Goal: Task Accomplishment & Management: Manage account settings

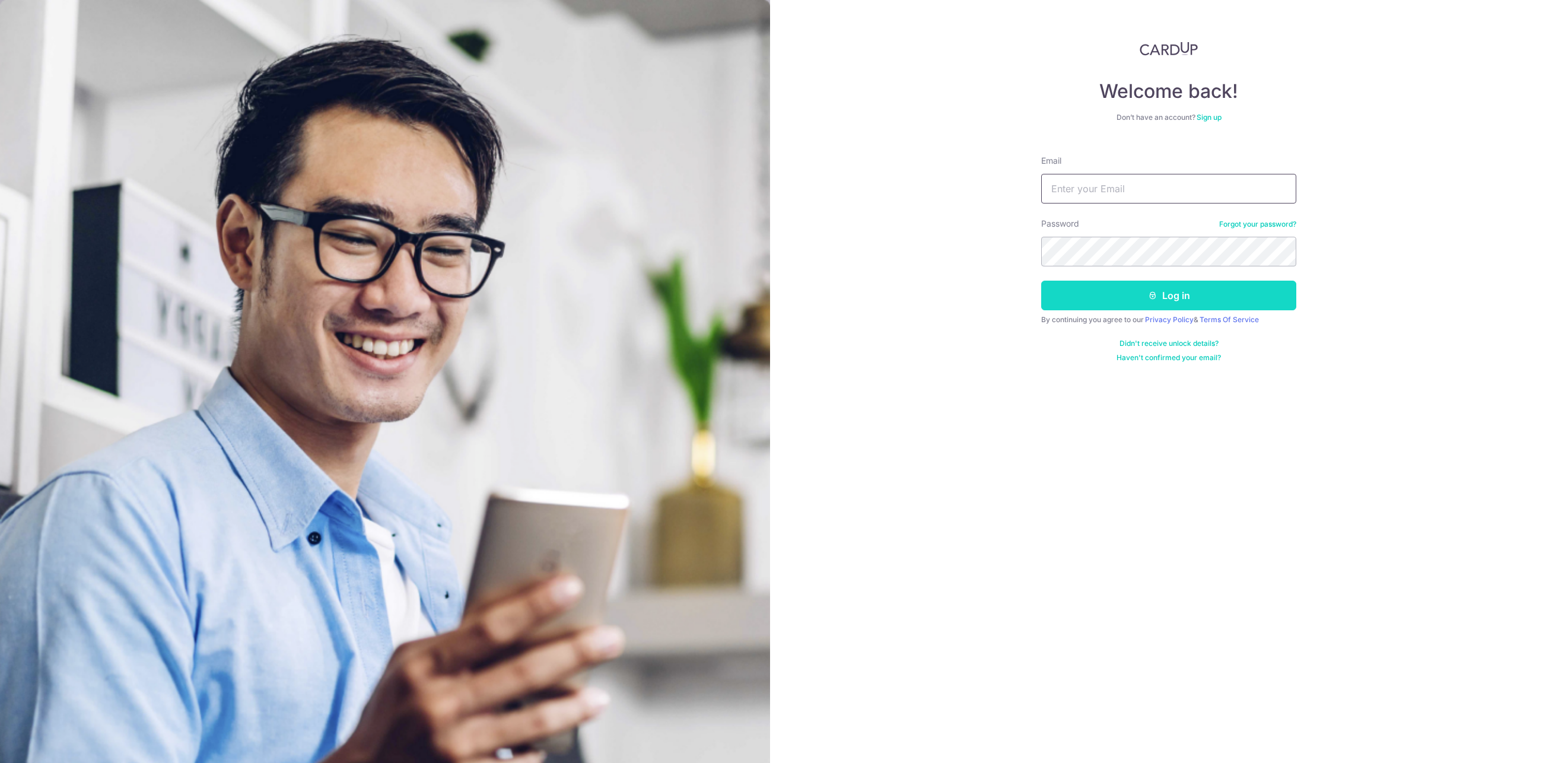
type input "XPRECIPICE@GMAIL.COM"
click at [1246, 294] on button "Log in" at bounding box center [1169, 295] width 256 height 29
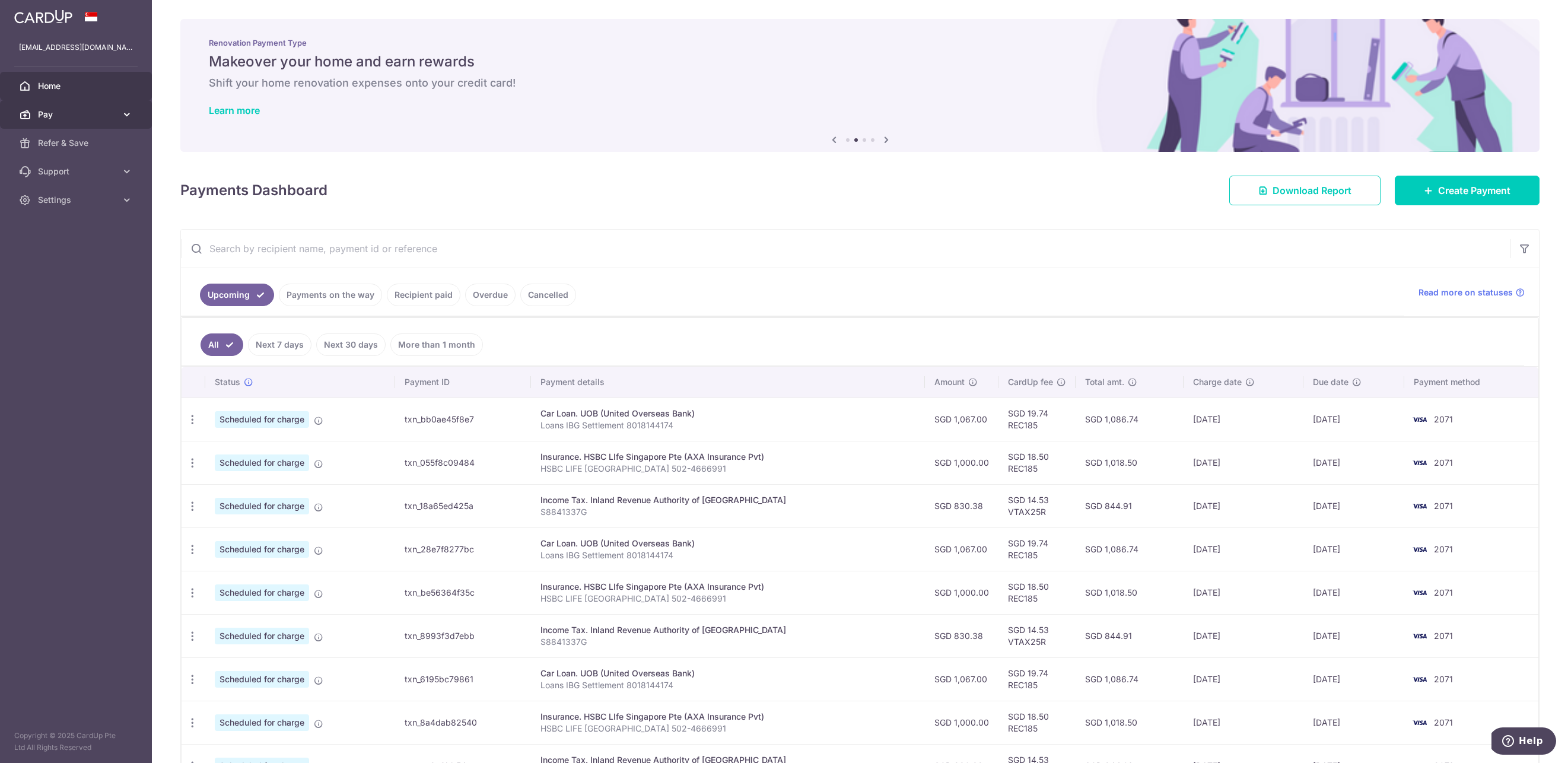
click at [57, 120] on span "Pay" at bounding box center [77, 114] width 78 height 12
click at [93, 146] on span "Payments" at bounding box center [77, 142] width 78 height 12
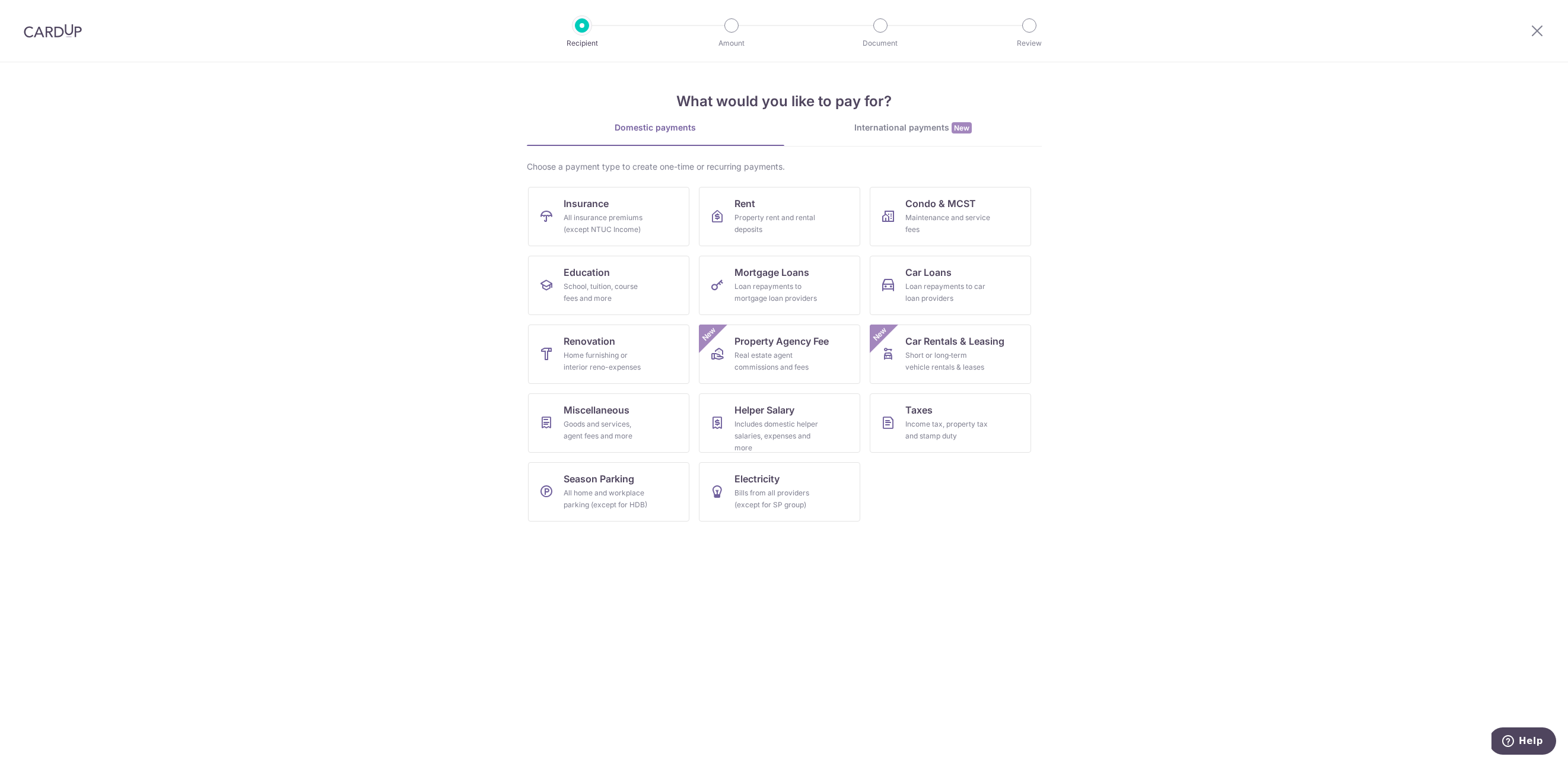
click at [41, 38] on div at bounding box center [53, 31] width 106 height 62
click at [1544, 28] on div at bounding box center [1537, 31] width 62 height 62
click at [1538, 29] on icon at bounding box center [1536, 30] width 14 height 15
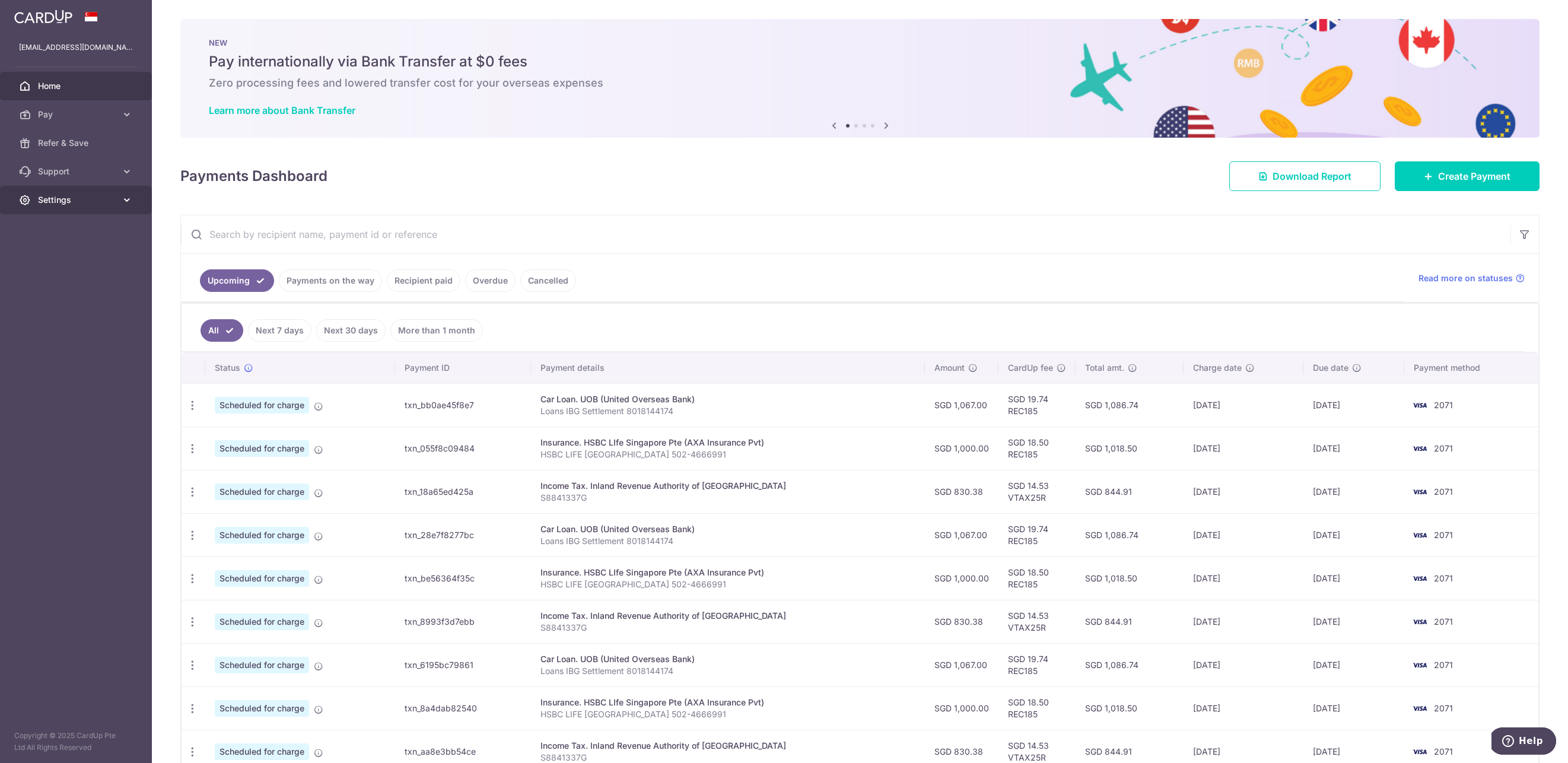
click at [95, 203] on span "Settings" at bounding box center [77, 199] width 78 height 12
click at [78, 219] on link "Account" at bounding box center [76, 228] width 152 height 28
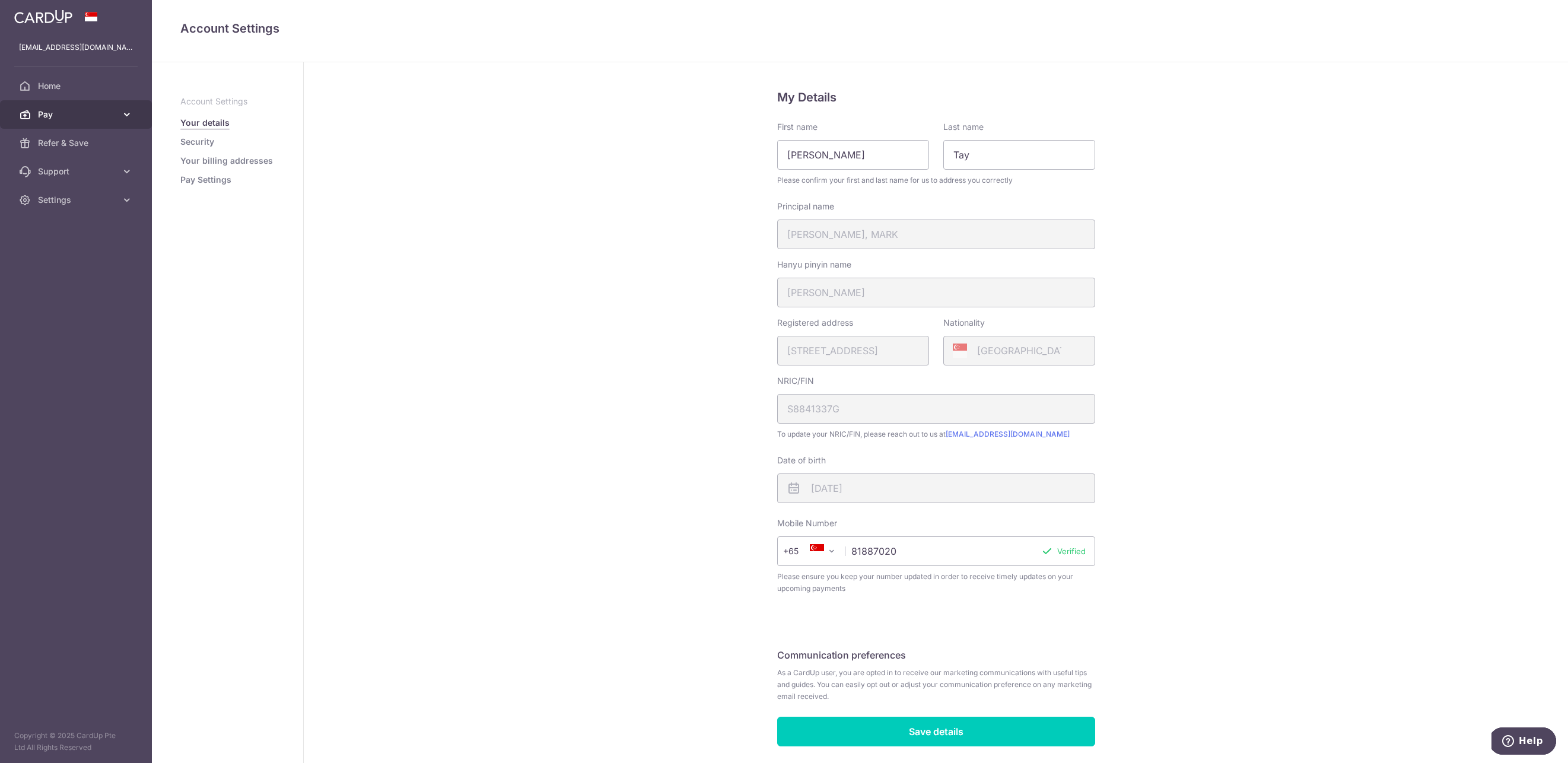
scroll to position [7, 0]
click at [212, 182] on link "Pay Settings" at bounding box center [206, 180] width 51 height 12
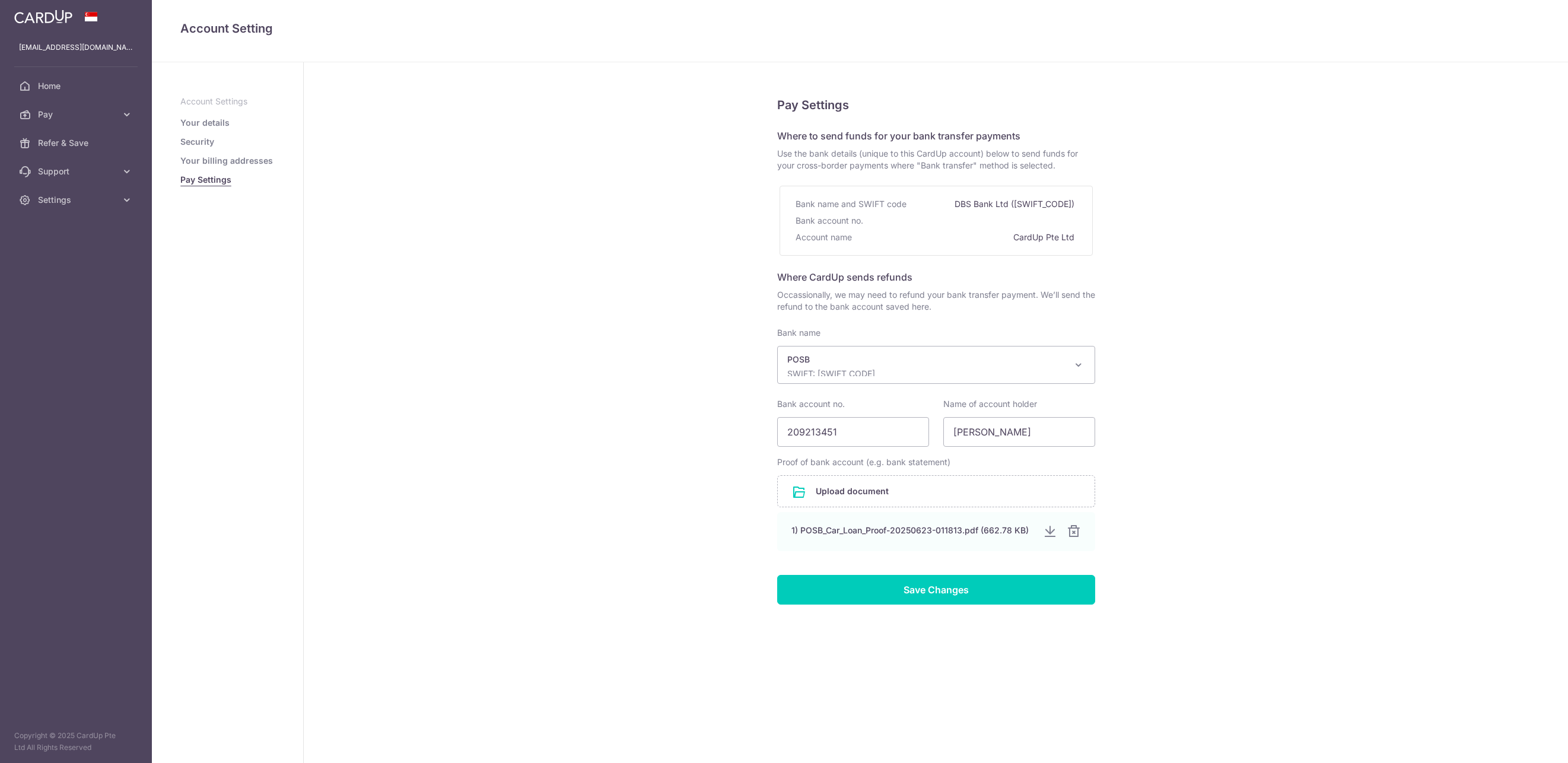
select select "19"
click at [97, 120] on span "Pay" at bounding box center [77, 114] width 78 height 12
click at [85, 146] on span "Payments" at bounding box center [77, 142] width 78 height 12
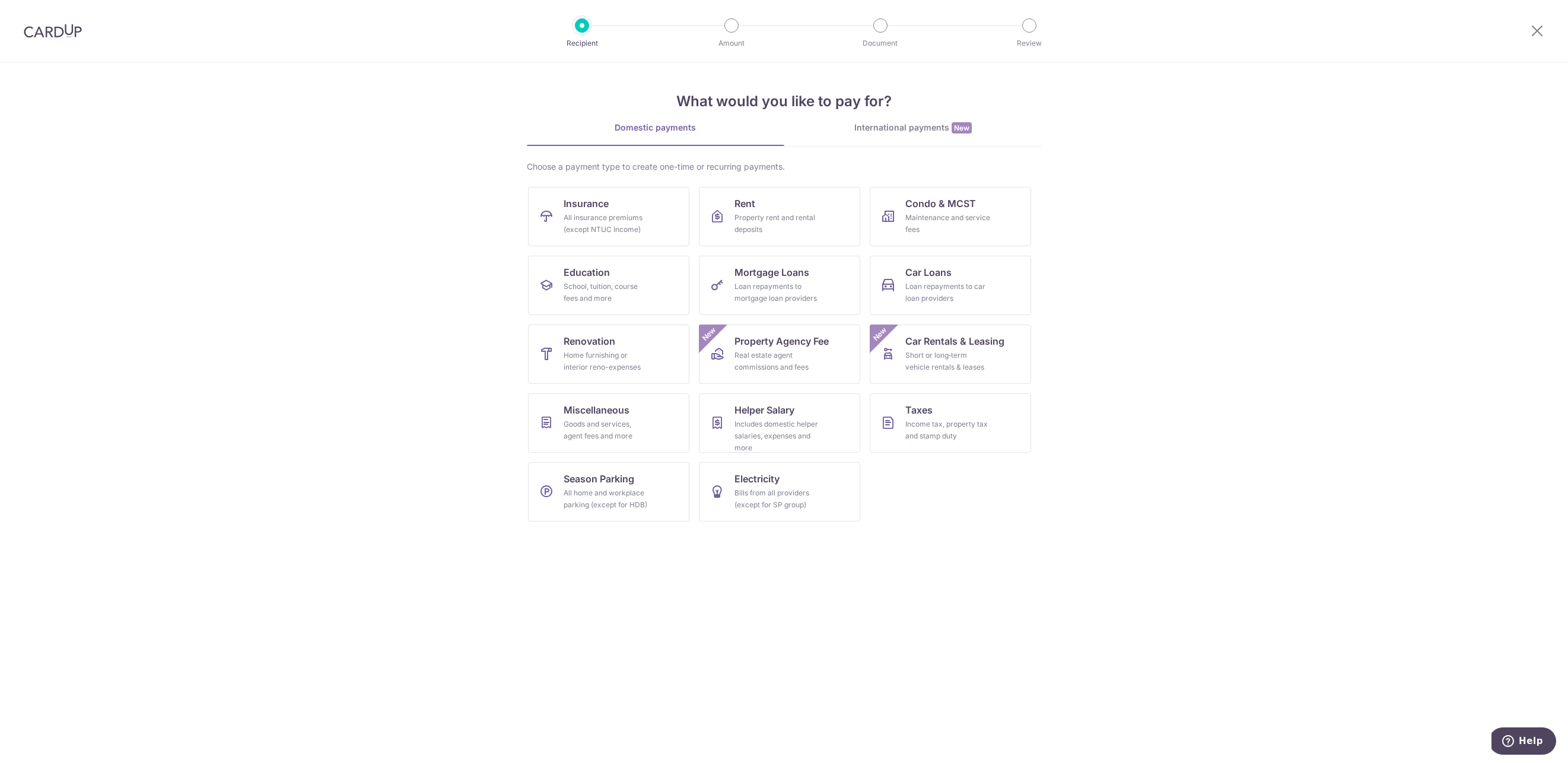
click at [1529, 32] on div at bounding box center [1537, 31] width 62 height 62
click at [1532, 33] on icon at bounding box center [1536, 30] width 14 height 15
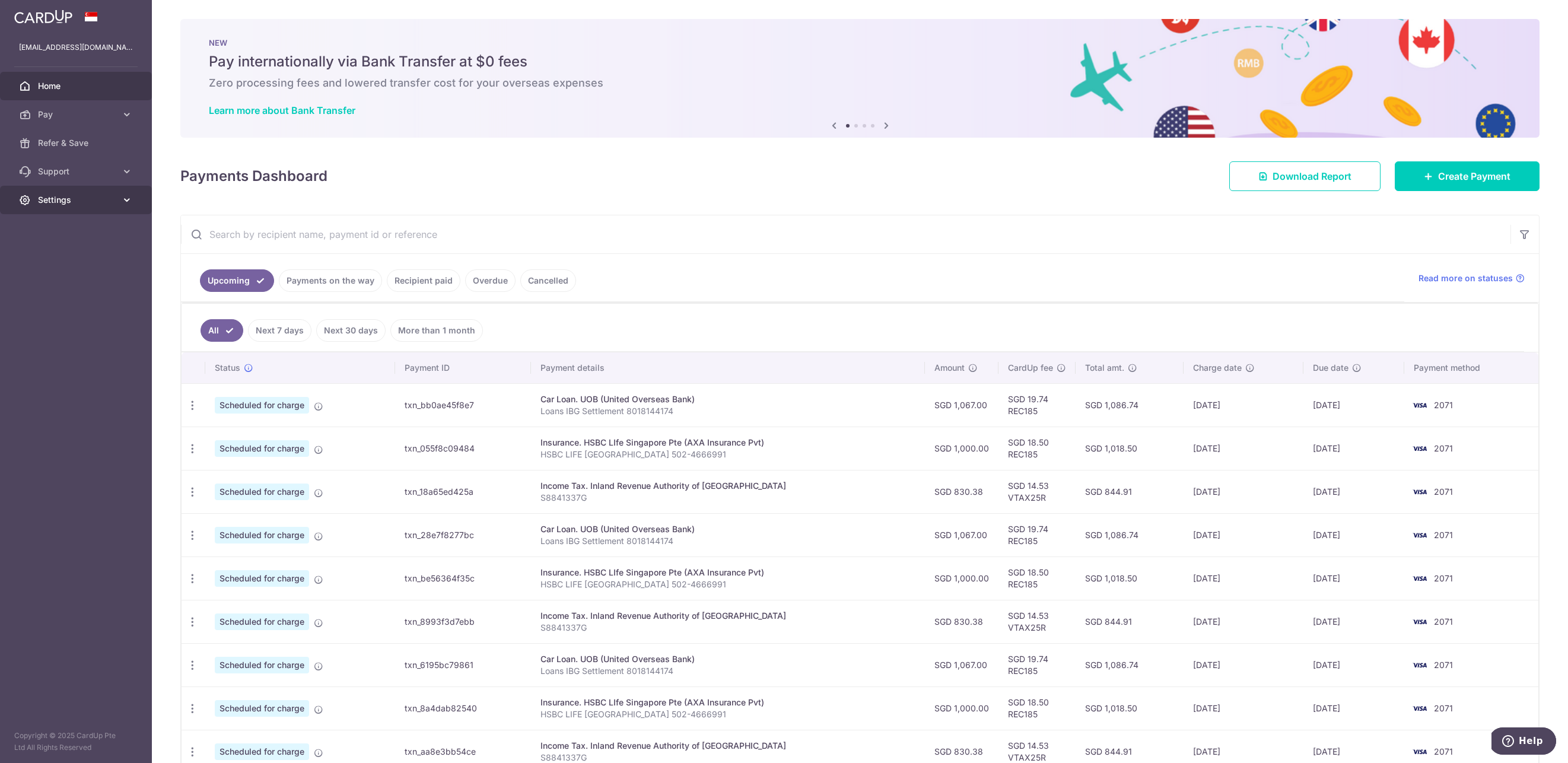
click at [118, 194] on link "Settings" at bounding box center [76, 199] width 152 height 28
click at [373, 401] on td "Scheduled for charge" at bounding box center [299, 404] width 190 height 43
click at [197, 408] on icon "button" at bounding box center [192, 405] width 12 height 12
click at [269, 441] on span "Update payment" at bounding box center [256, 437] width 81 height 14
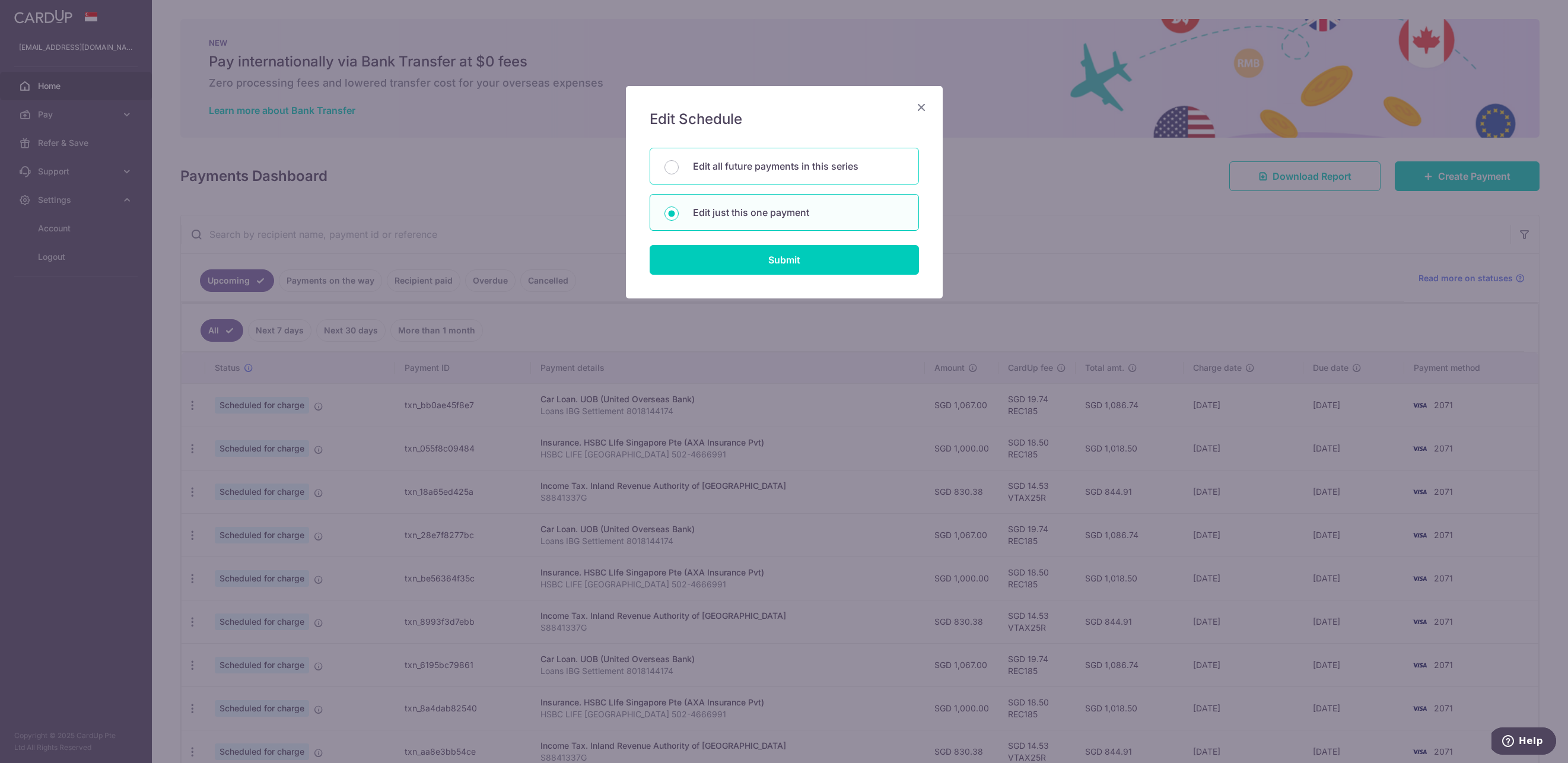
click at [797, 157] on div "Edit all future payments in this series" at bounding box center [784, 166] width 269 height 37
radio input "true"
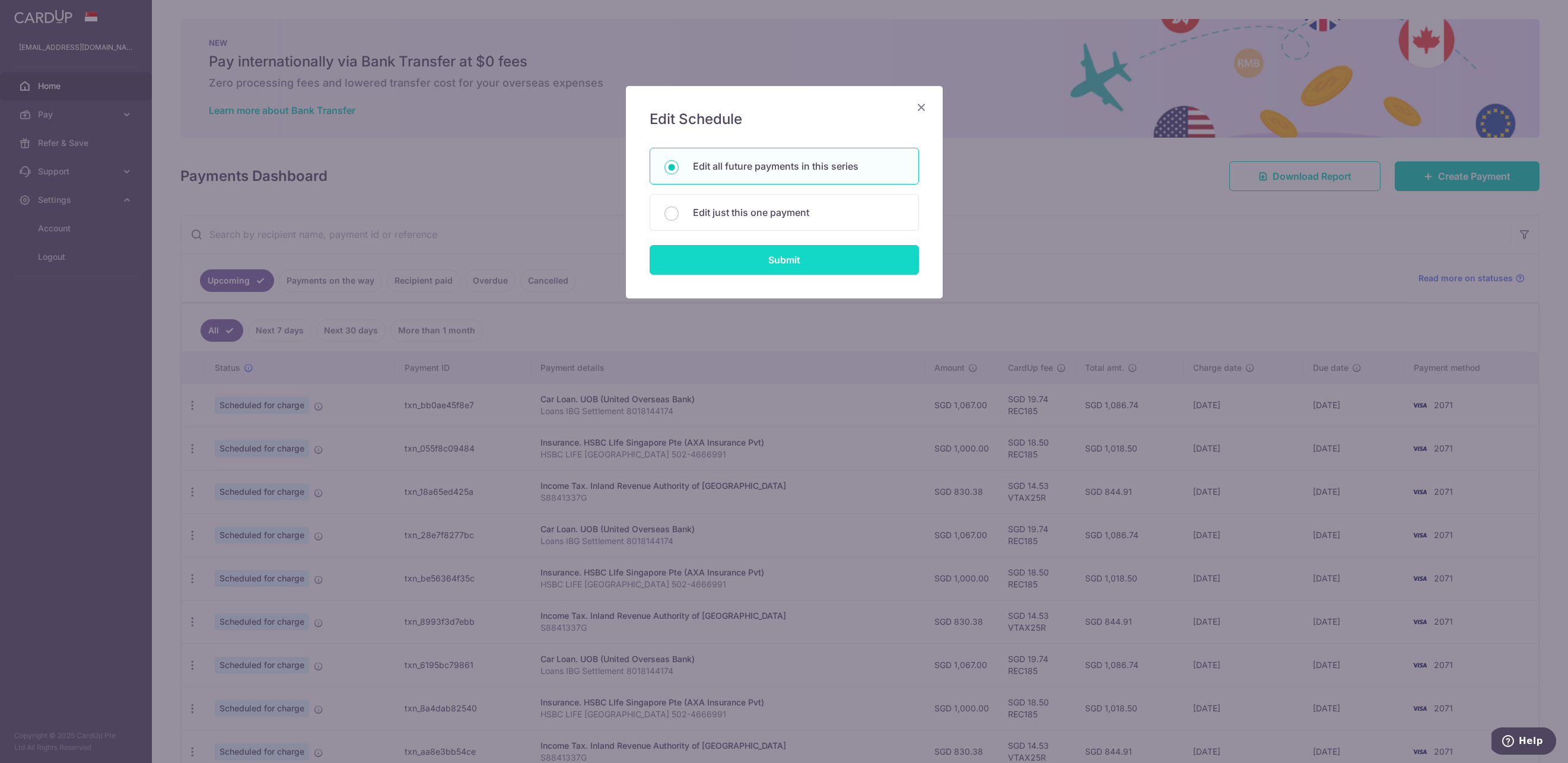
click at [827, 267] on input "Submit" at bounding box center [784, 259] width 269 height 29
radio input "true"
type input "1,067.00"
type input "Loans IBG Settlement 8018144174"
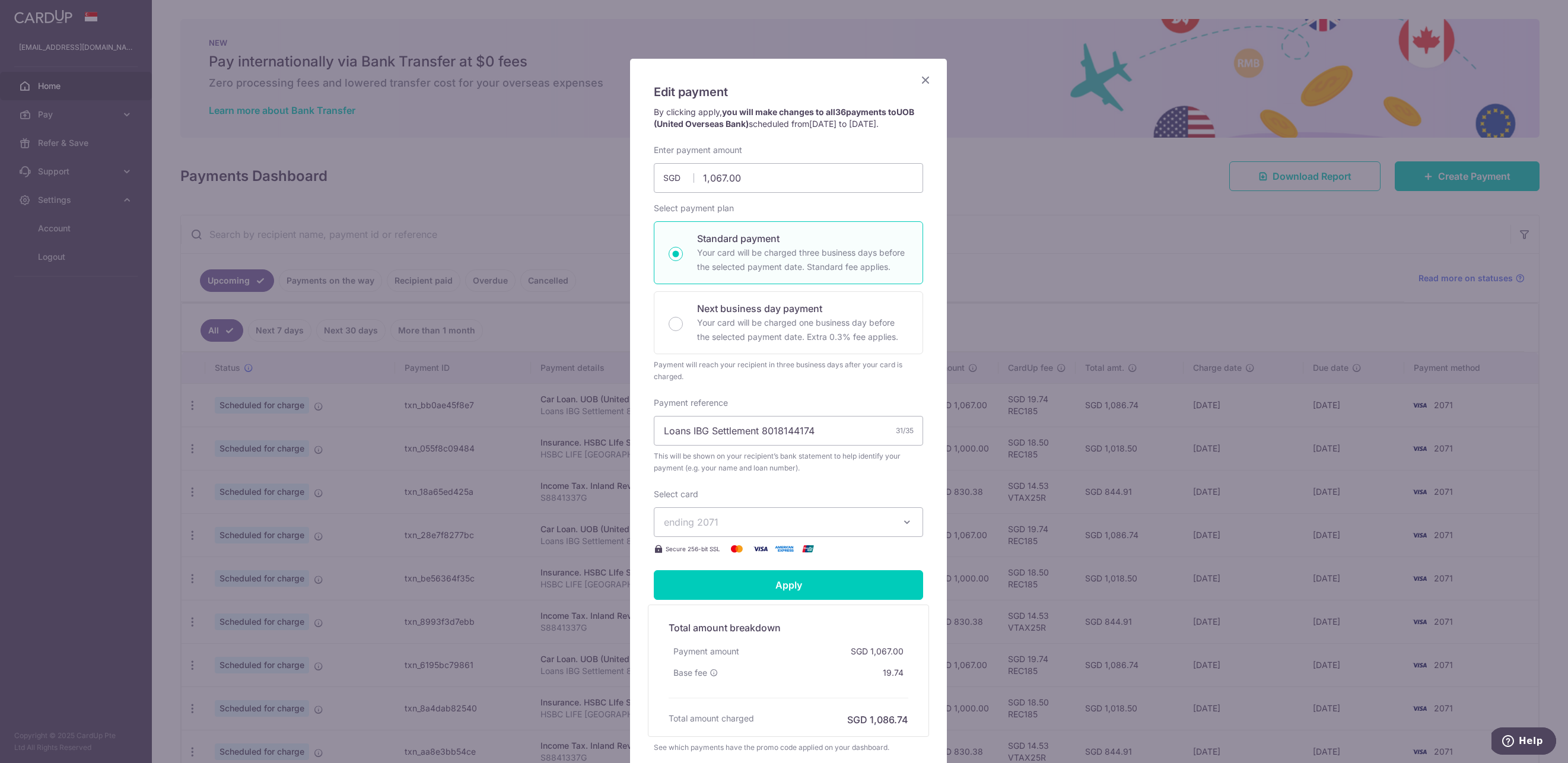
scroll to position [28, 0]
click at [817, 527] on span "ending 2071" at bounding box center [778, 520] width 228 height 14
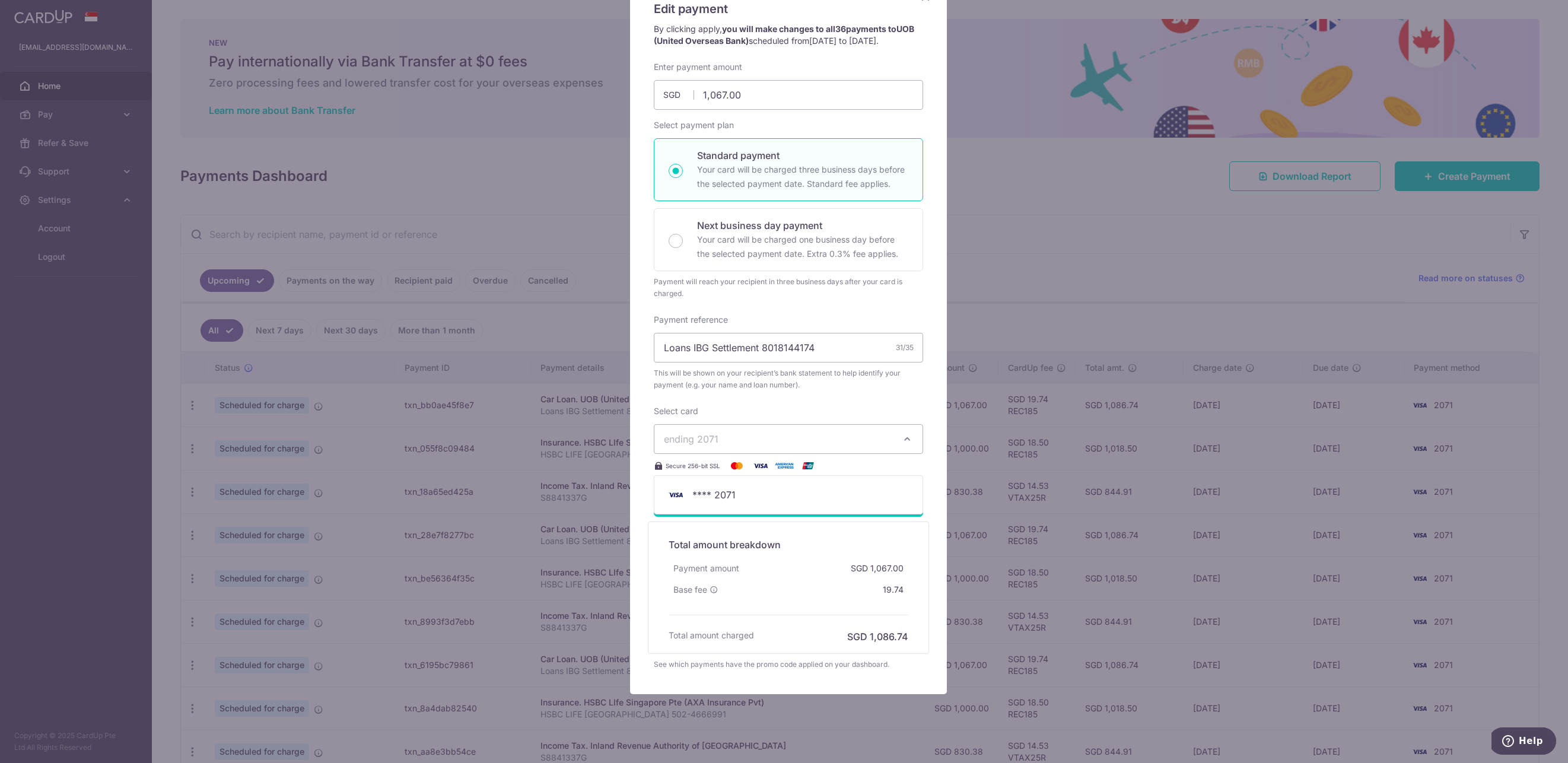
scroll to position [128, 0]
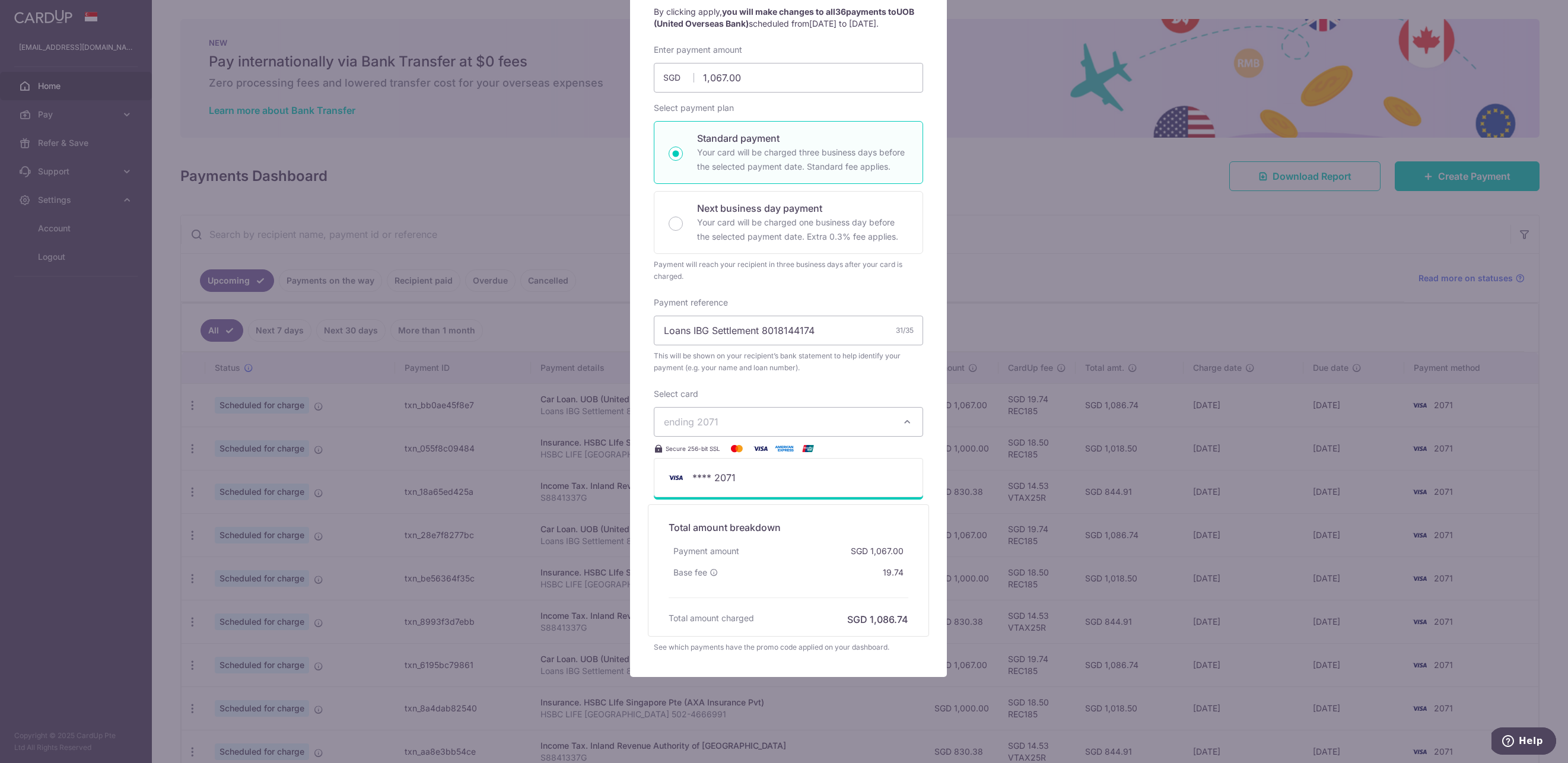
click at [924, 507] on div "Total amount breakdown Payment amount SGD 1,067.00 Base fee 19.74 Processing fe…" at bounding box center [788, 570] width 282 height 133
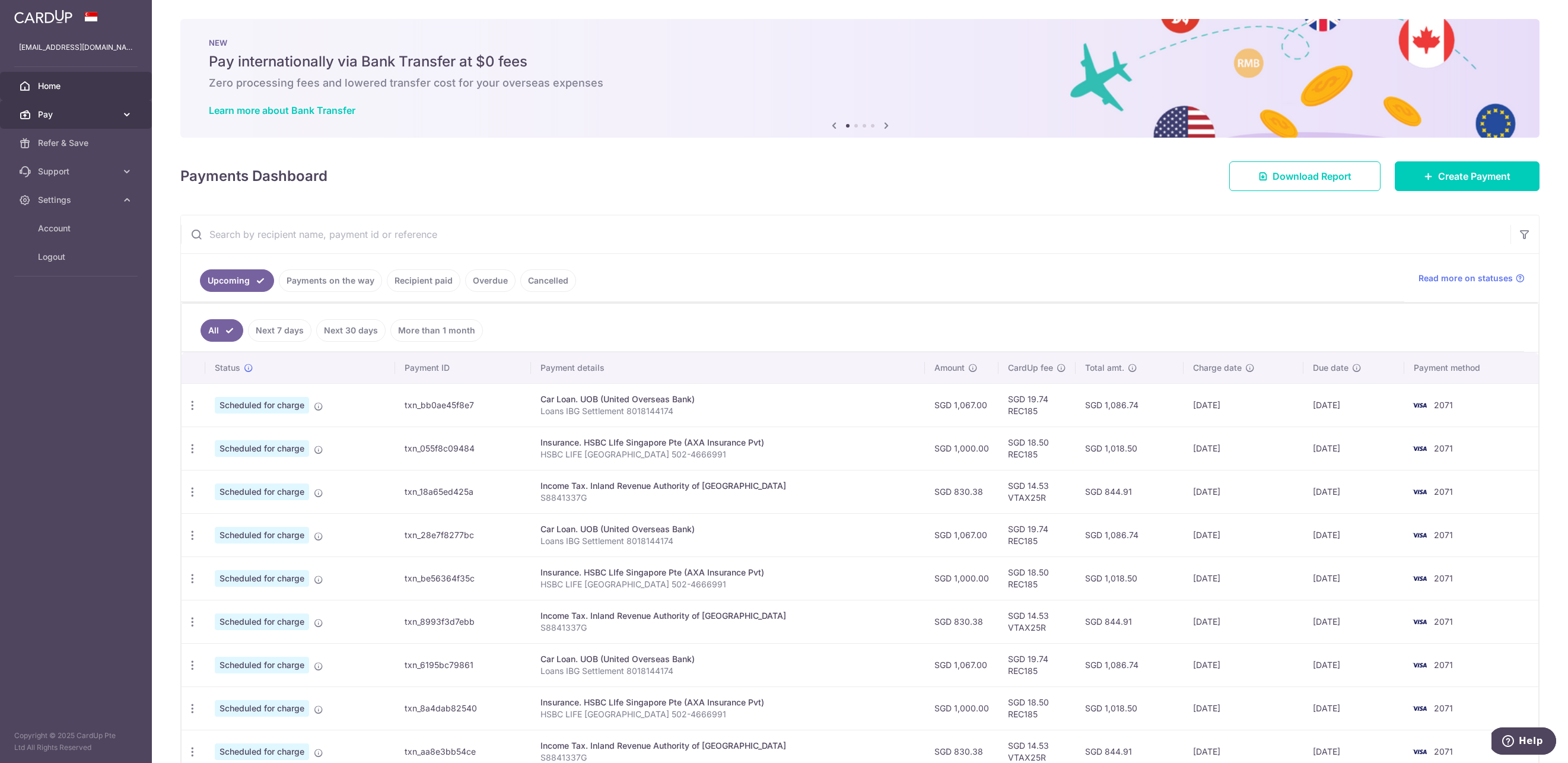
click at [84, 115] on span "Pay" at bounding box center [77, 114] width 78 height 12
click at [85, 194] on span "Cards" at bounding box center [77, 199] width 78 height 12
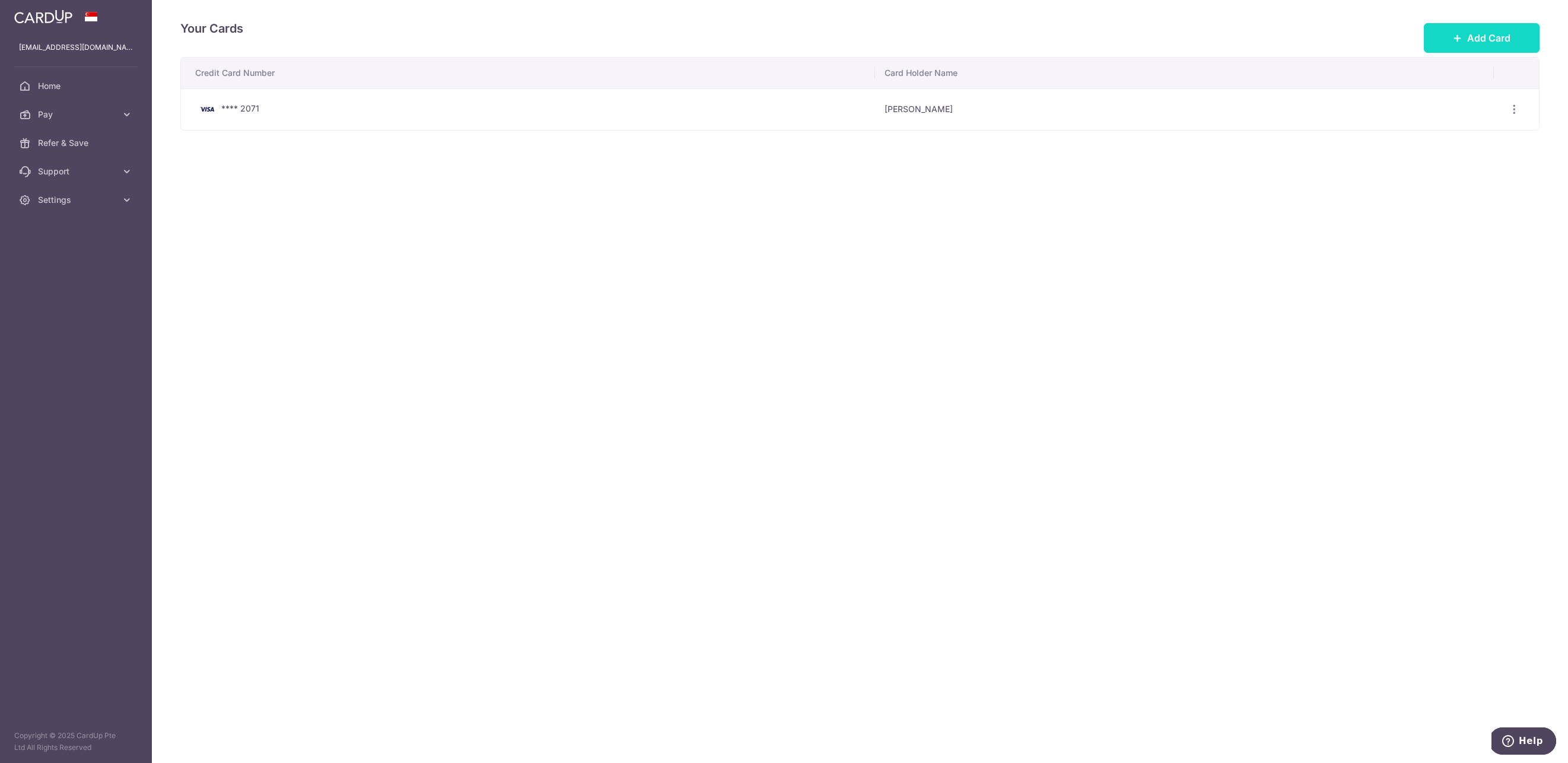
click at [1504, 35] on span "Add Card" at bounding box center [1488, 37] width 43 height 14
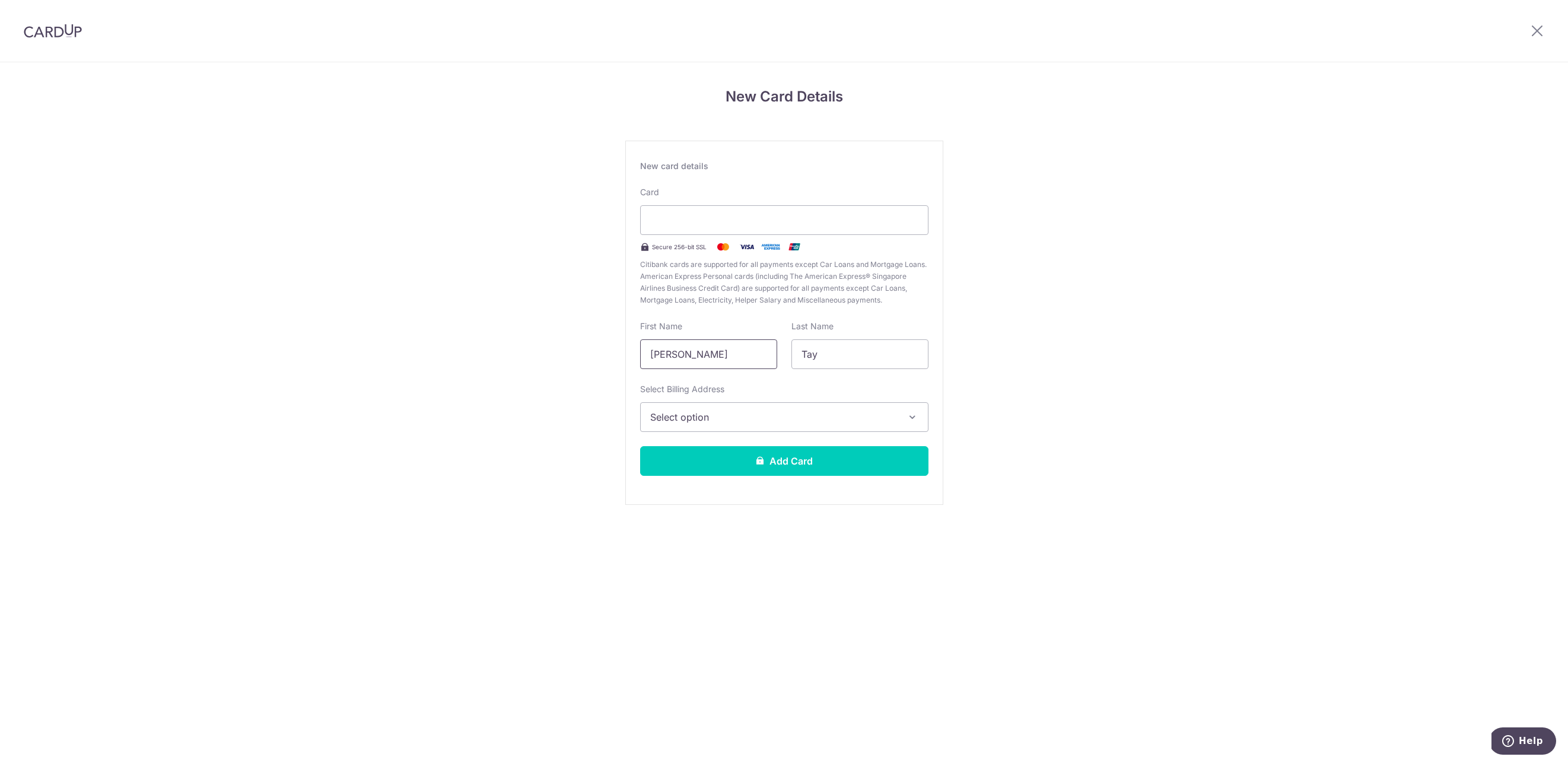
drag, startPoint x: 739, startPoint y: 361, endPoint x: 478, endPoint y: 335, distance: 262.3
click at [479, 336] on div "New Card Details New card details Card Secure 256-bit SSL Citibank cards are su…" at bounding box center [784, 312] width 1568 height 498
type input "Mark"
click at [684, 421] on span "Select option" at bounding box center [773, 416] width 247 height 14
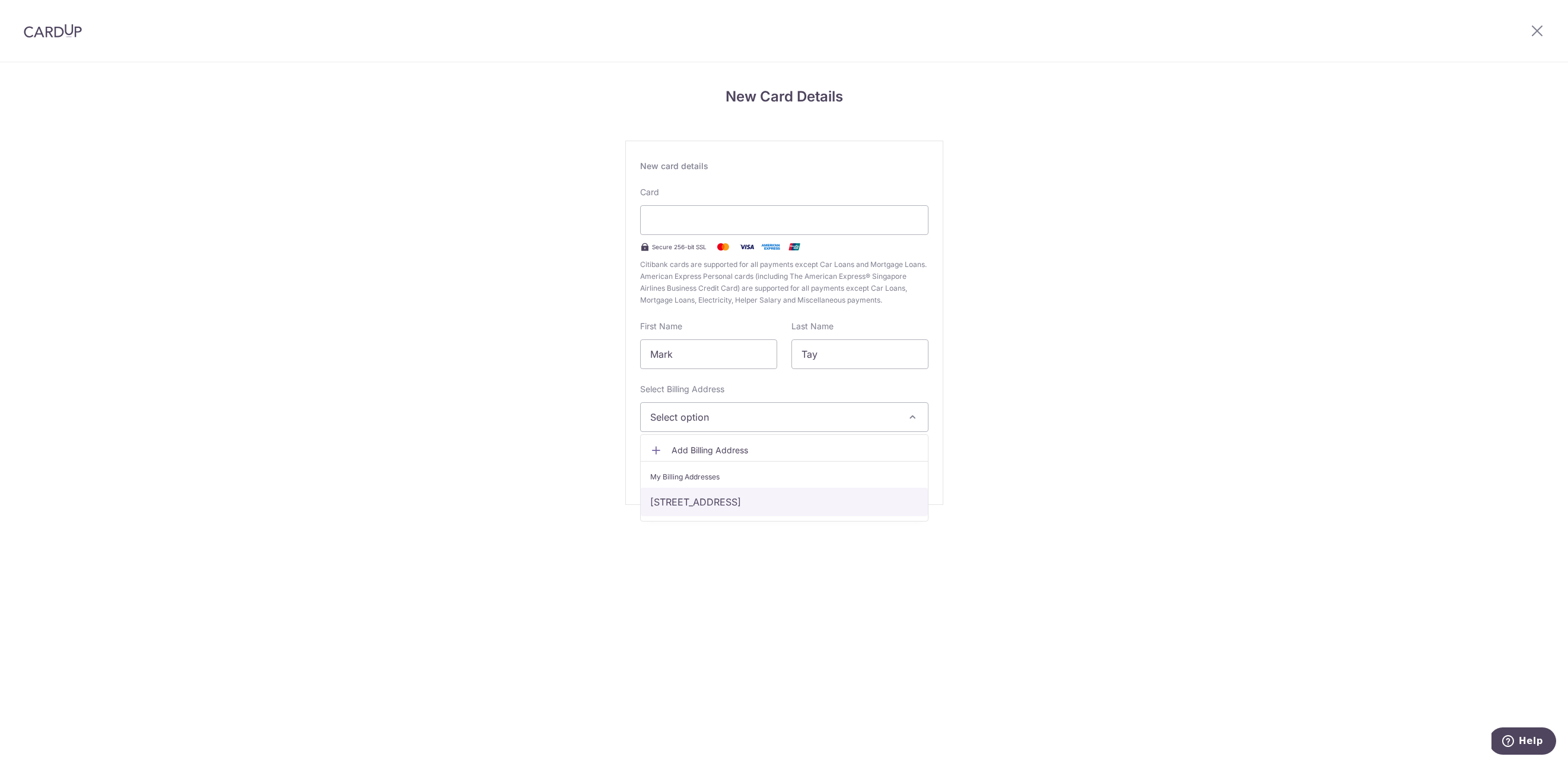
click at [758, 504] on link "3B Upper Boon Keng Road, #17-624, Singapore, Singapore, Singapore-382003" at bounding box center [784, 501] width 287 height 28
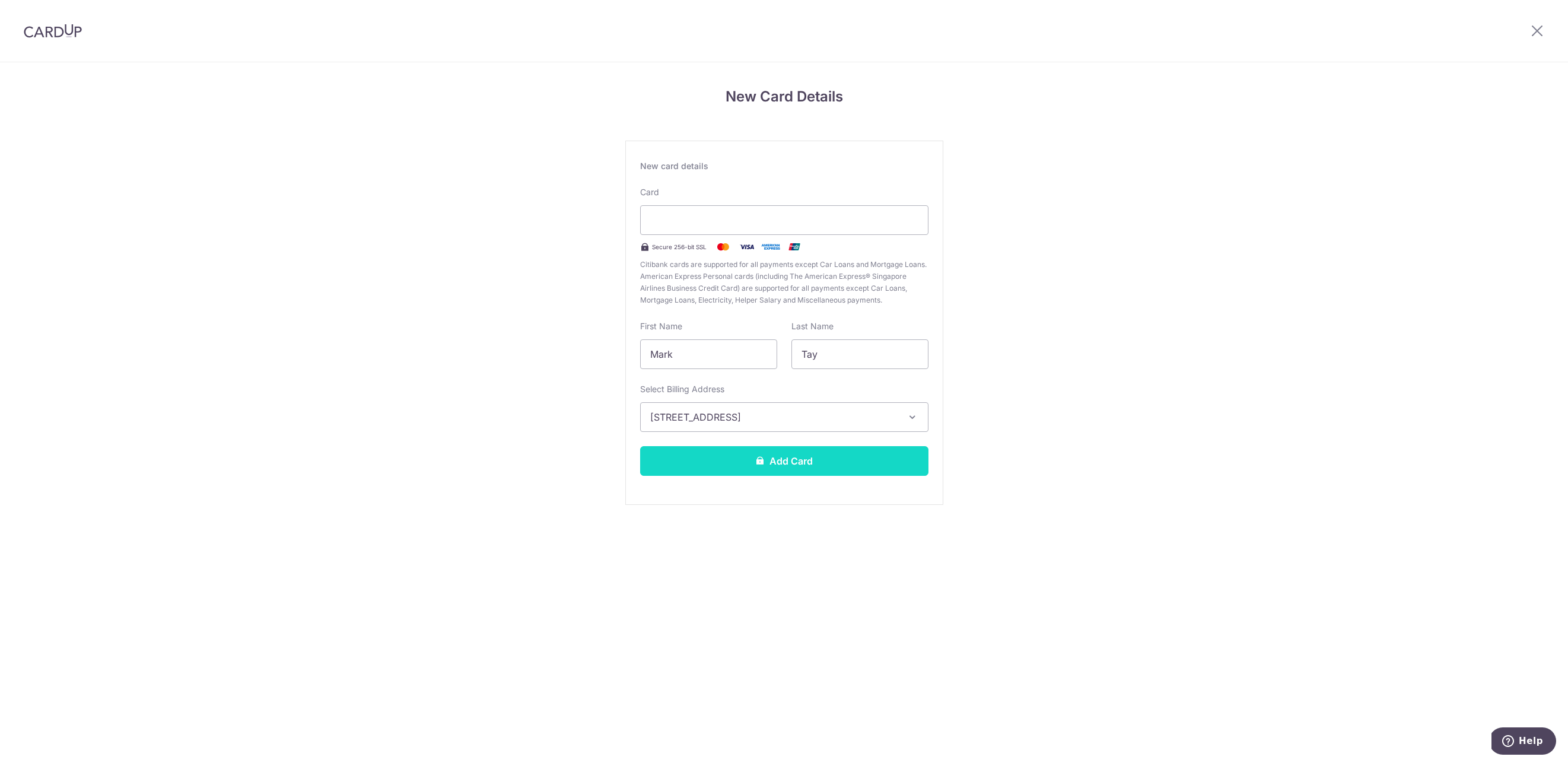
click at [774, 460] on button "Add Card" at bounding box center [784, 460] width 288 height 29
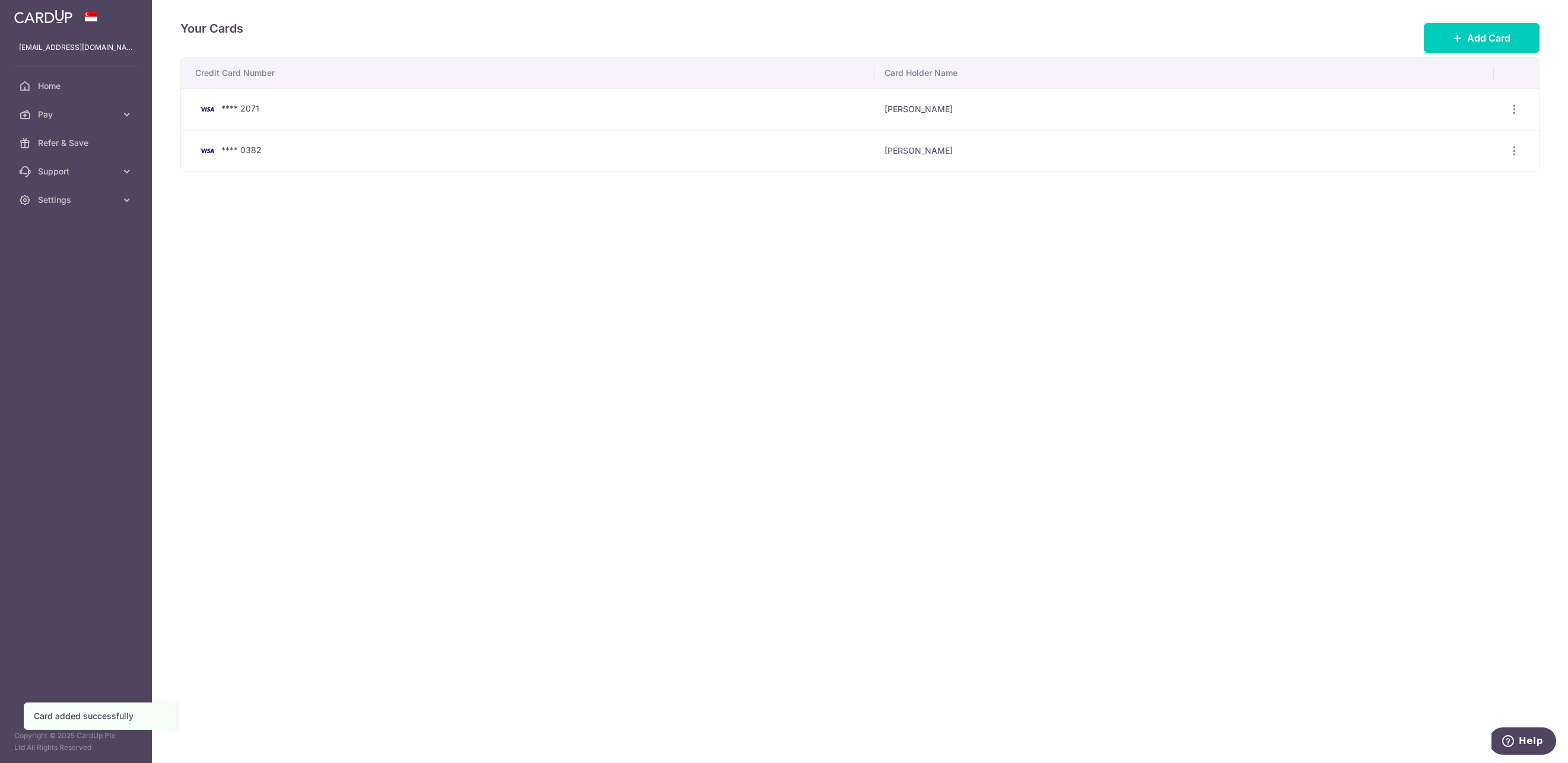
click at [732, 369] on div "Your Cards Add Card Credit Card Number Card Holder Name **** 2071 Mark Tay View…" at bounding box center [860, 382] width 1416 height 763
click at [1517, 111] on icon "button" at bounding box center [1513, 109] width 12 height 12
click at [1460, 170] on span "Delete" at bounding box center [1474, 170] width 81 height 14
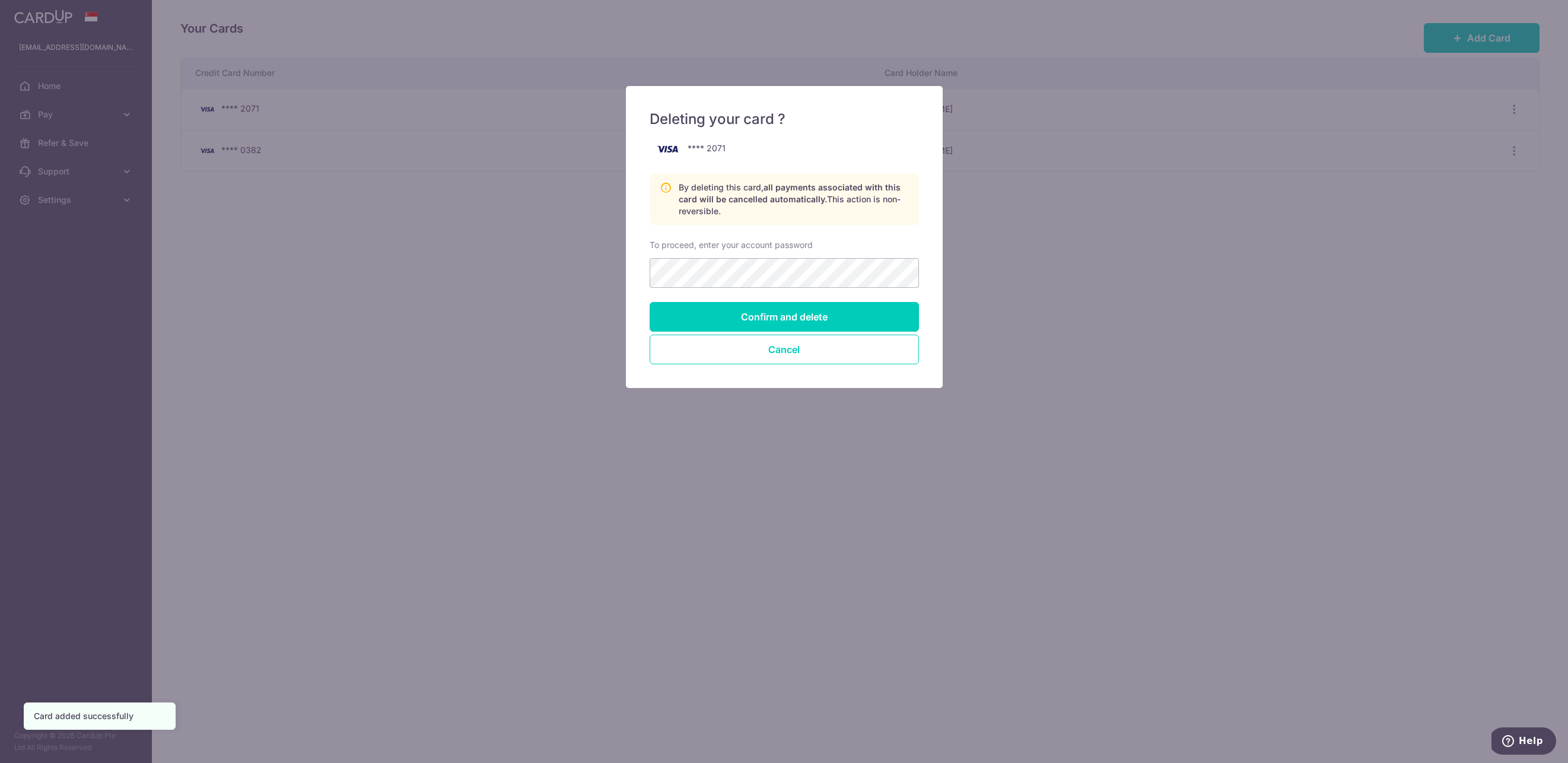
drag, startPoint x: 987, startPoint y: 361, endPoint x: 974, endPoint y: 358, distance: 13.3
click at [987, 361] on div "Deleting your card ? **** 2071 By deleting this card, all payments associated w…" at bounding box center [784, 382] width 1568 height 763
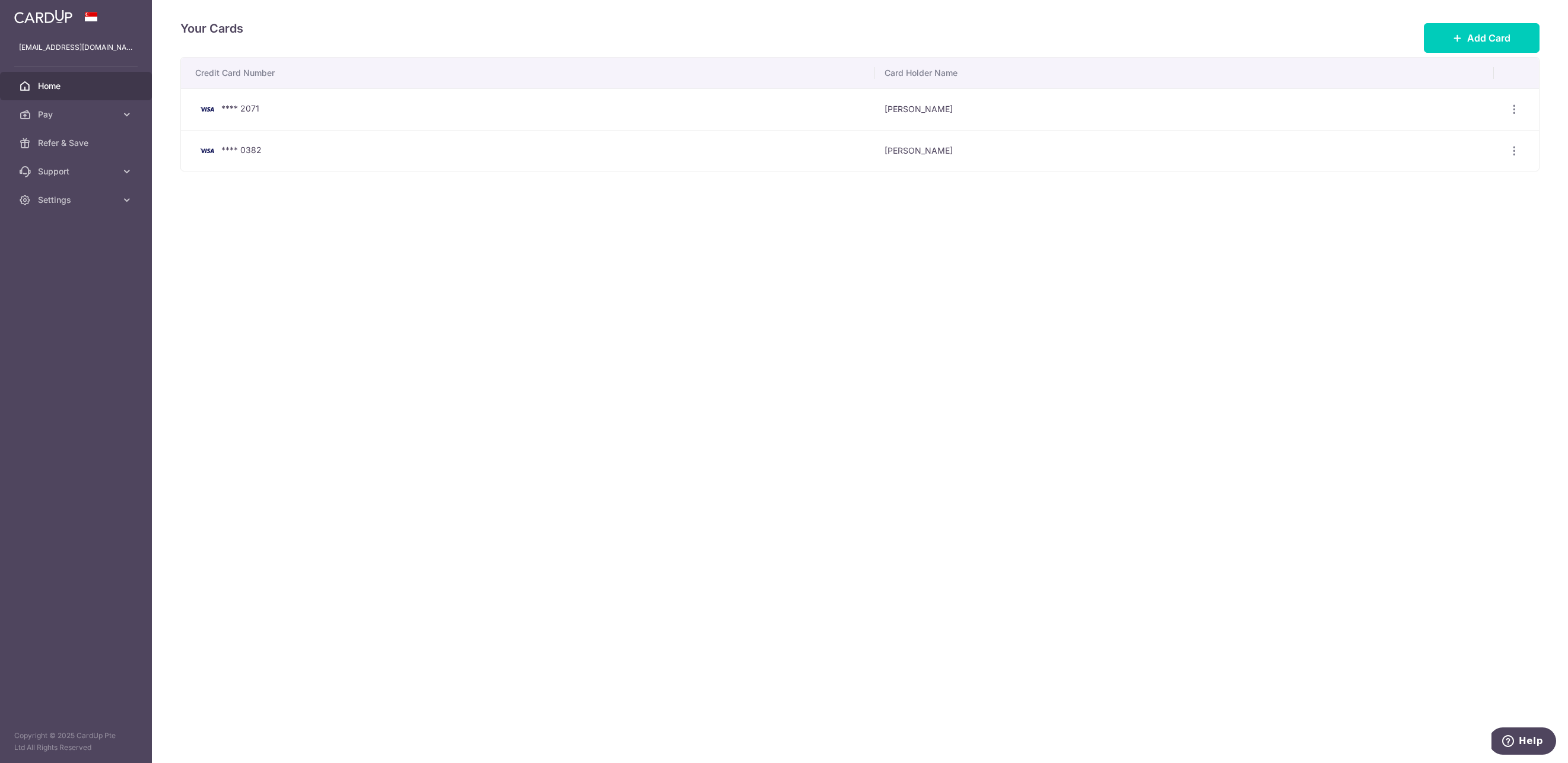
click at [68, 95] on link "Home" at bounding box center [76, 85] width 152 height 28
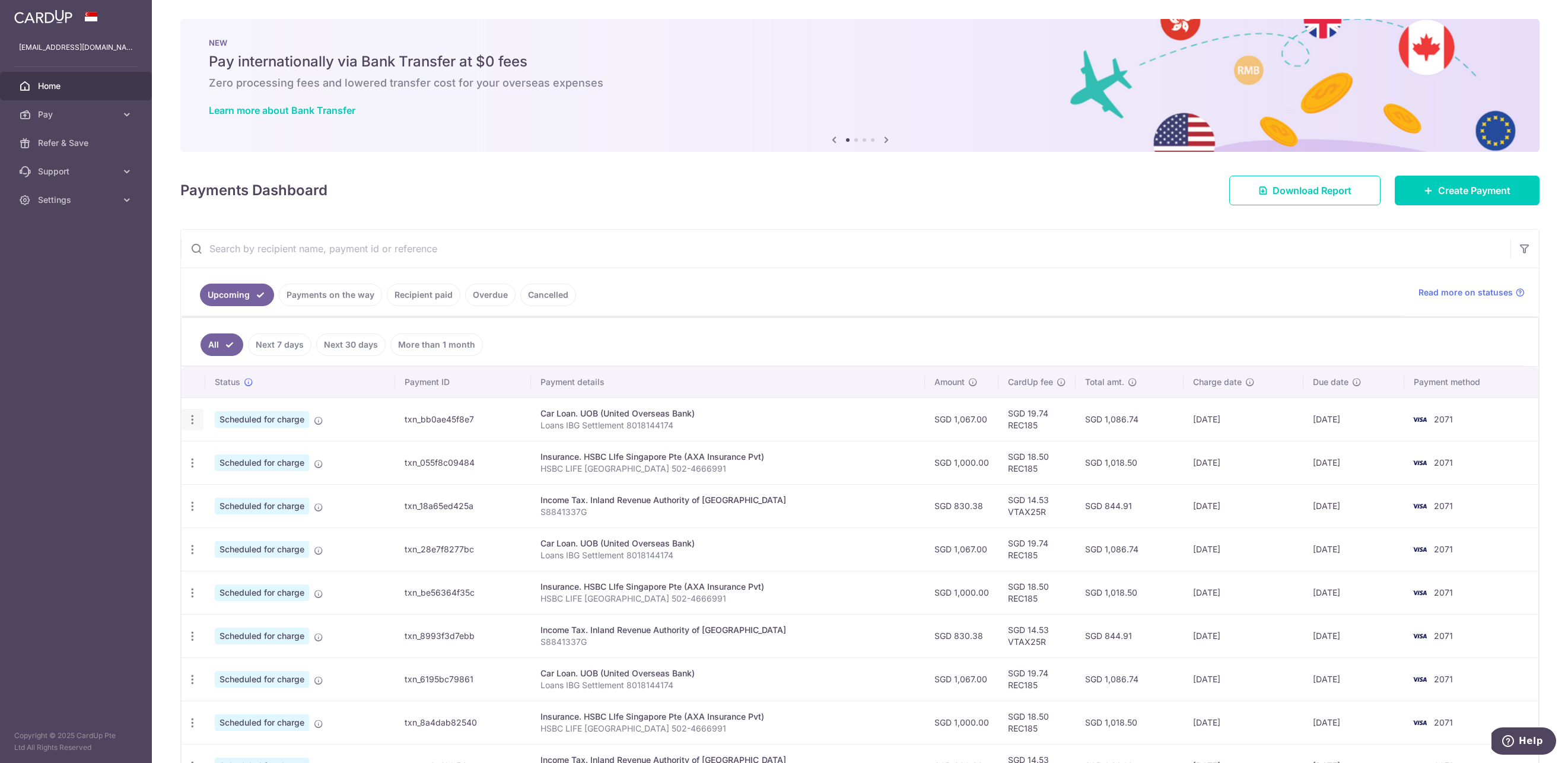
click at [194, 422] on icon "button" at bounding box center [192, 419] width 12 height 12
click at [253, 454] on span "Update payment" at bounding box center [256, 451] width 81 height 14
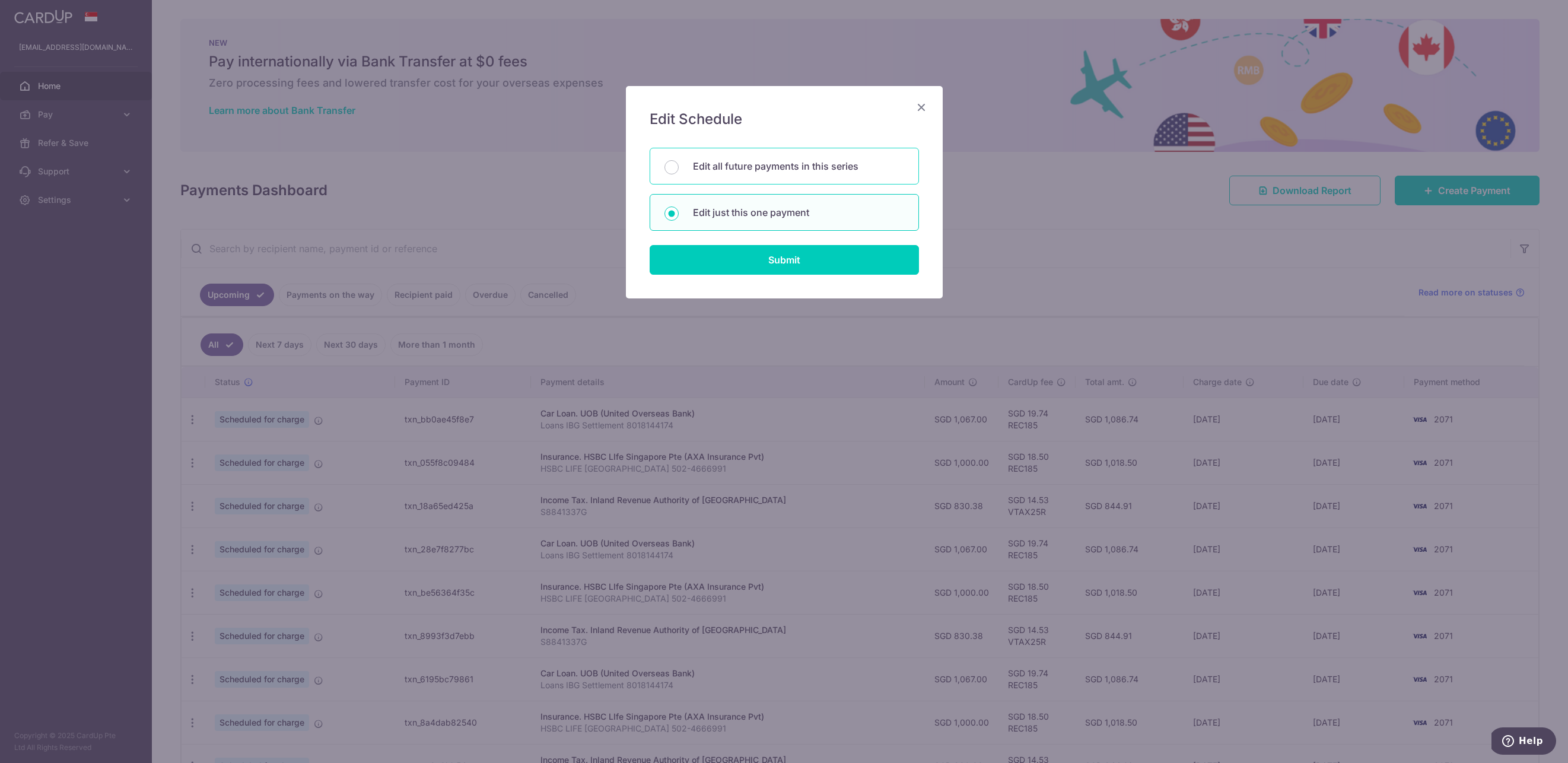
click at [767, 172] on p "Edit all future payments in this series" at bounding box center [799, 165] width 212 height 14
click at [679, 172] on input "Edit all future payments in this series" at bounding box center [671, 167] width 14 height 14
radio input "true"
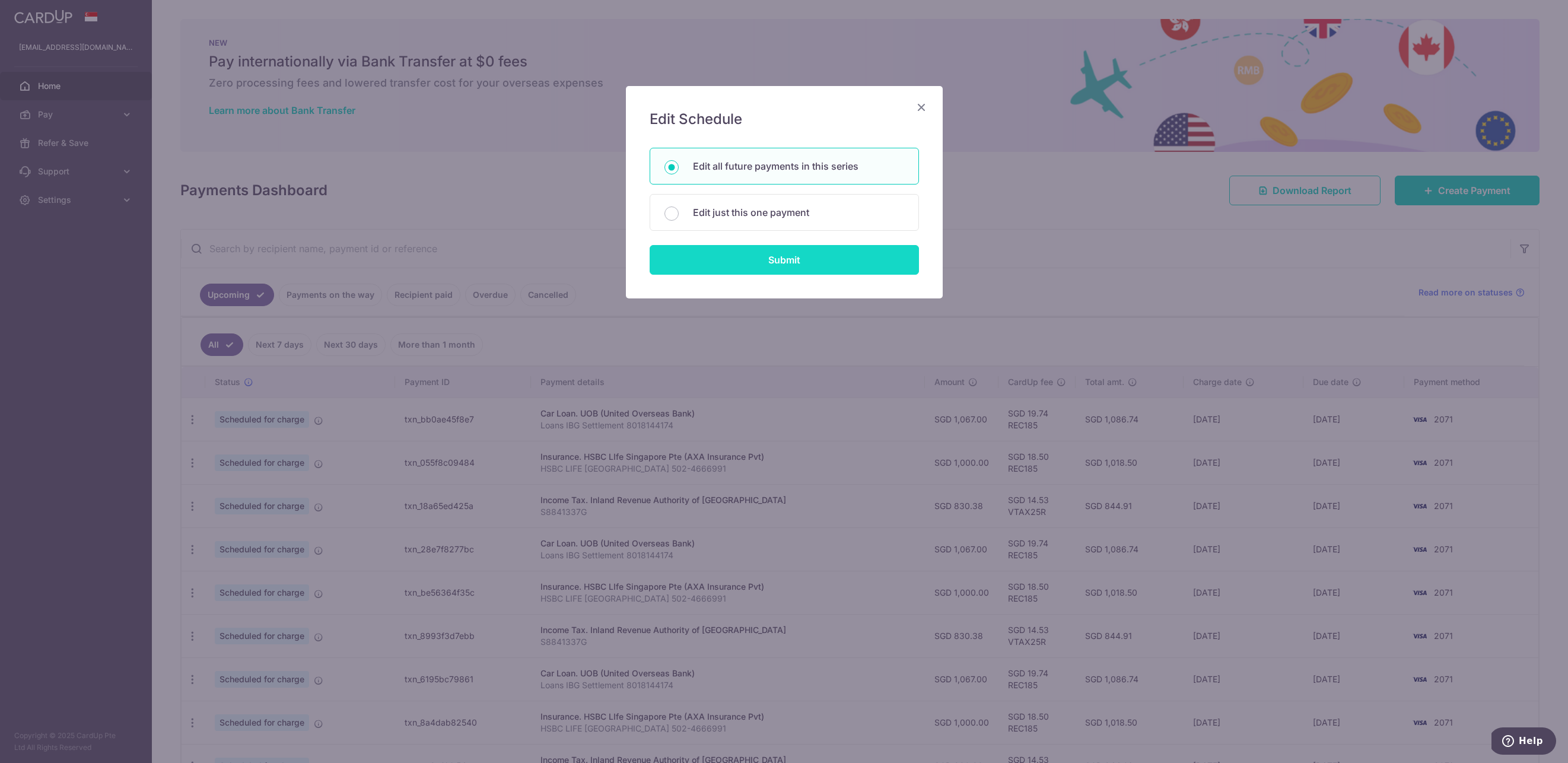
click at [800, 266] on input "Submit" at bounding box center [784, 259] width 269 height 29
radio input "true"
type input "1,067.00"
type input "Loans IBG Settlement 8018144174"
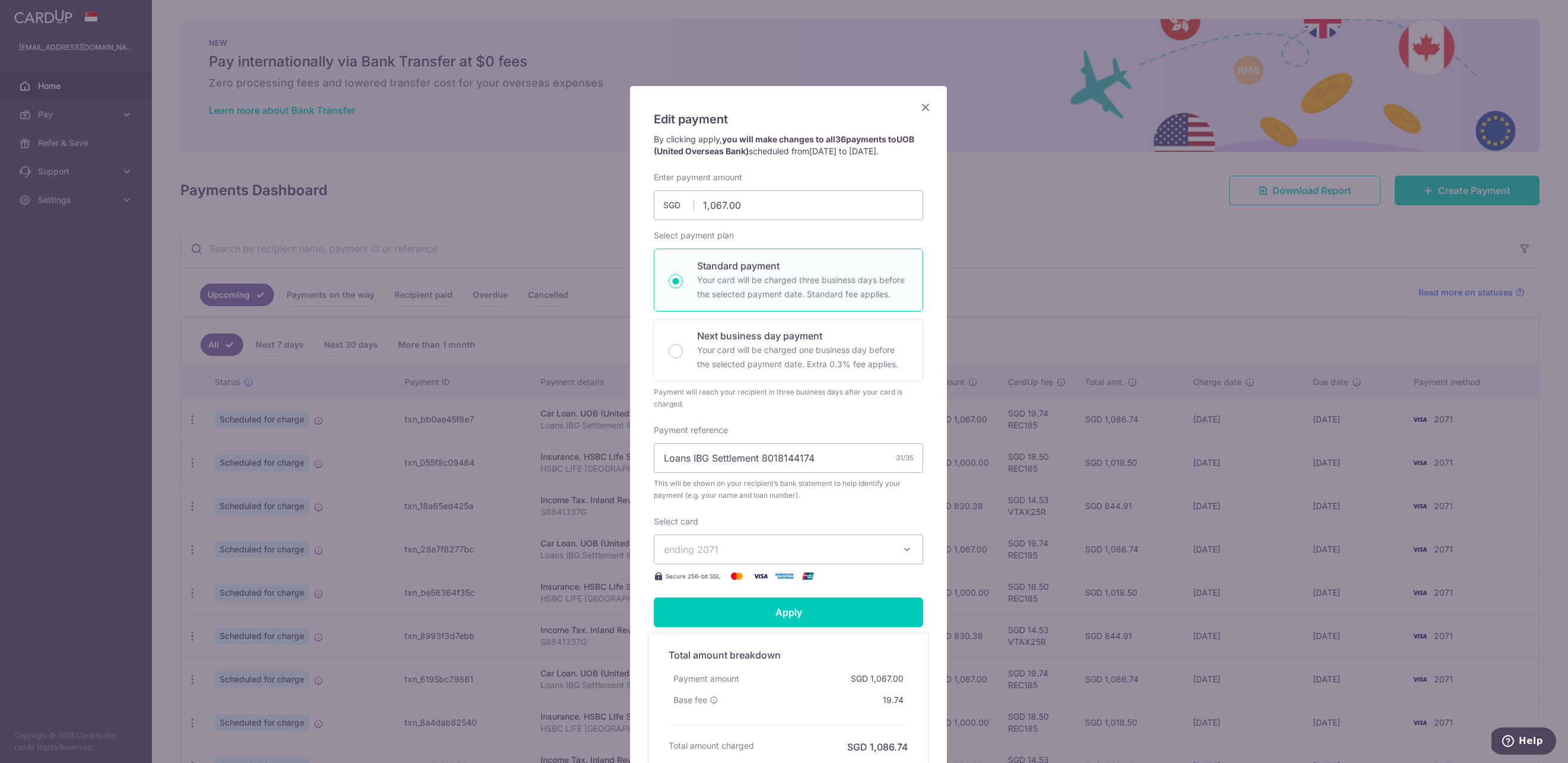
click at [781, 561] on button "ending 2071" at bounding box center [788, 549] width 269 height 29
click at [753, 630] on span "**** 0382" at bounding box center [788, 633] width 249 height 14
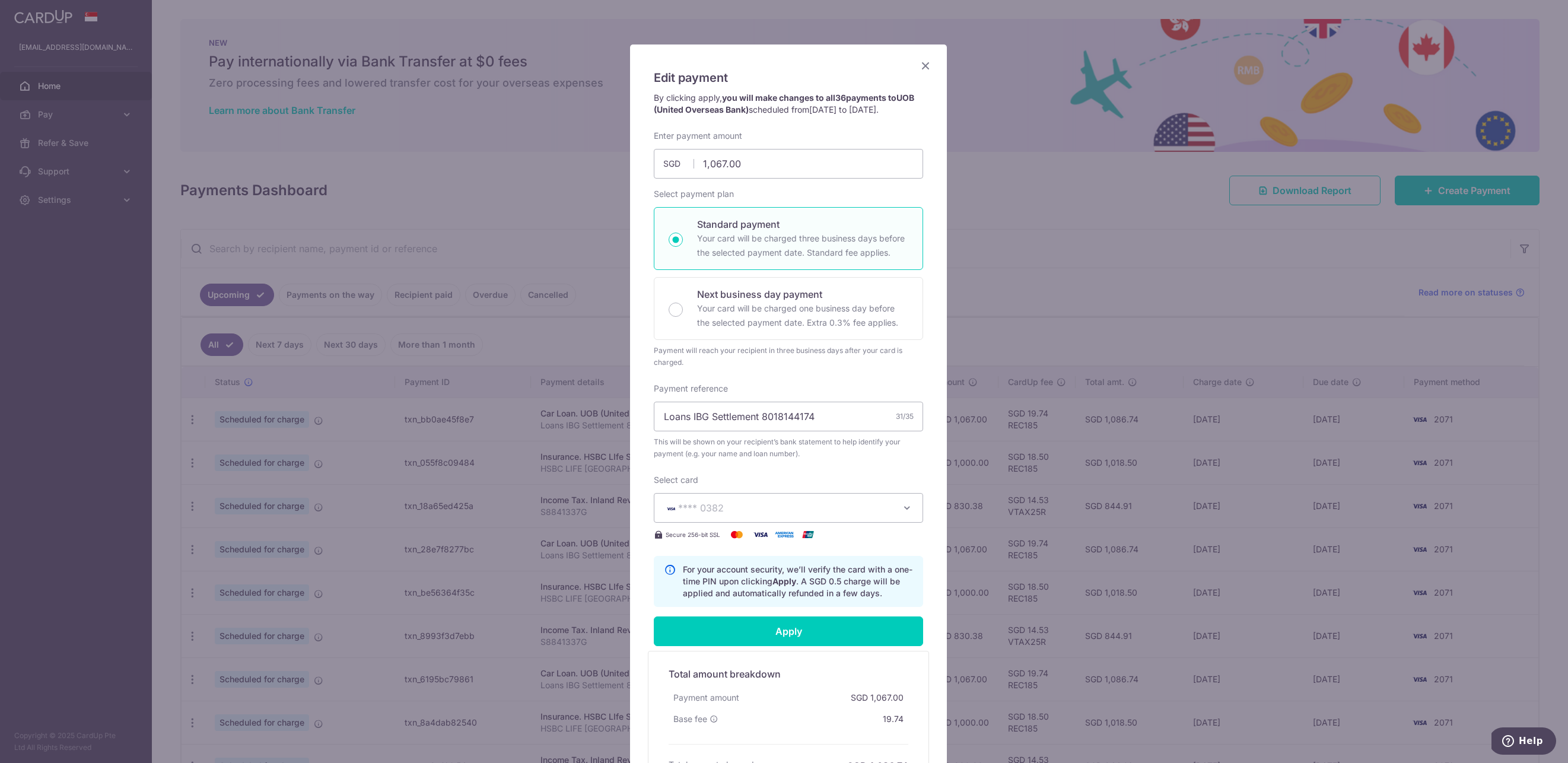
scroll to position [162, 0]
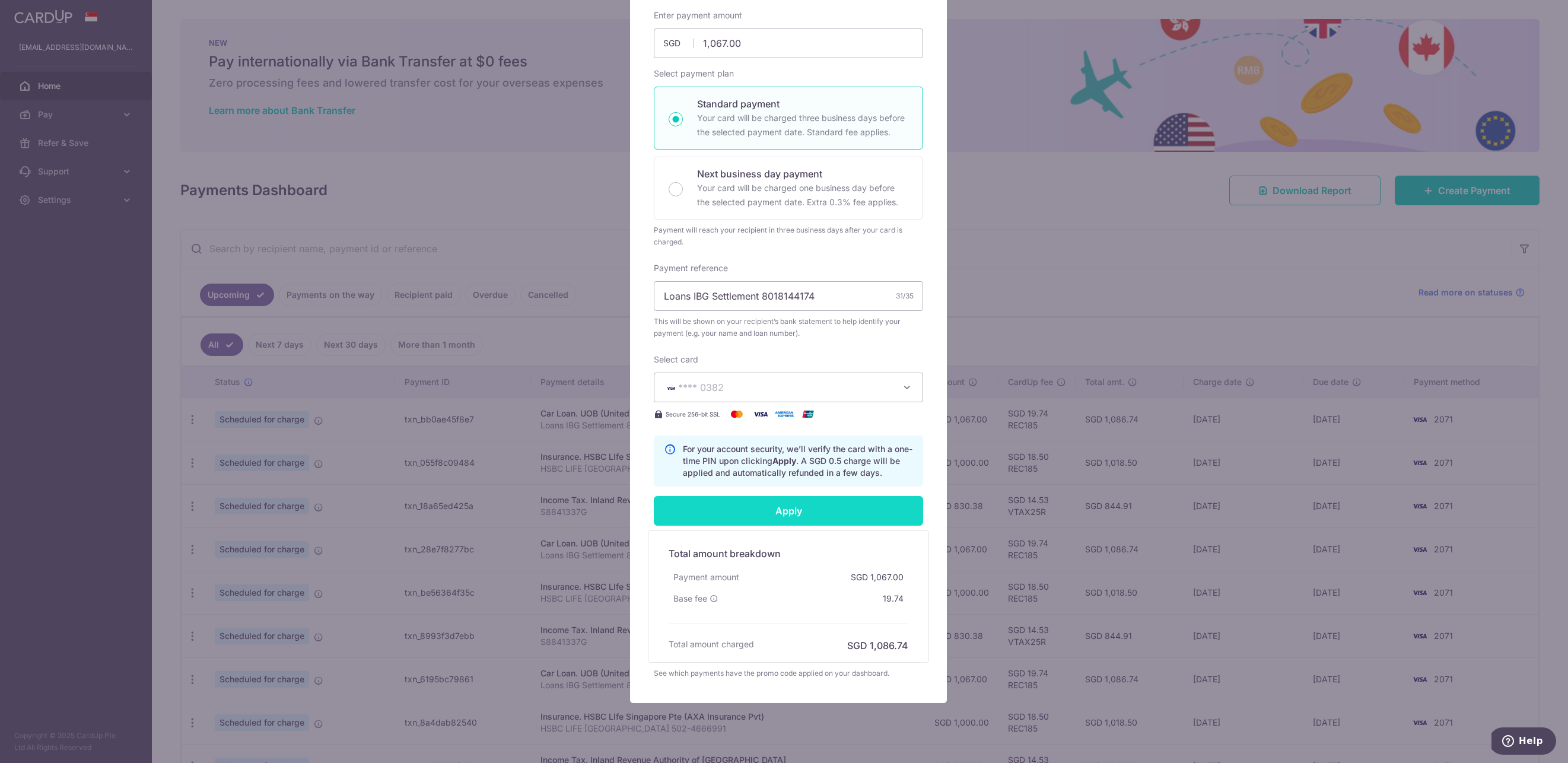
click at [817, 520] on input "Apply" at bounding box center [788, 511] width 269 height 29
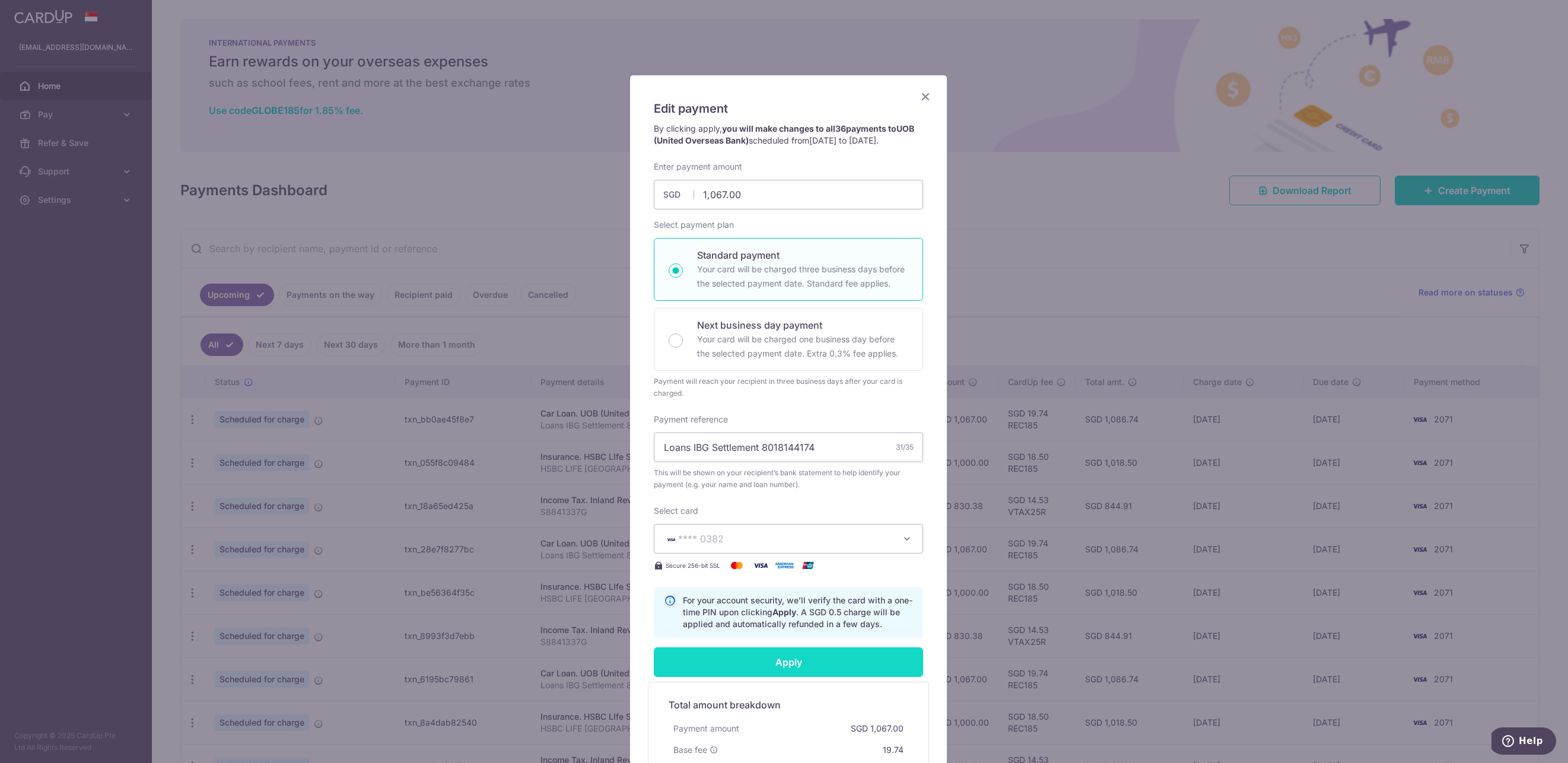
scroll to position [7, 0]
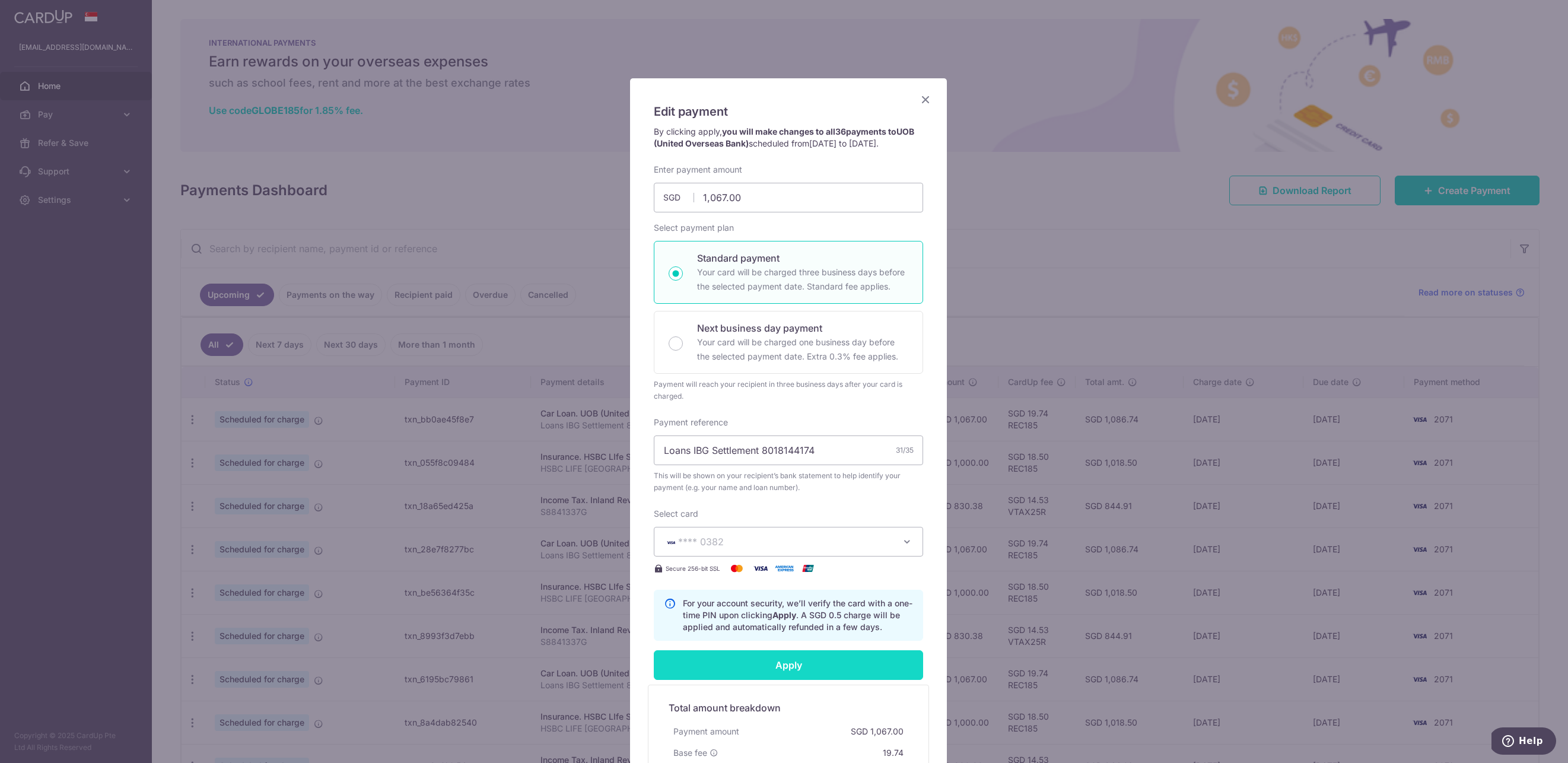
click at [798, 669] on input "Apply" at bounding box center [788, 665] width 269 height 29
type input "Successfully Applied"
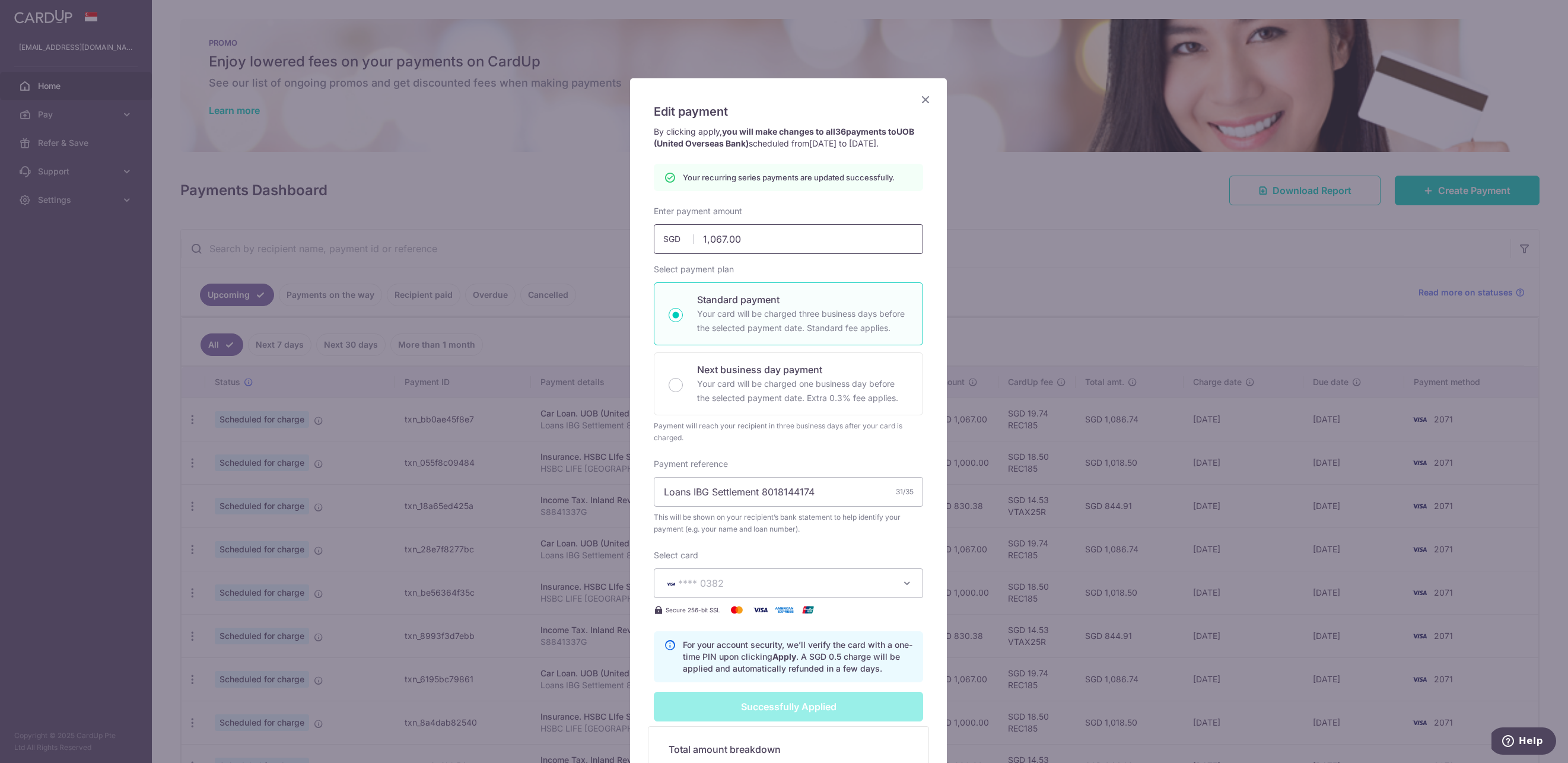
drag, startPoint x: 920, startPoint y: 102, endPoint x: 872, endPoint y: 129, distance: 55.1
click at [920, 102] on icon "Close" at bounding box center [925, 99] width 14 height 15
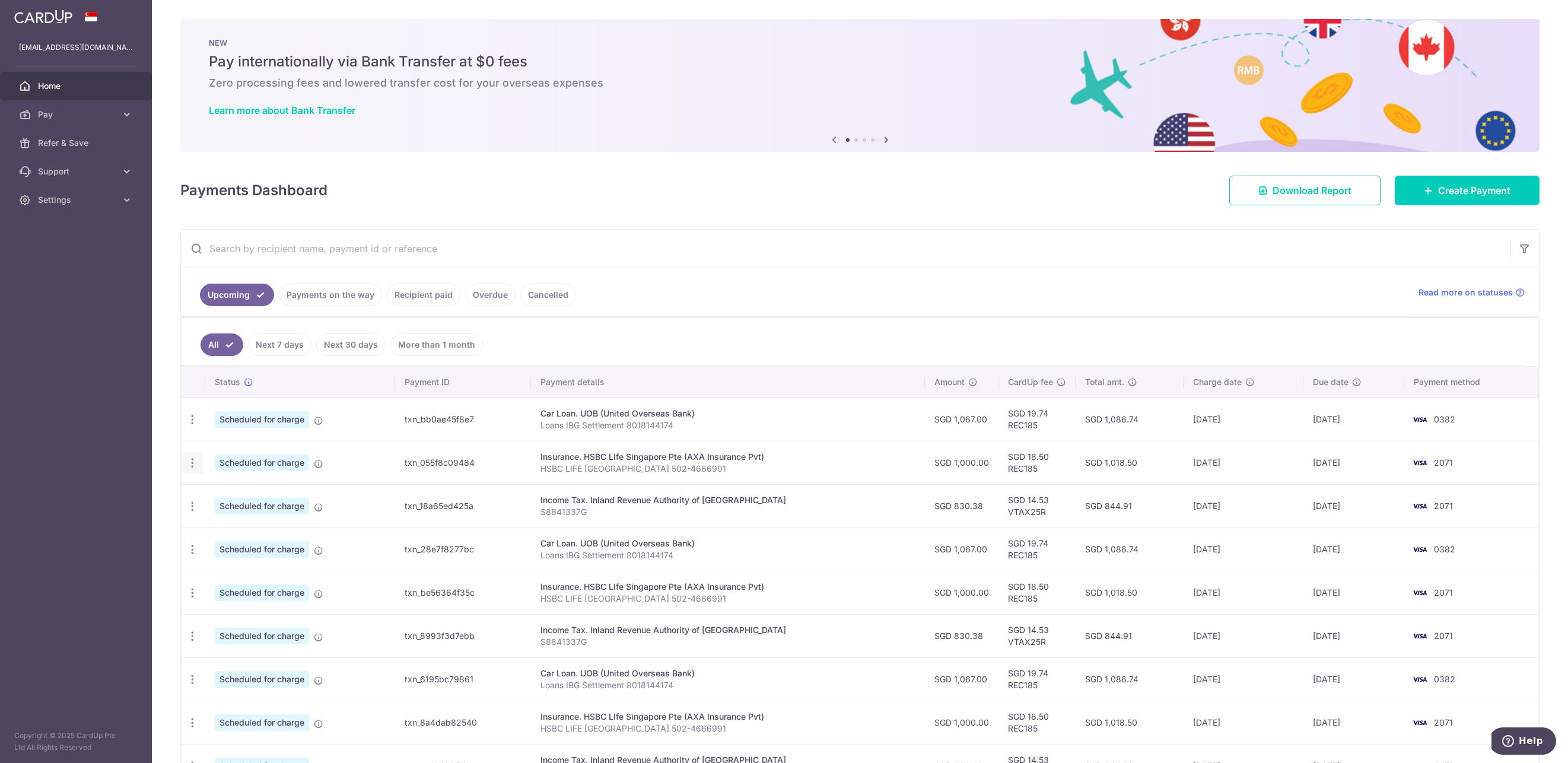
click at [196, 457] on icon "button" at bounding box center [192, 462] width 12 height 12
click at [257, 499] on span "Update payment" at bounding box center [256, 495] width 81 height 14
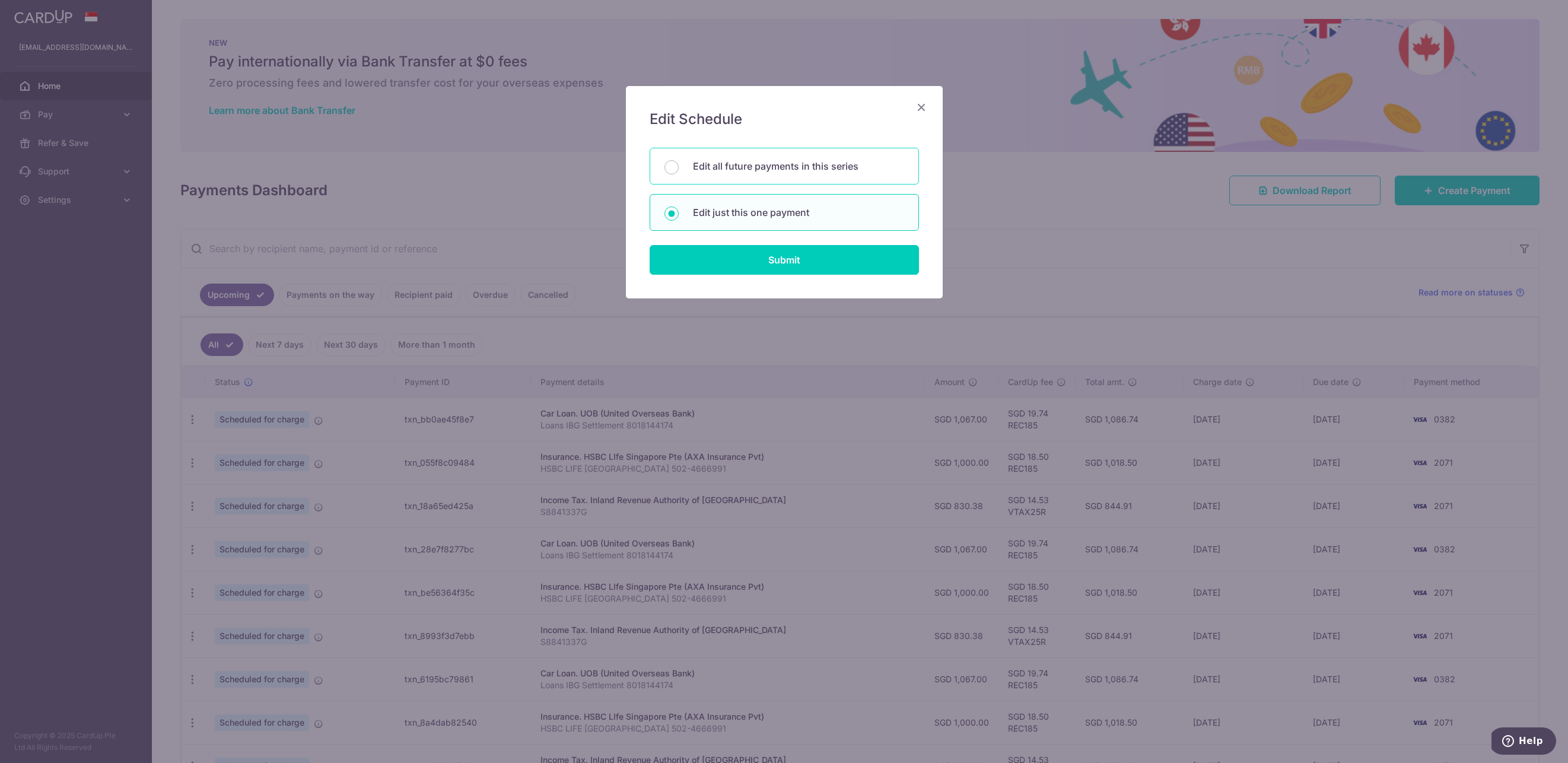
click at [763, 170] on p "Edit all future payments in this series" at bounding box center [799, 165] width 212 height 14
click at [679, 170] on input "Edit all future payments in this series" at bounding box center [671, 167] width 14 height 14
radio input "true"
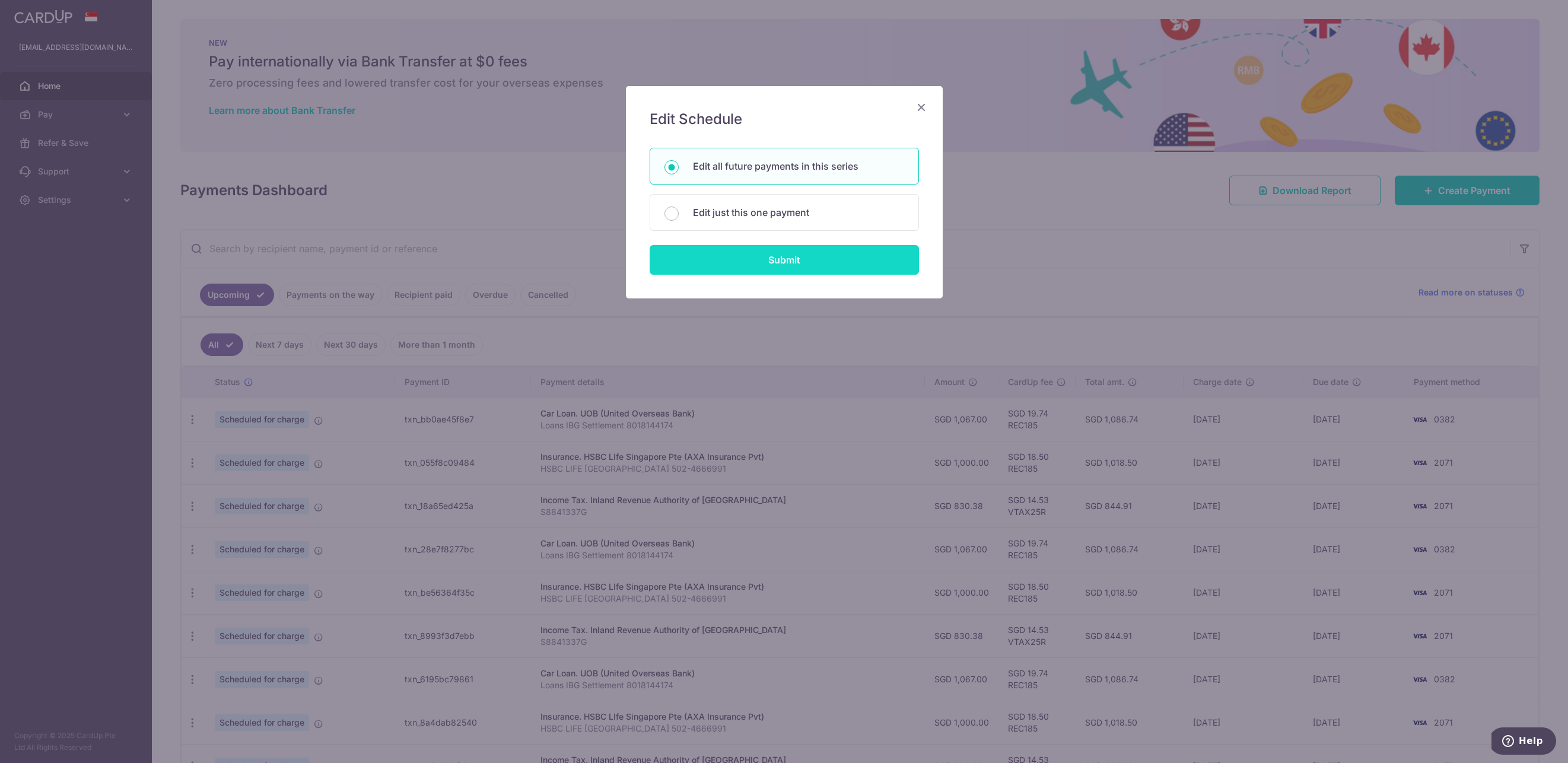
click at [768, 259] on input "Submit" at bounding box center [784, 259] width 269 height 29
radio input "true"
type input "1,000.00"
type input "HSBC LIFE [GEOGRAPHIC_DATA] 502-4666991"
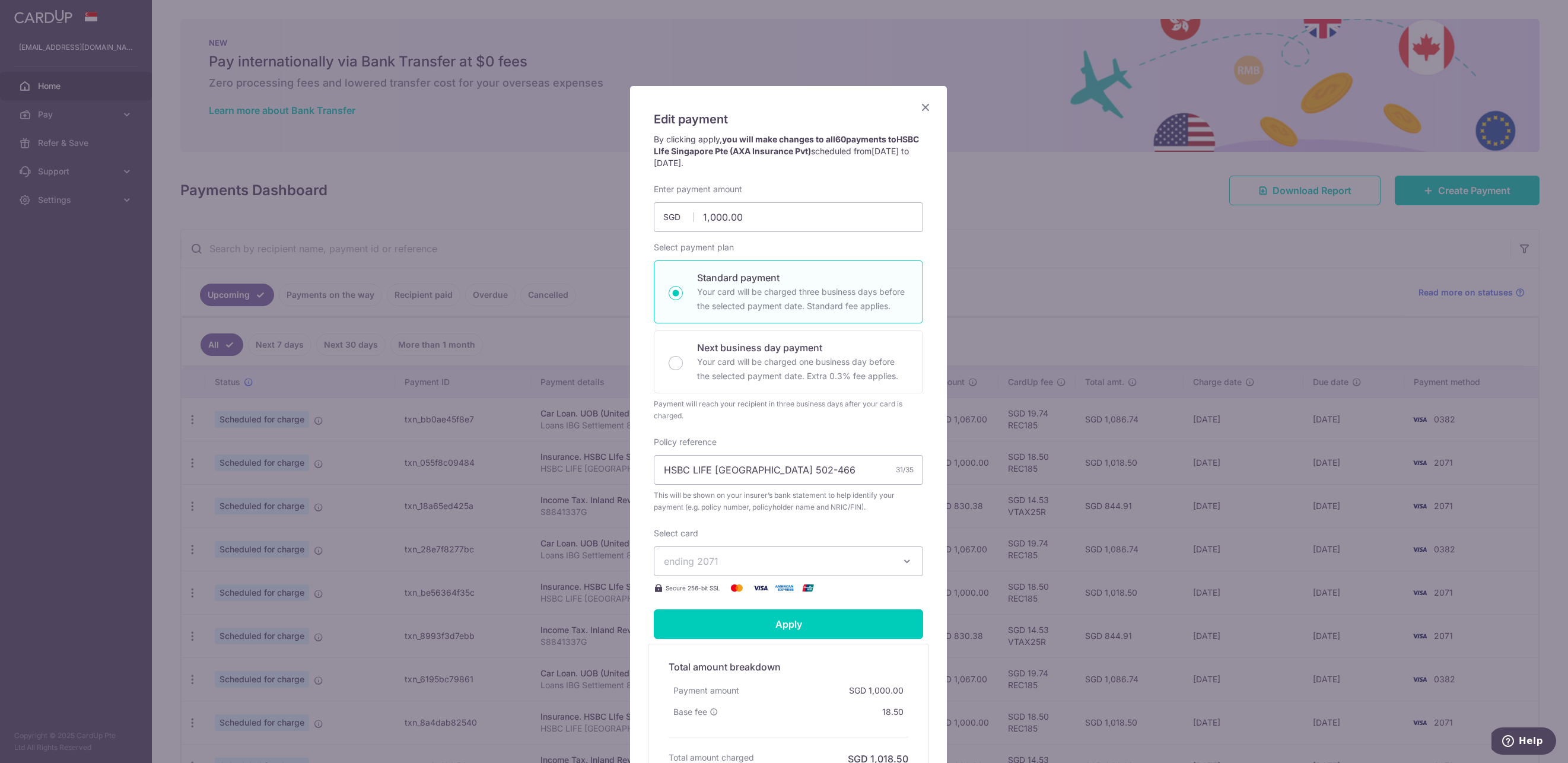
click at [782, 553] on button "ending 2071" at bounding box center [788, 561] width 269 height 29
drag, startPoint x: 771, startPoint y: 643, endPoint x: 779, endPoint y: 639, distance: 8.9
click at [771, 643] on span "**** 0382" at bounding box center [788, 645] width 249 height 14
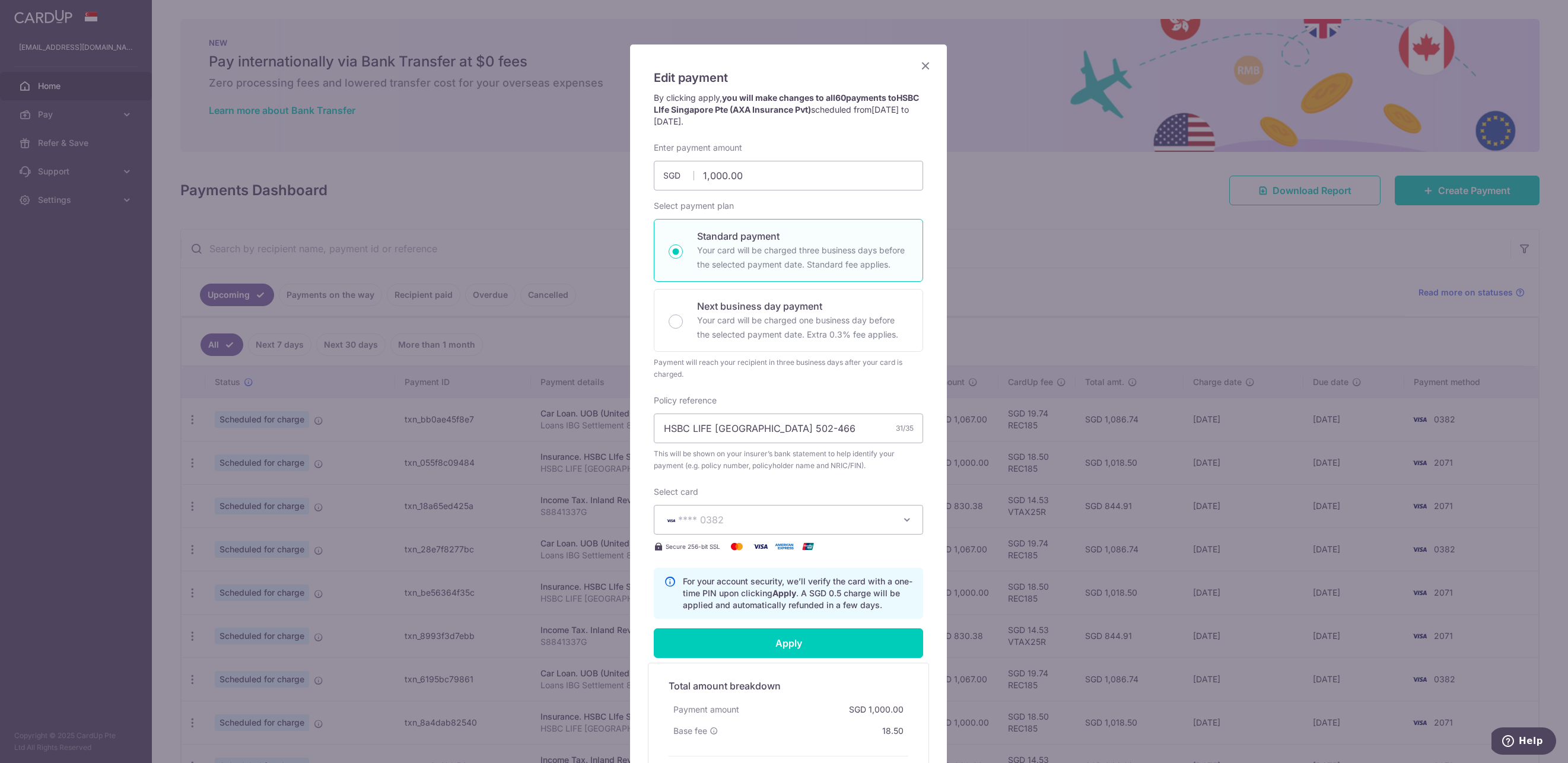
scroll to position [97, 0]
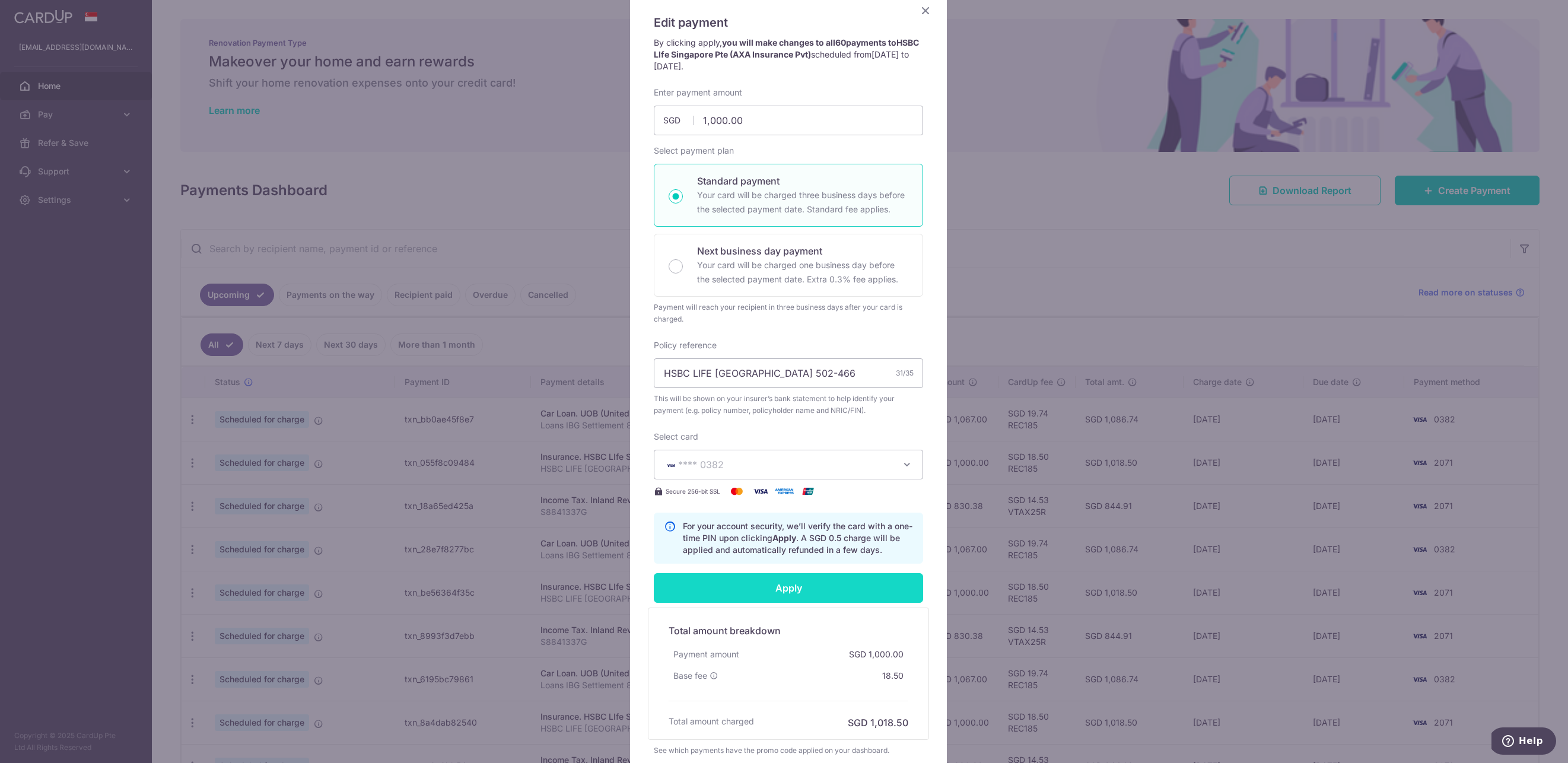
click at [820, 591] on input "Apply" at bounding box center [788, 587] width 269 height 29
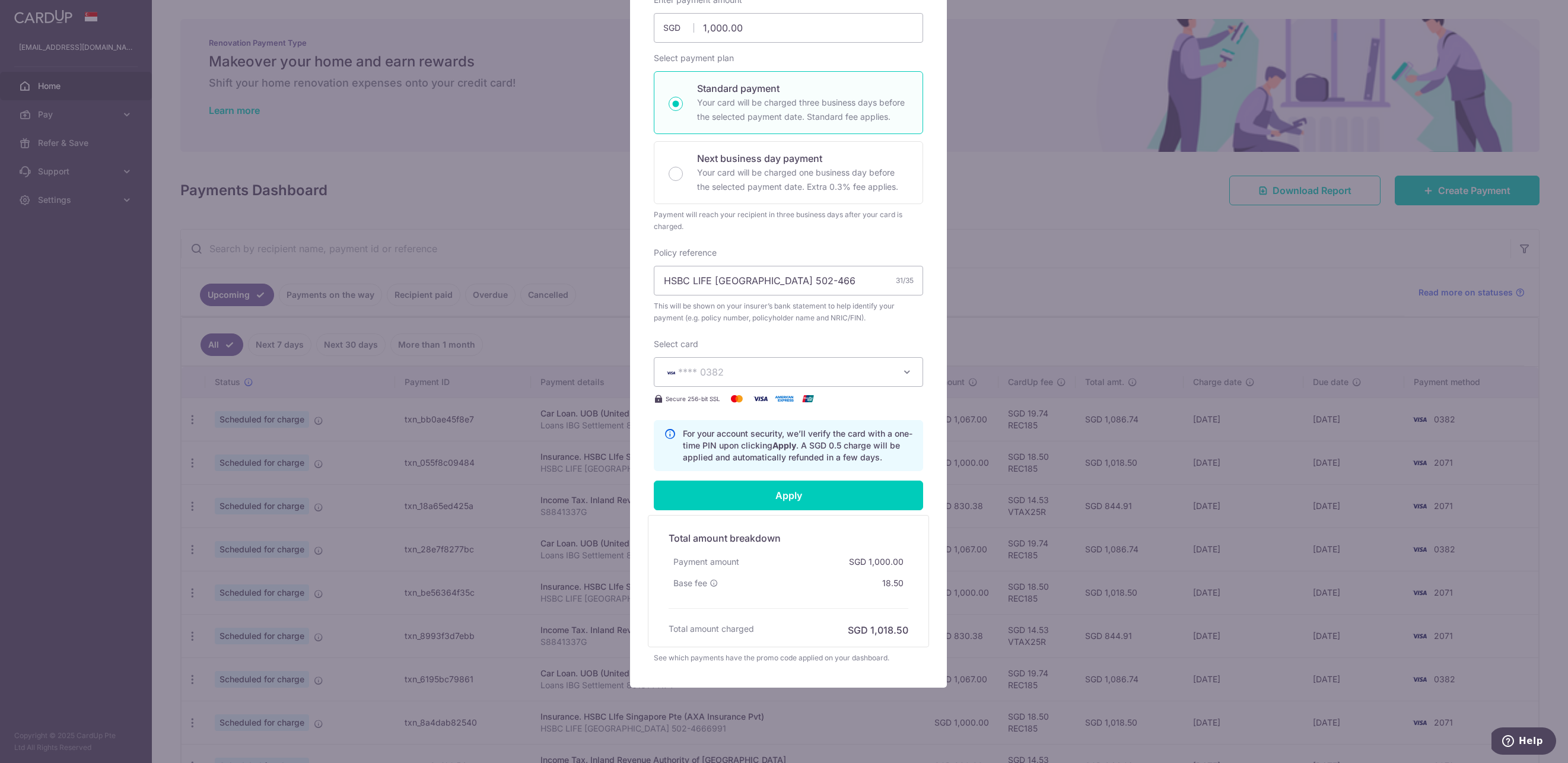
scroll to position [200, 0]
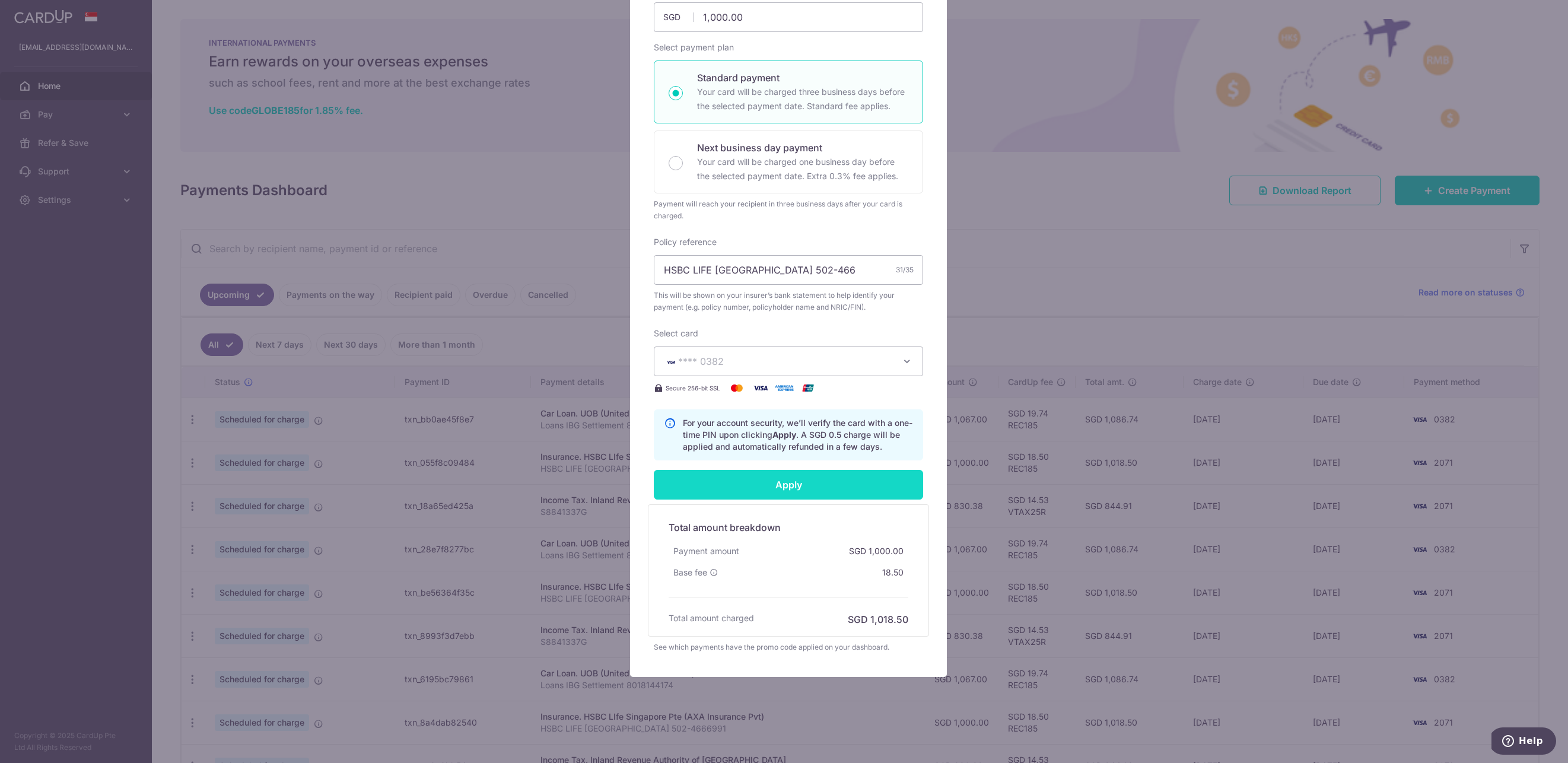
click at [851, 487] on input "Apply" at bounding box center [788, 484] width 269 height 29
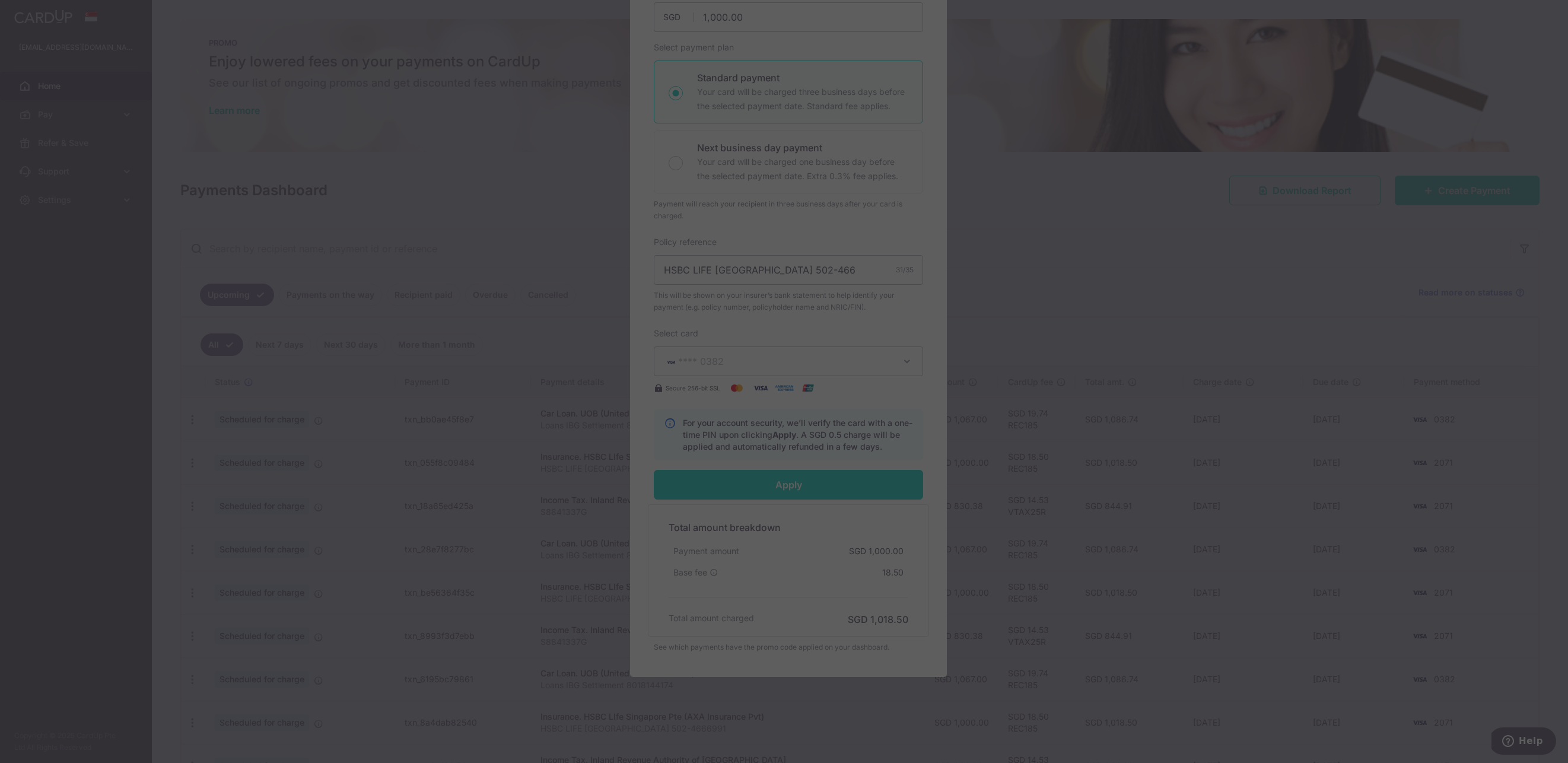
type input "Successfully Applied"
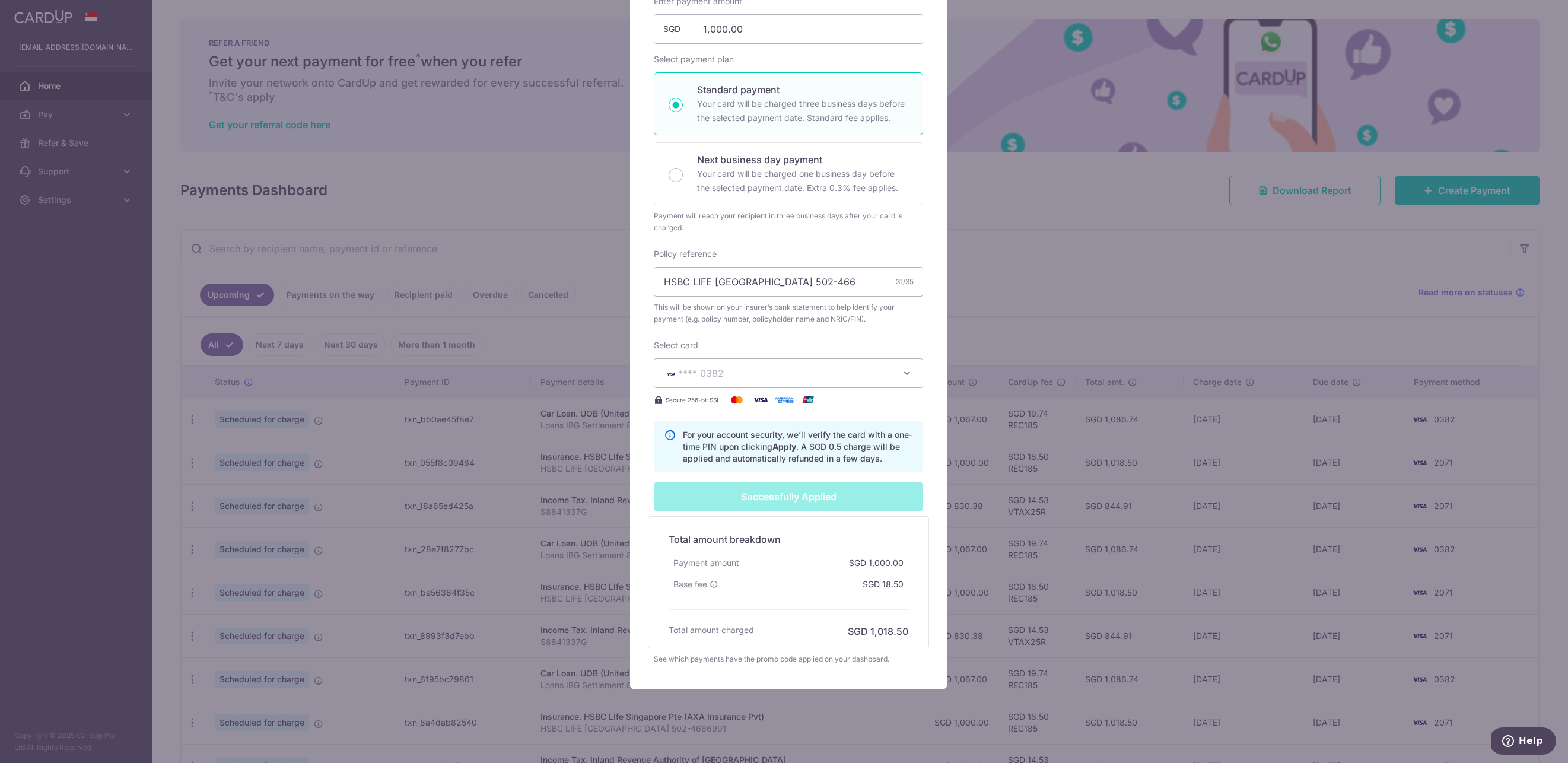
scroll to position [242, 0]
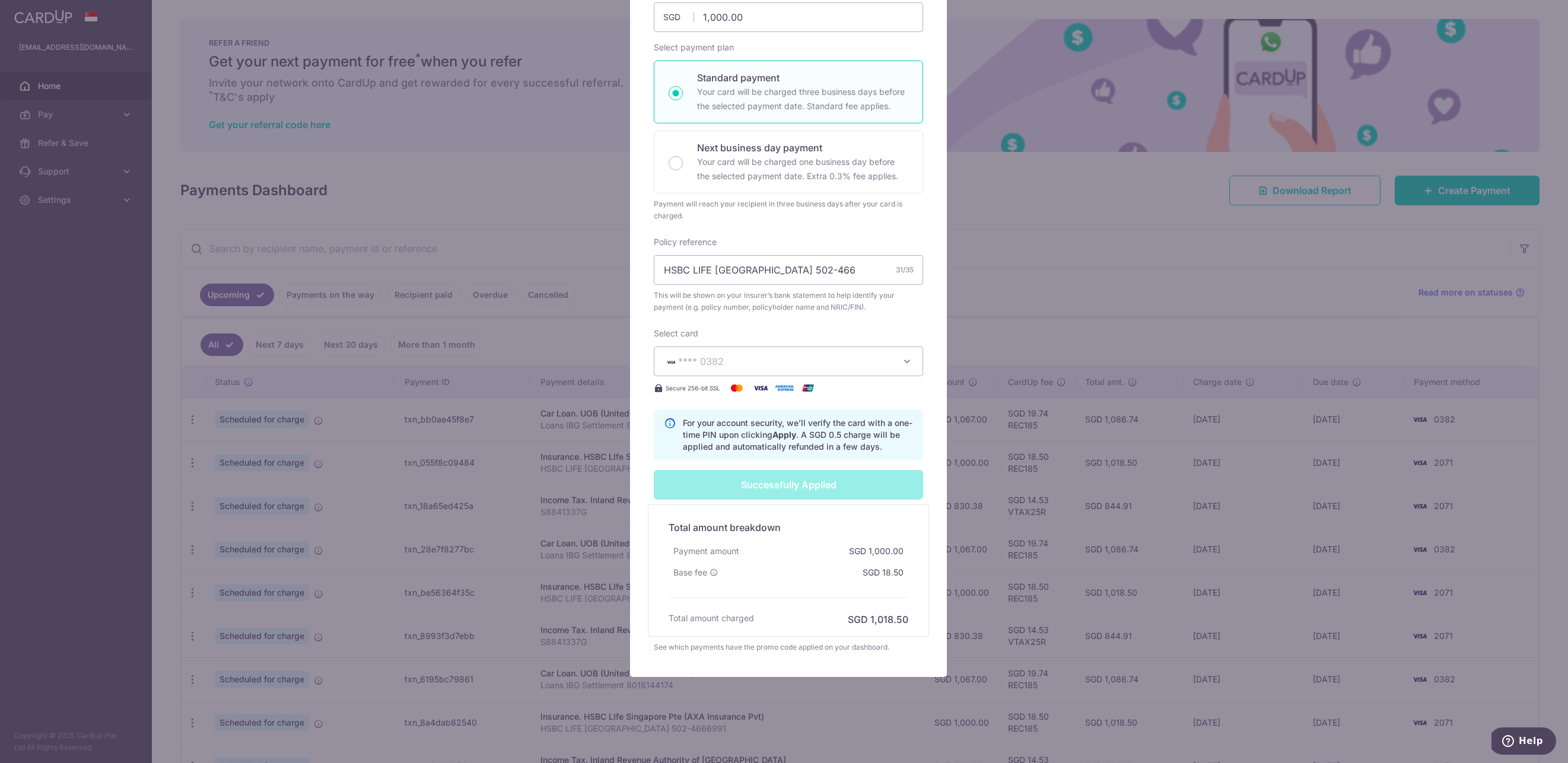
click at [1024, 325] on div "Edit payment By clicking apply, you will make changes to all 60 payments to HSB…" at bounding box center [784, 382] width 1568 height 763
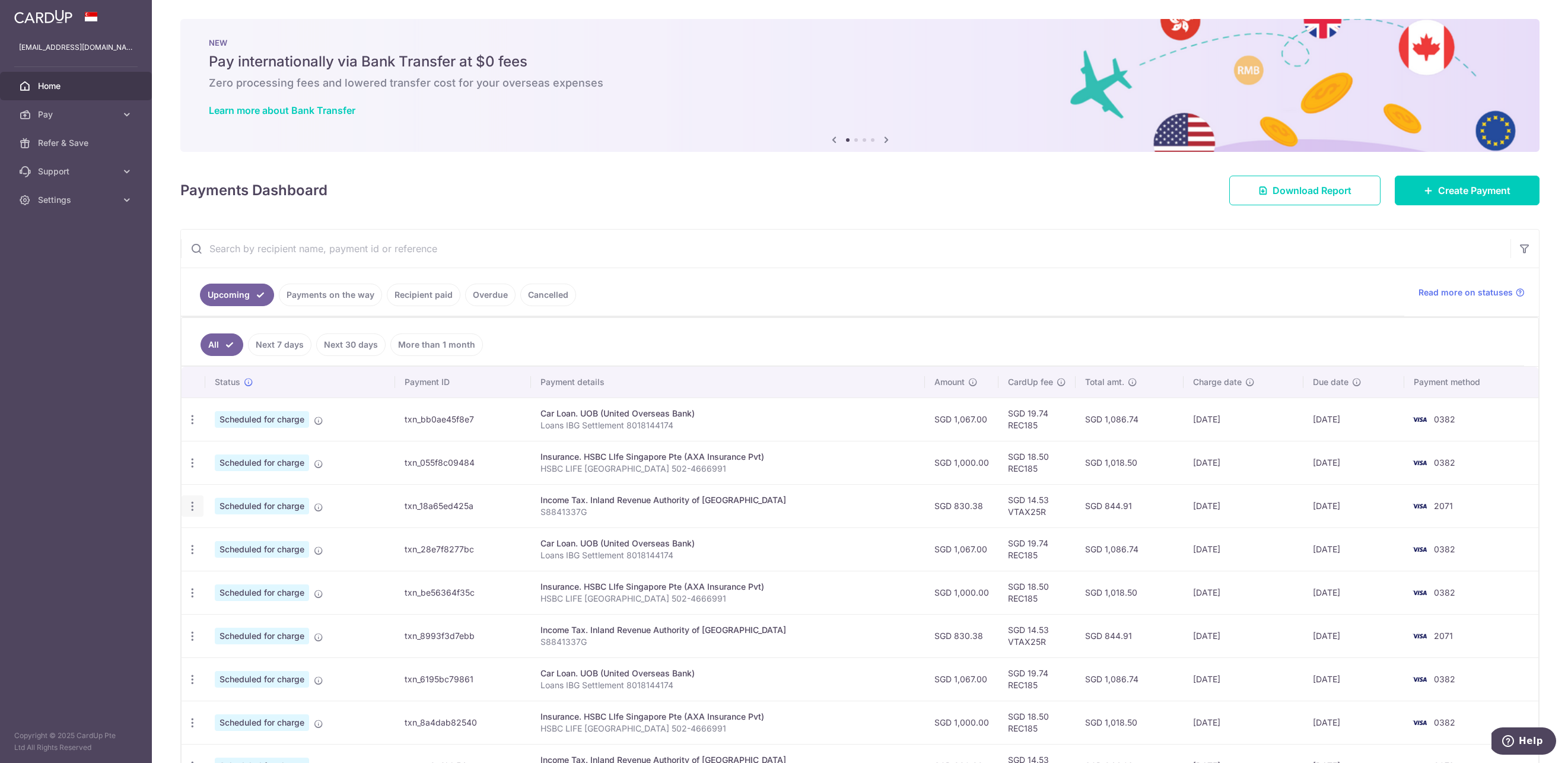
click at [194, 509] on icon "button" at bounding box center [192, 506] width 12 height 12
click at [232, 536] on span "Update payment" at bounding box center [256, 538] width 81 height 14
radio input "true"
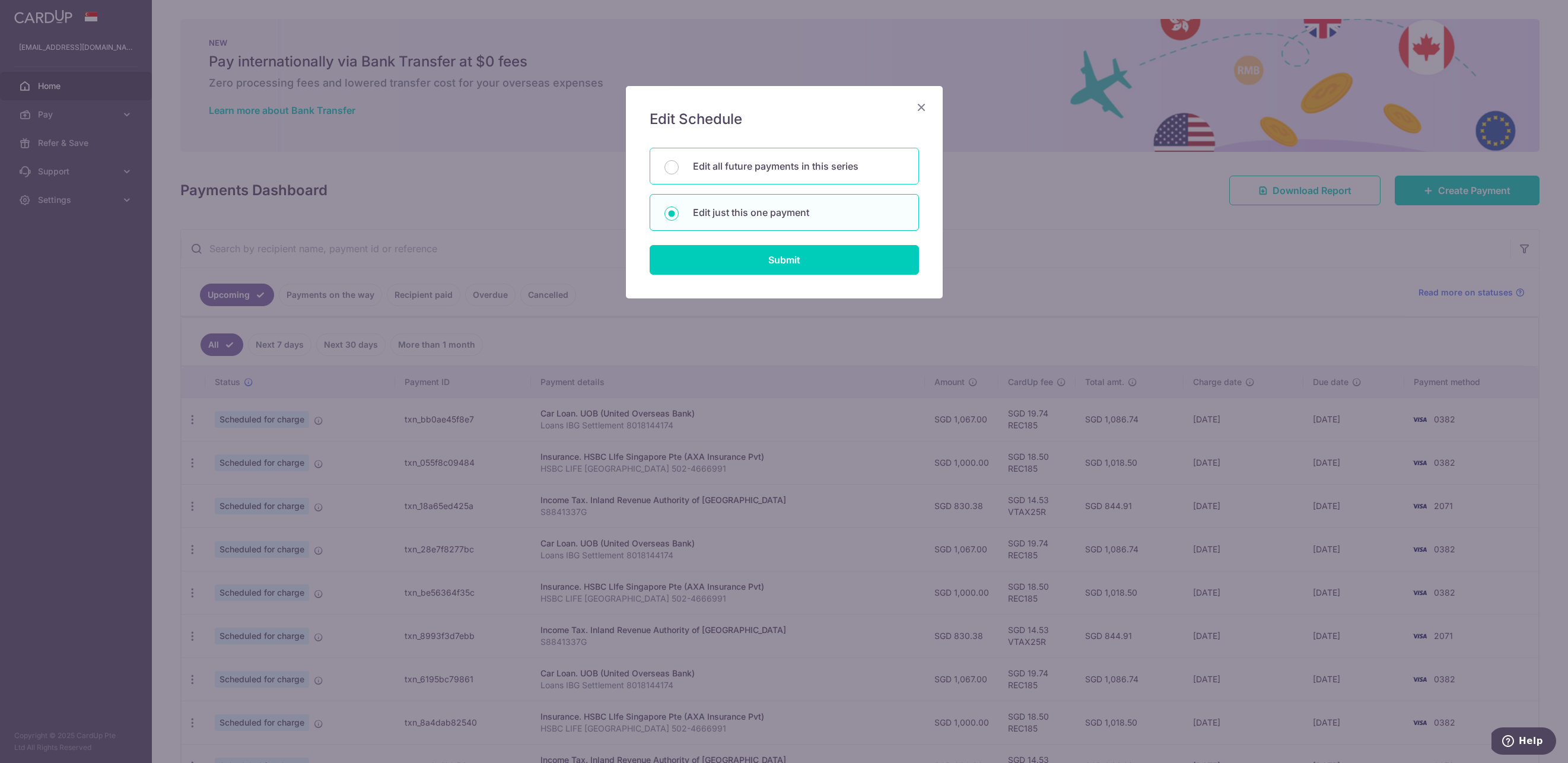
click at [759, 172] on p "Edit all future payments in this series" at bounding box center [799, 165] width 212 height 14
click at [679, 172] on input "Edit all future payments in this series" at bounding box center [671, 167] width 14 height 14
radio input "true"
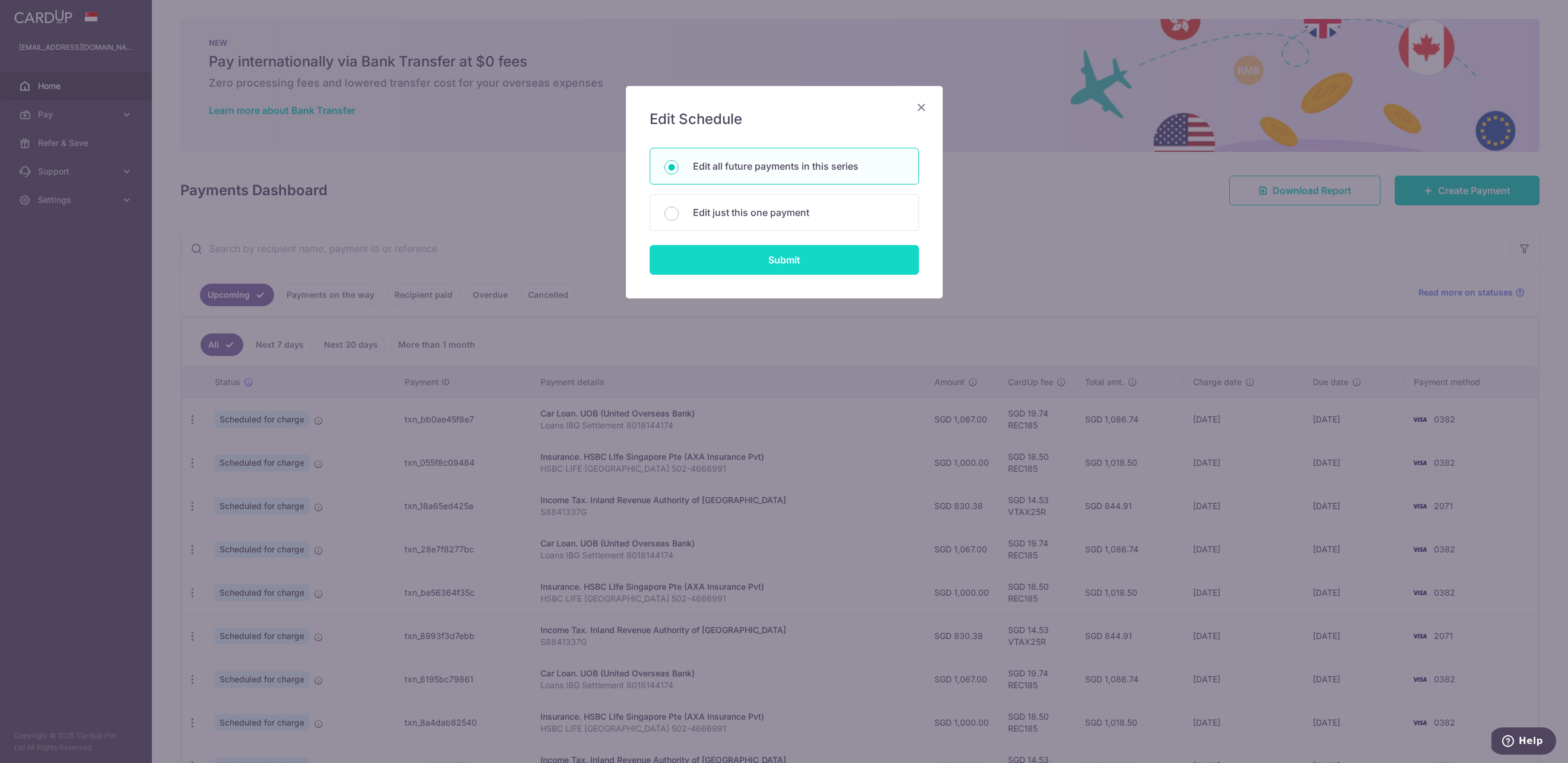
click at [762, 265] on input "Submit" at bounding box center [784, 259] width 269 height 29
radio input "true"
type input "830.38"
type input "S8841337G"
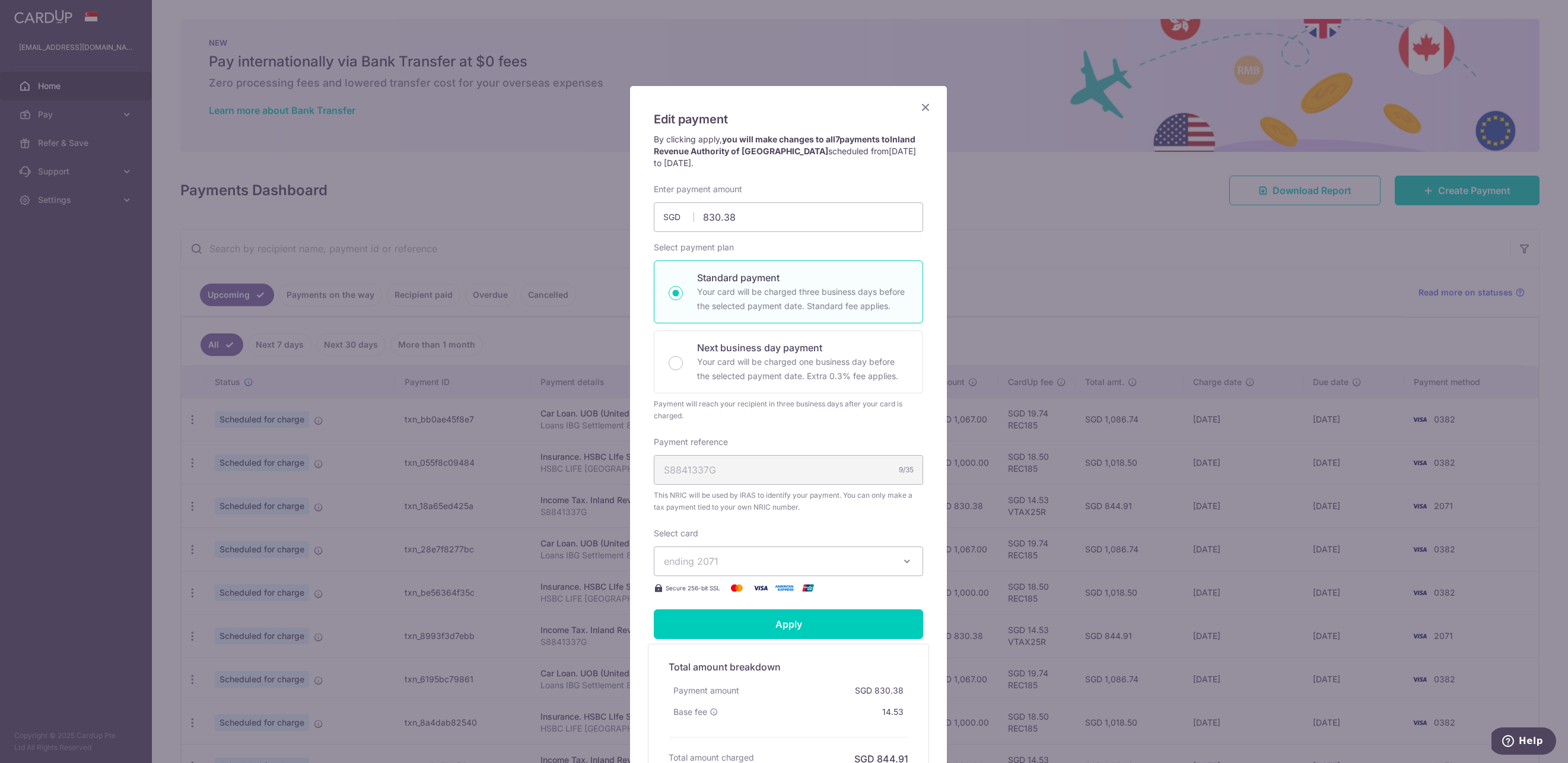
click at [749, 558] on span "ending 2071" at bounding box center [778, 560] width 228 height 14
click at [744, 645] on span "**** 0382" at bounding box center [788, 645] width 249 height 14
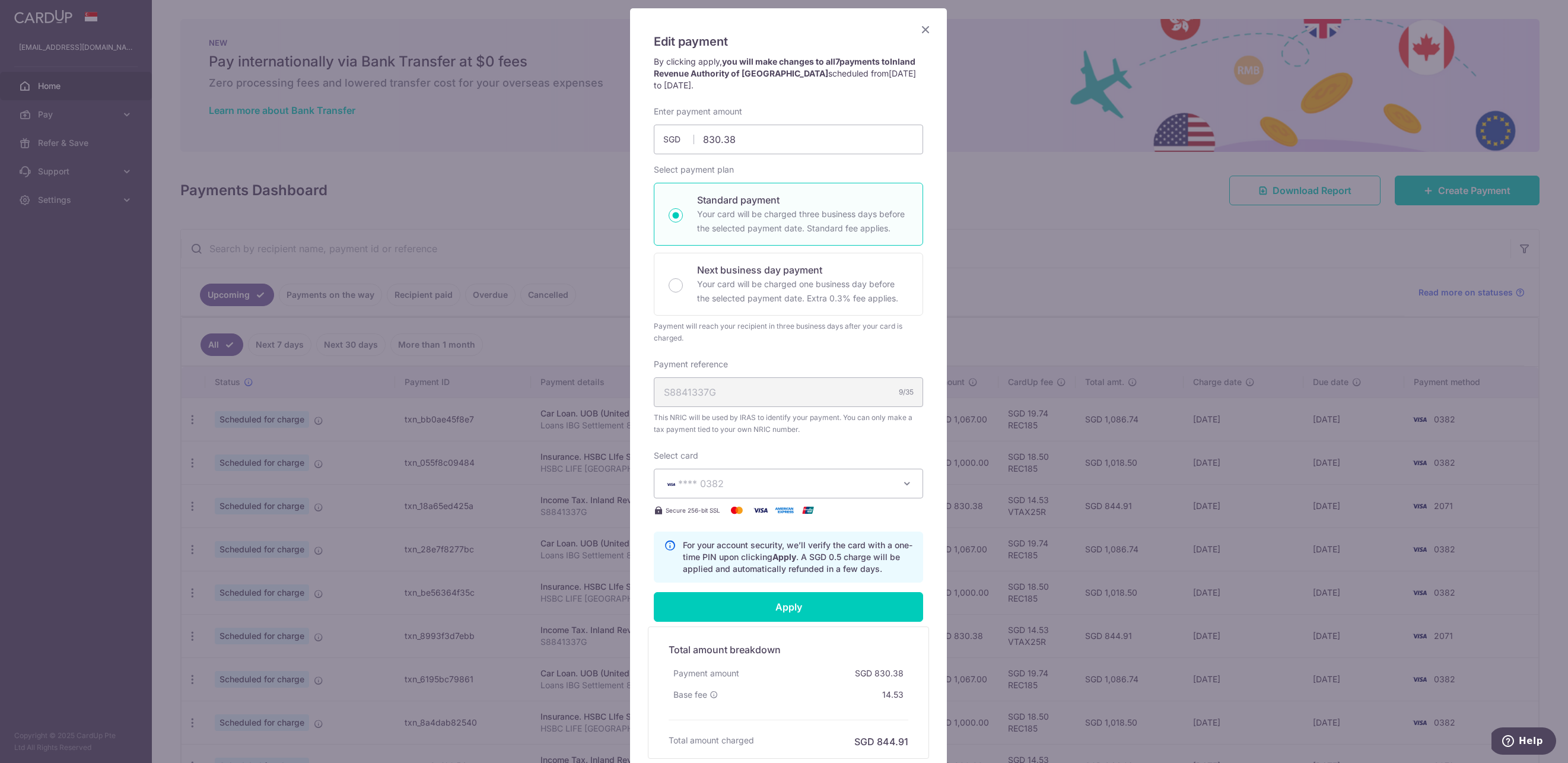
scroll to position [84, 0]
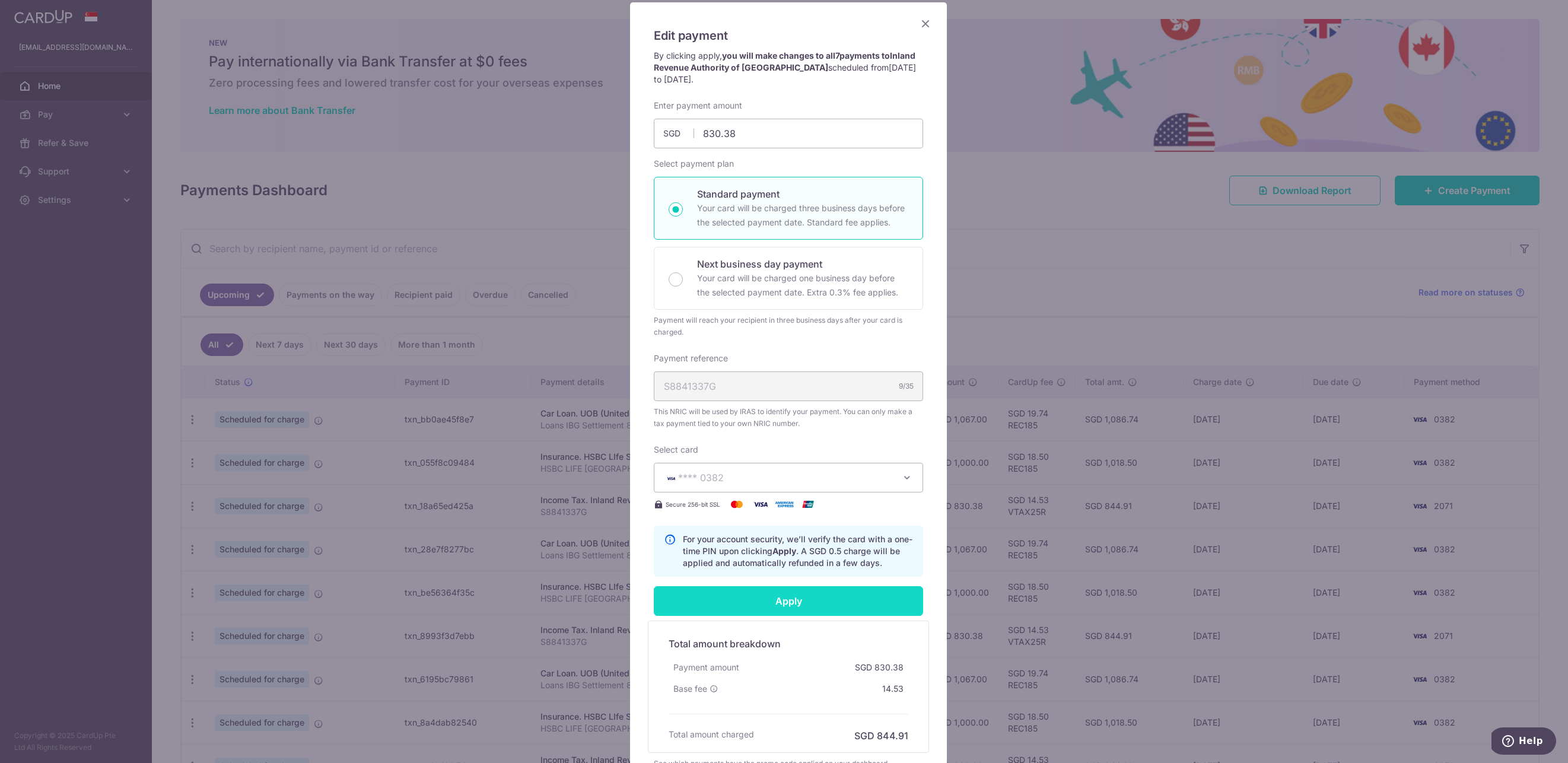
click at [806, 606] on input "Apply" at bounding box center [788, 600] width 269 height 29
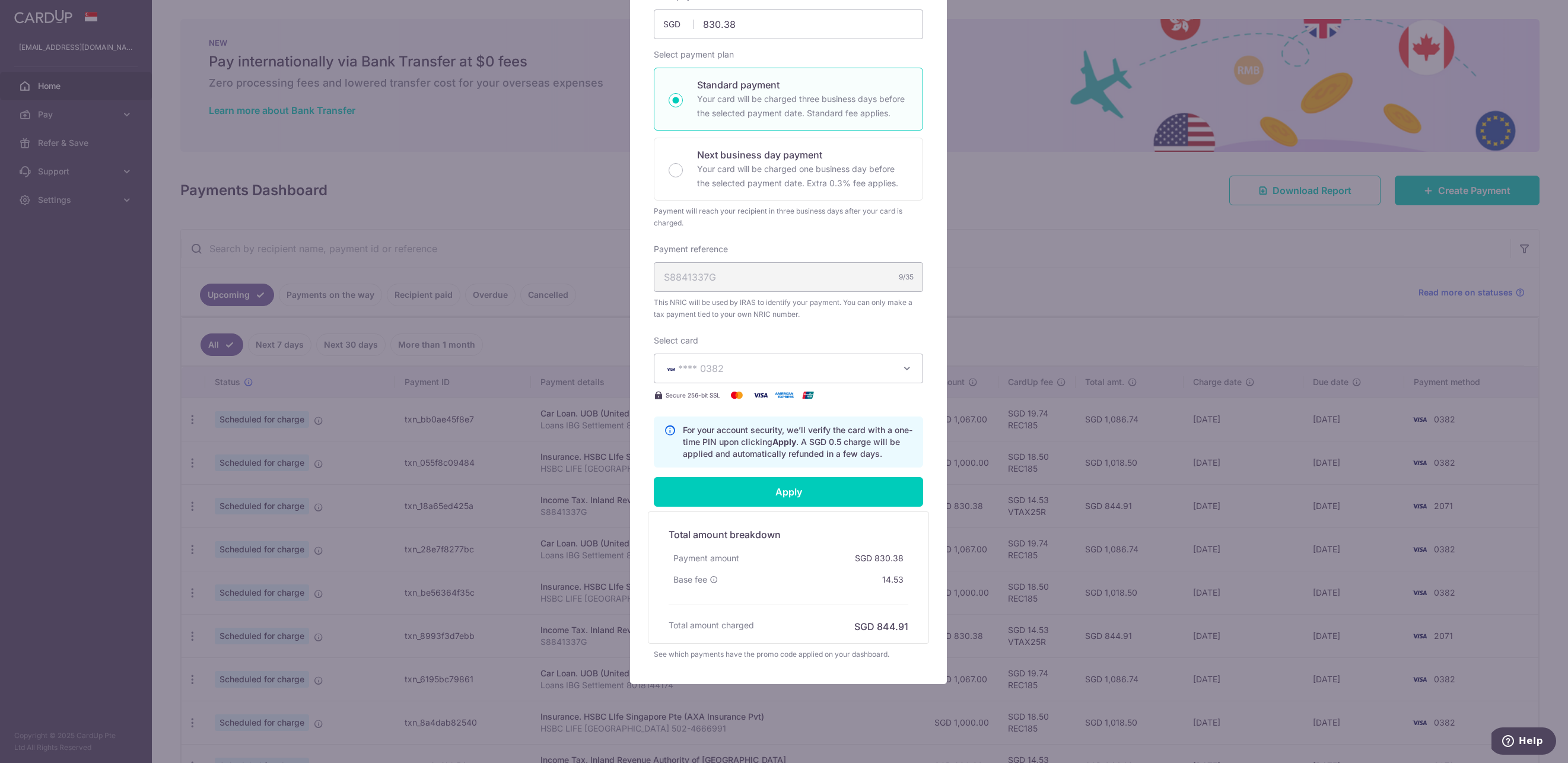
scroll to position [200, 0]
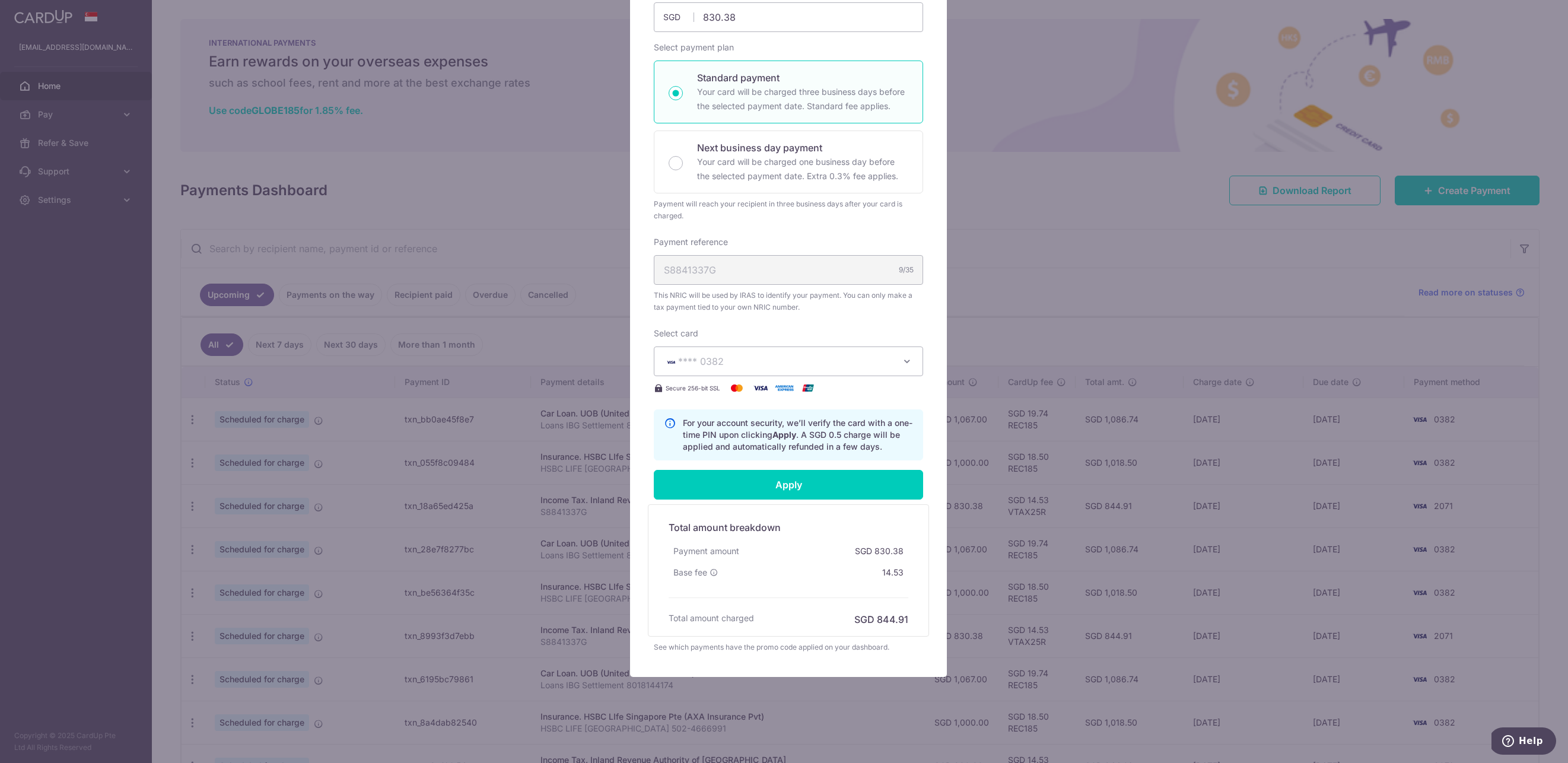
type input "Successfully Applied"
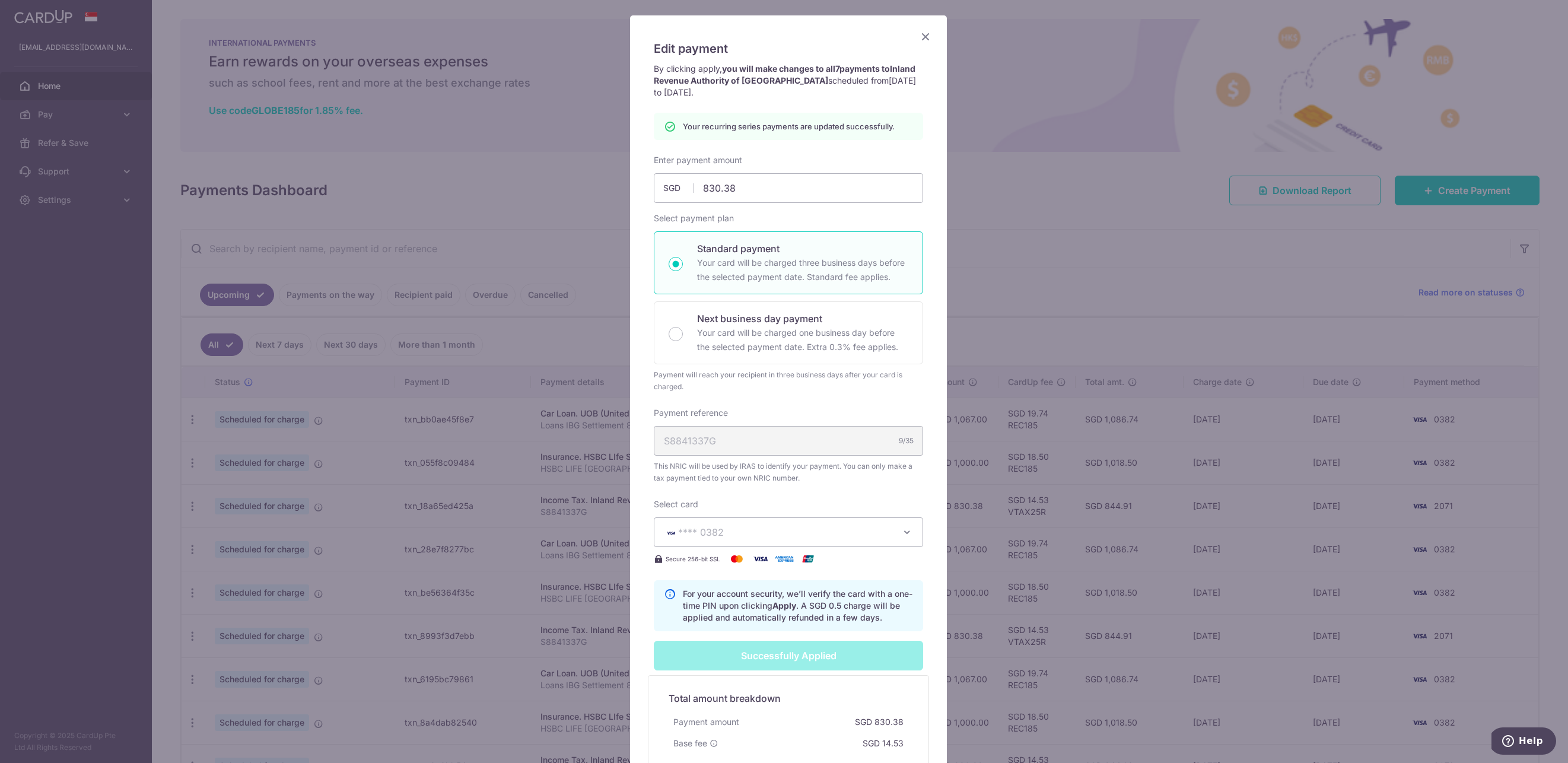
scroll to position [64, 0]
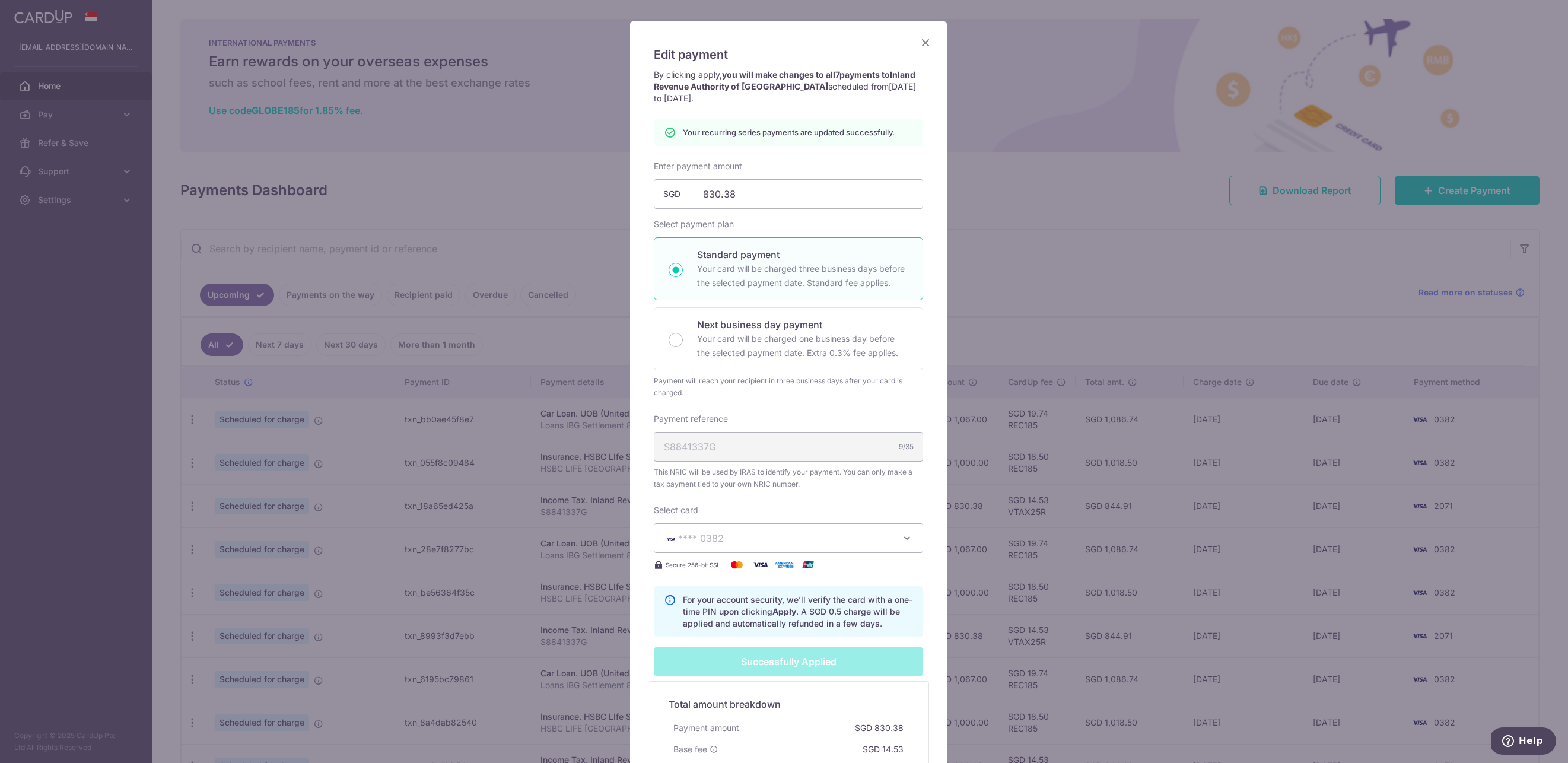
click at [923, 41] on icon "Close" at bounding box center [925, 42] width 14 height 15
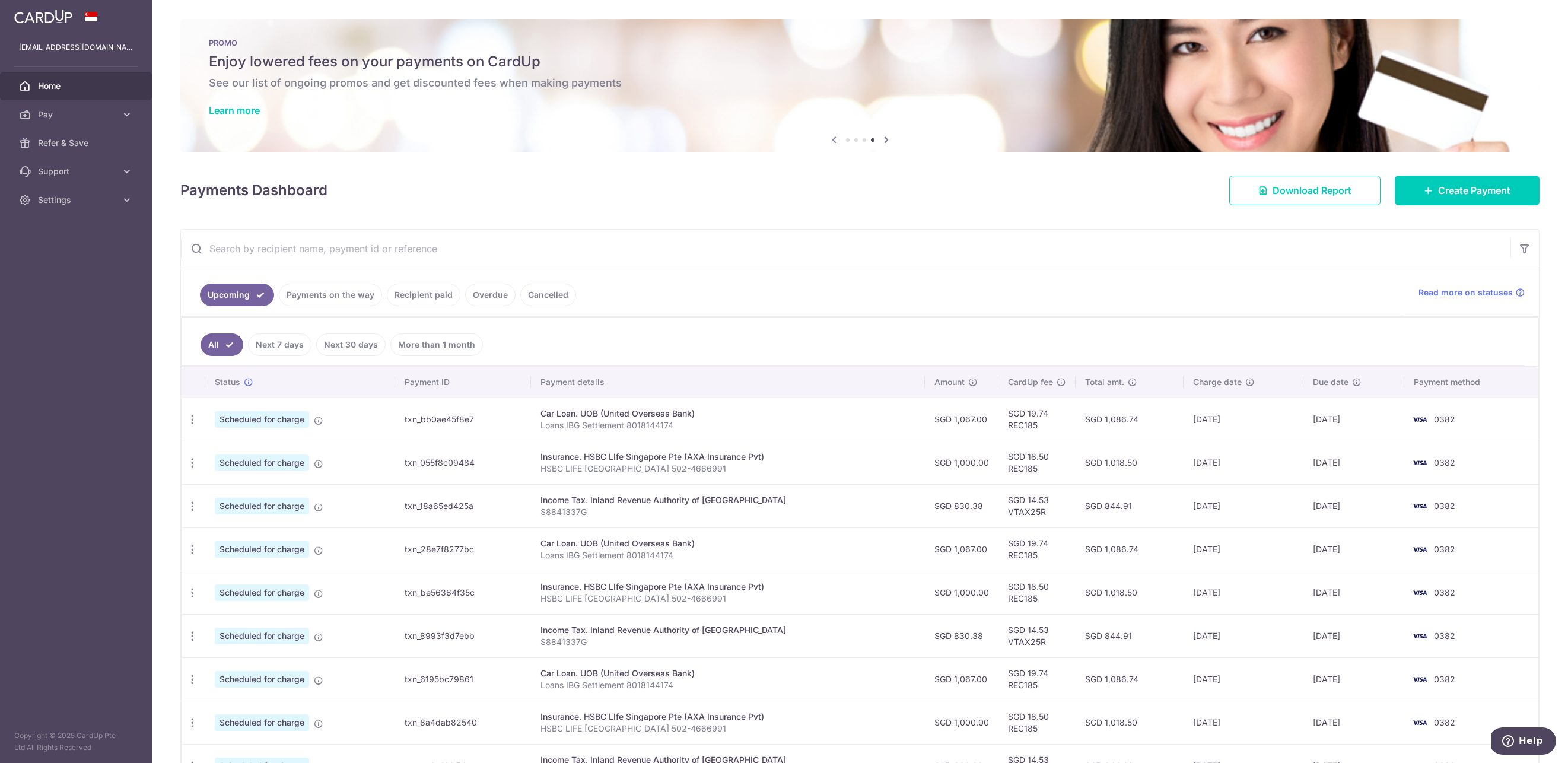
click at [378, 425] on td "Scheduled for charge" at bounding box center [299, 418] width 190 height 43
drag, startPoint x: 364, startPoint y: 418, endPoint x: 217, endPoint y: 415, distance: 147.0
click at [363, 418] on td "Scheduled for charge" at bounding box center [299, 418] width 190 height 43
click at [270, 421] on span "Scheduled for charge" at bounding box center [262, 419] width 94 height 16
drag, startPoint x: 270, startPoint y: 421, endPoint x: 243, endPoint y: 420, distance: 27.0
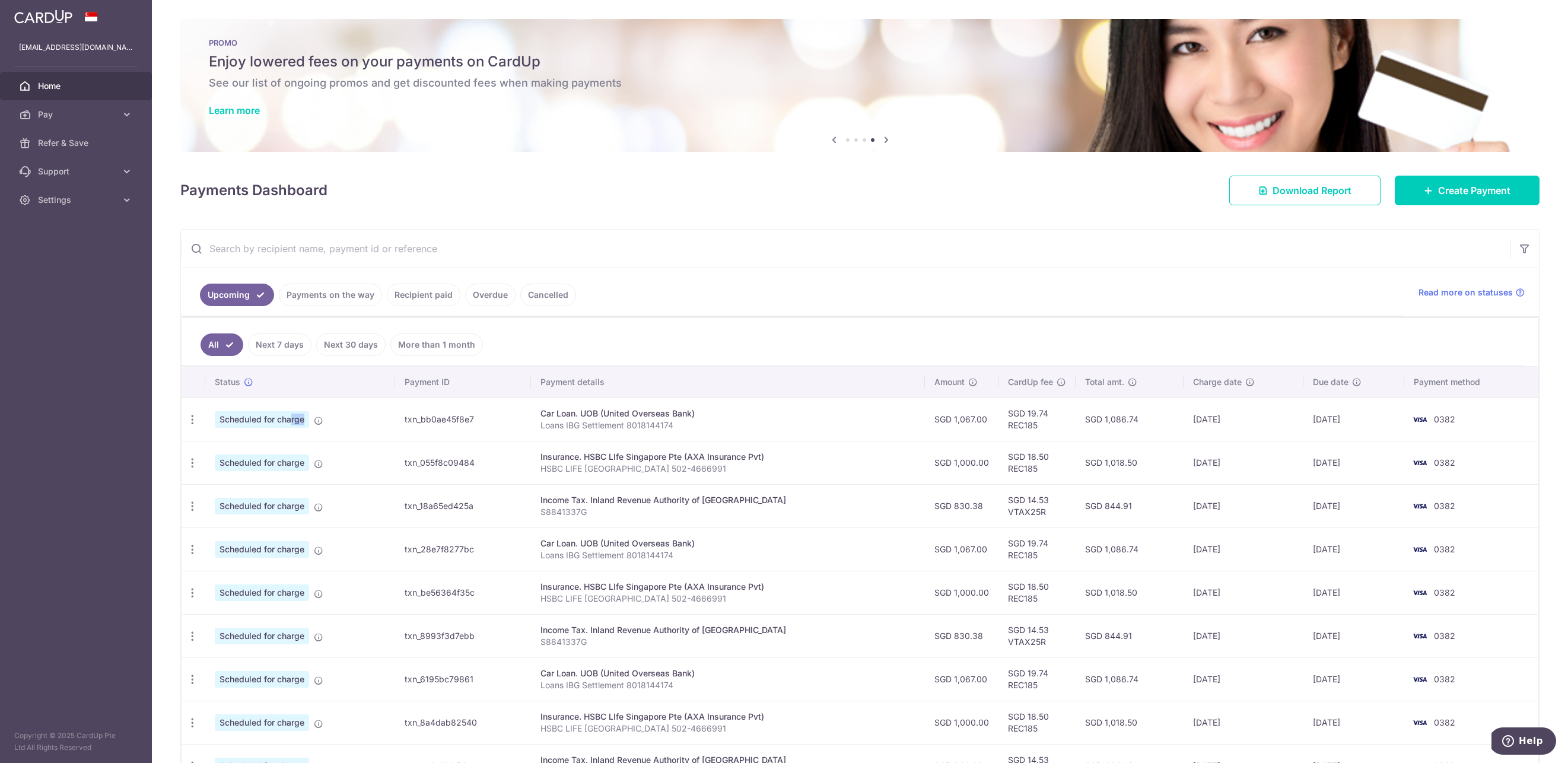
click at [269, 421] on span "Scheduled for charge" at bounding box center [262, 419] width 94 height 16
click at [194, 421] on icon "button" at bounding box center [192, 419] width 12 height 12
click at [257, 456] on span "Update payment" at bounding box center [256, 451] width 81 height 14
radio input "true"
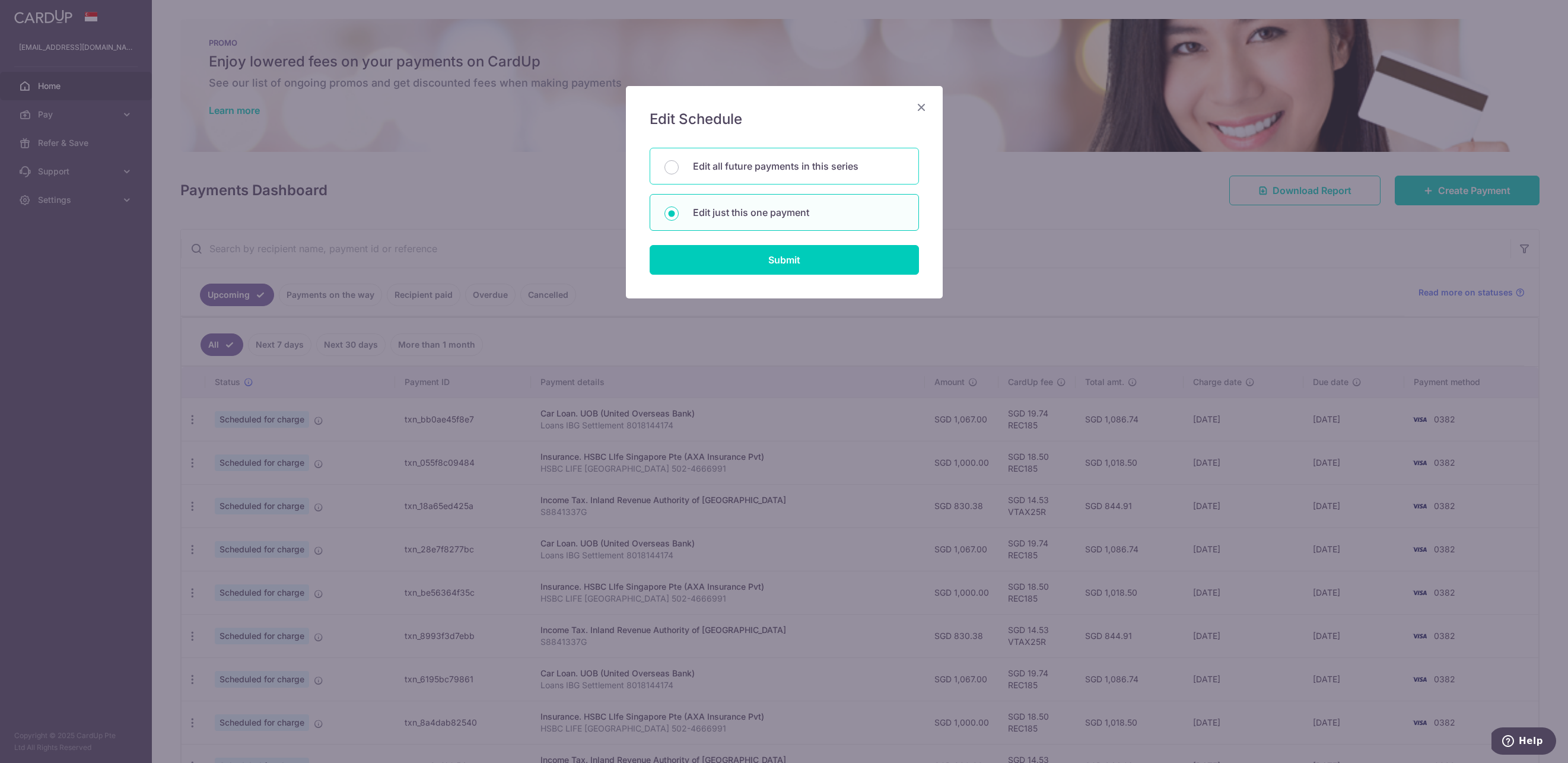
click at [807, 165] on p "Edit all future payments in this series" at bounding box center [799, 165] width 212 height 14
click at [679, 165] on input "Edit all future payments in this series" at bounding box center [671, 167] width 14 height 14
drag, startPoint x: 799, startPoint y: 212, endPoint x: 798, endPoint y: 222, distance: 10.0
click at [799, 215] on p "Edit just this one payment" at bounding box center [799, 211] width 212 height 14
click at [679, 215] on input "Edit just this one payment" at bounding box center [671, 213] width 14 height 14
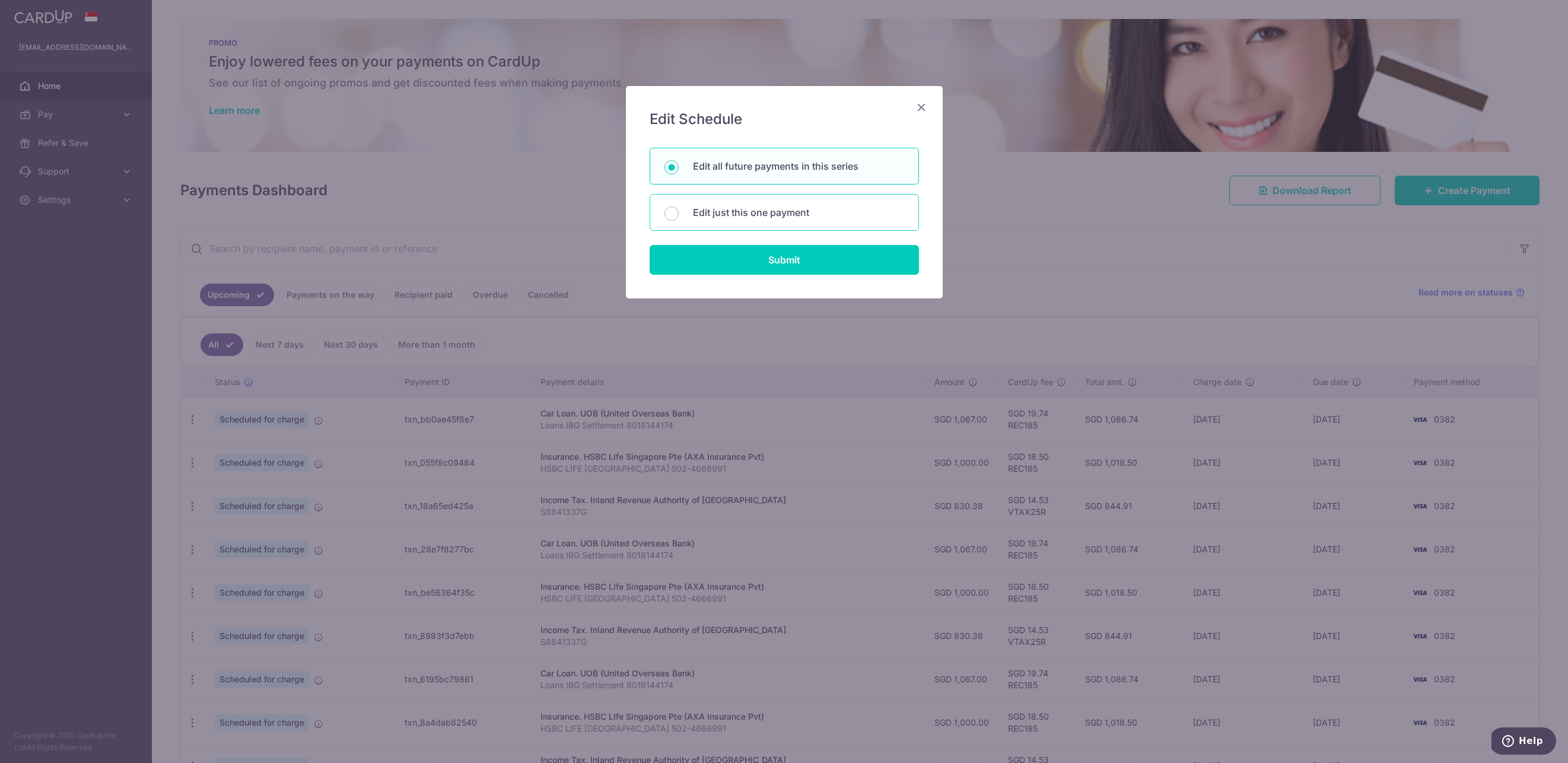
radio input "false"
radio input "true"
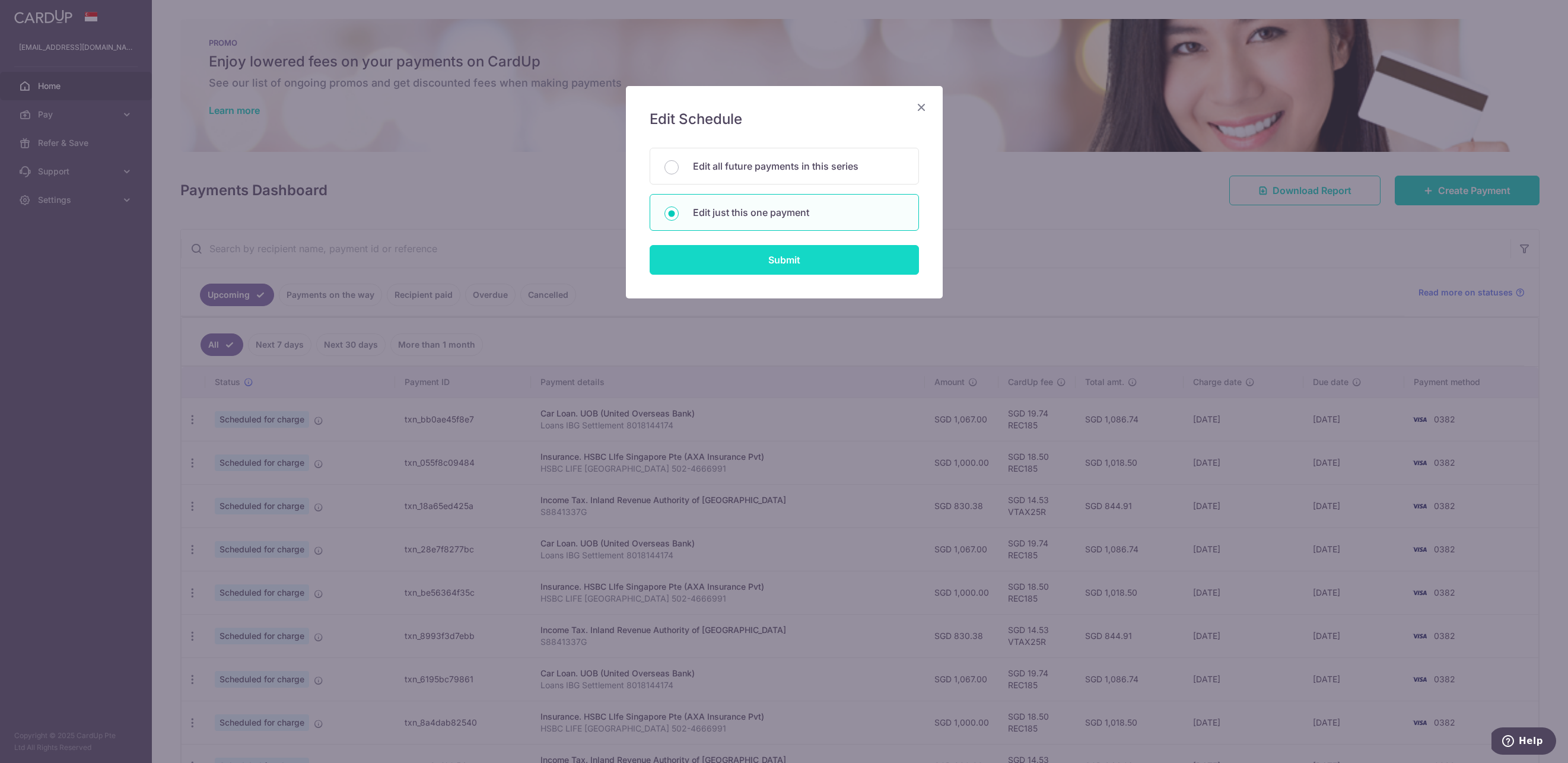
click at [796, 259] on input "Submit" at bounding box center [784, 259] width 269 height 29
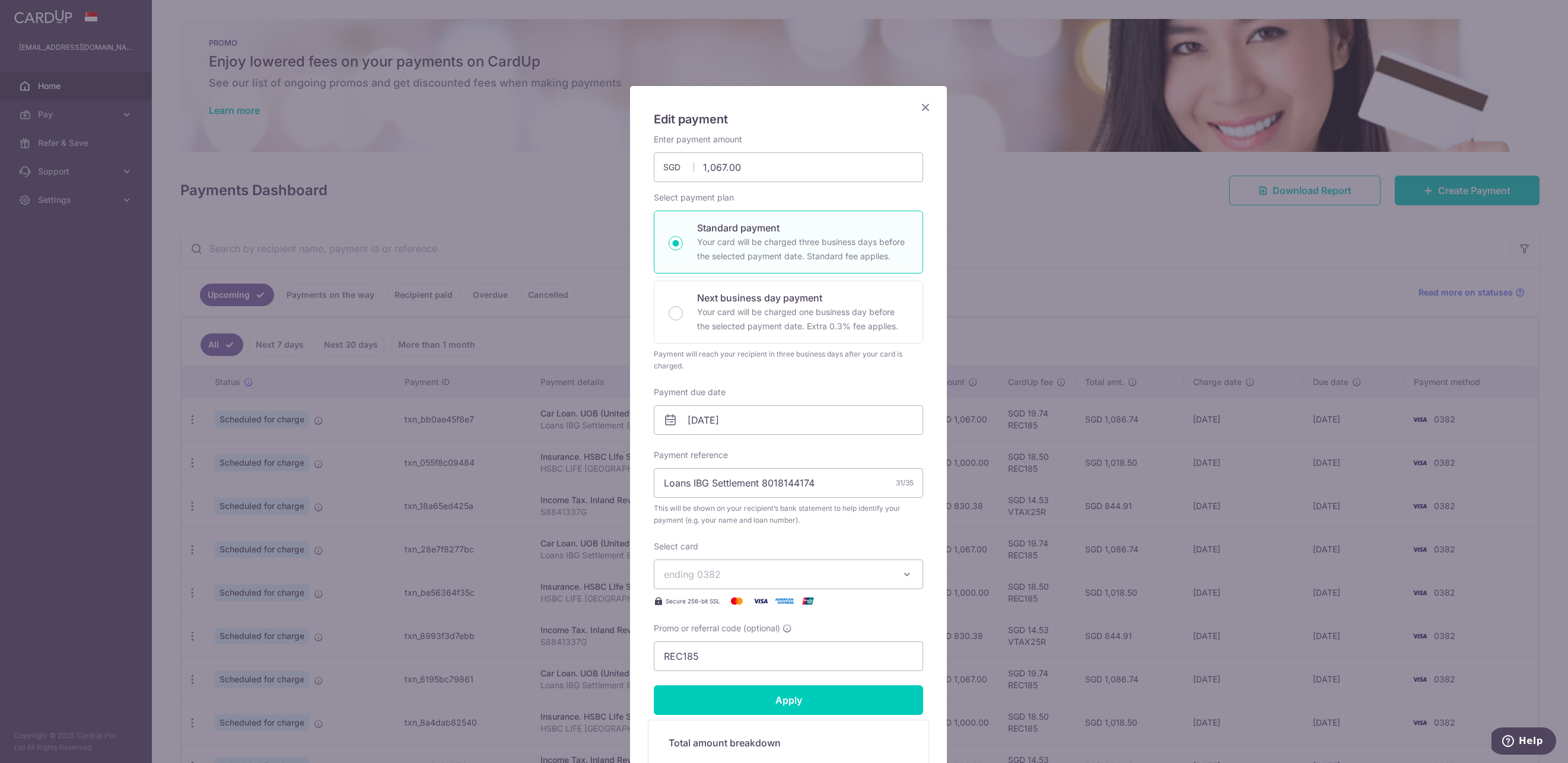
click at [925, 109] on icon "Close" at bounding box center [925, 107] width 14 height 15
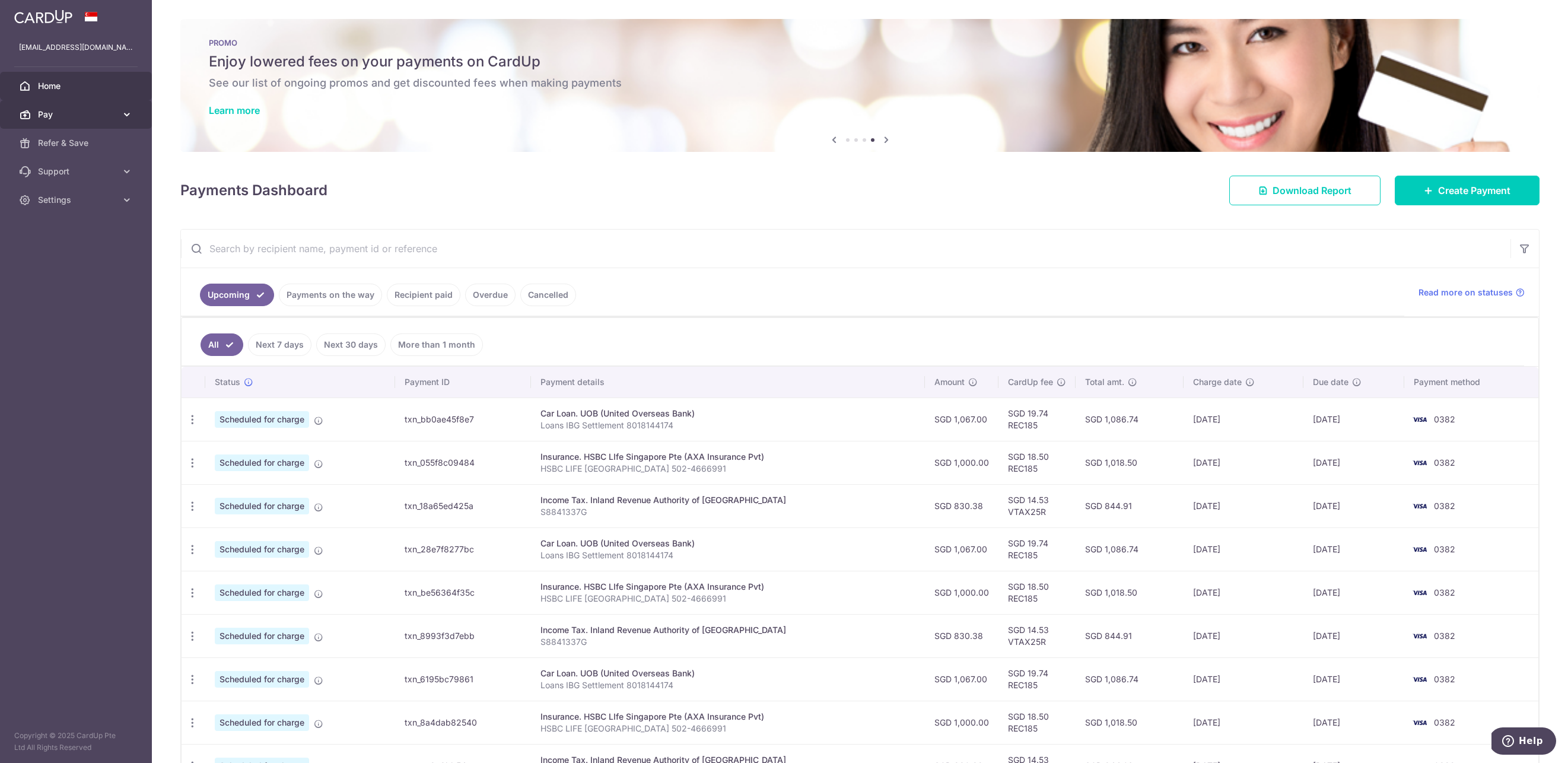
click at [90, 121] on link "Pay" at bounding box center [76, 114] width 152 height 28
click at [85, 200] on span "Cards" at bounding box center [77, 199] width 78 height 12
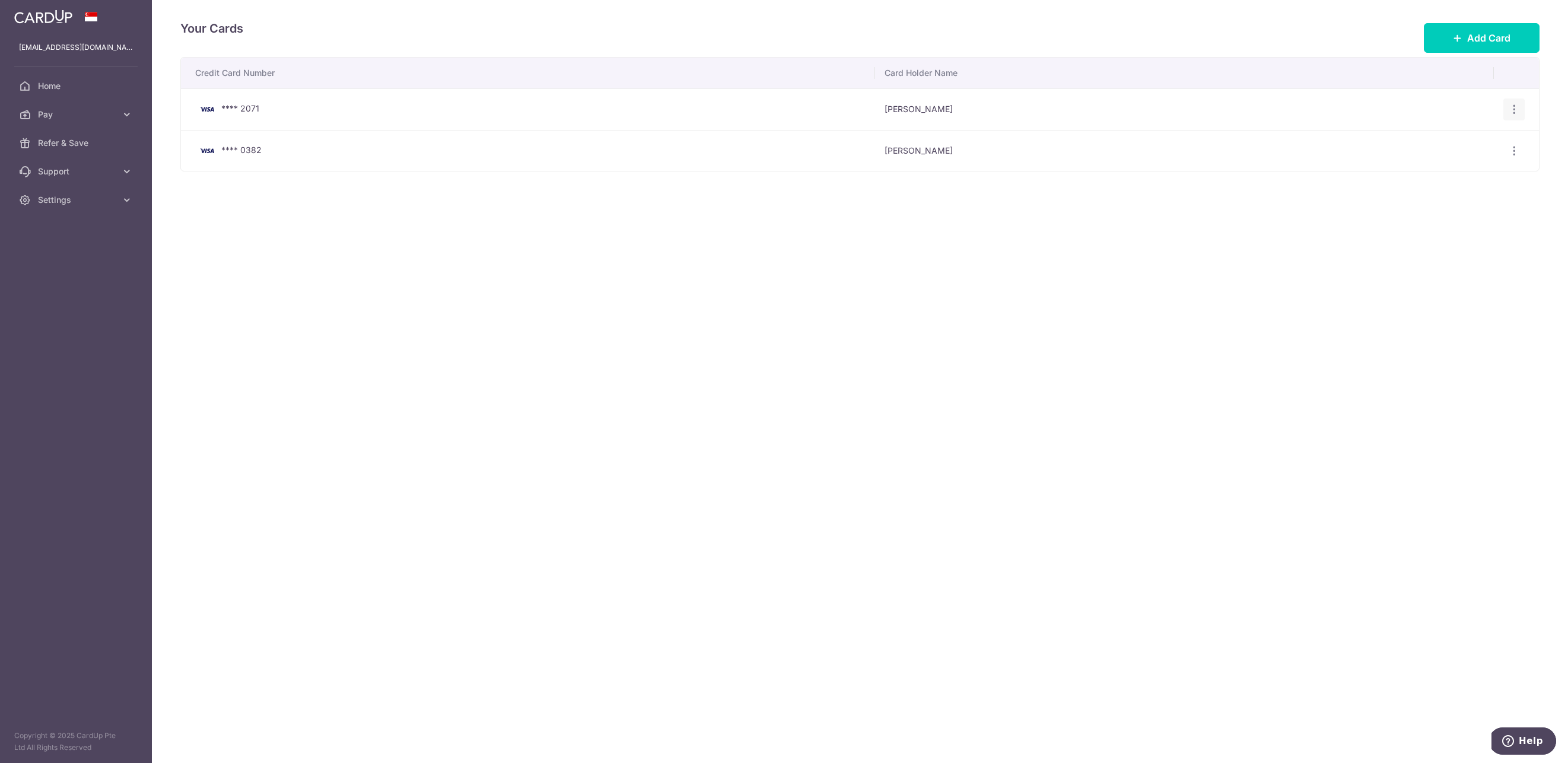
click at [1510, 111] on icon "button" at bounding box center [1513, 109] width 12 height 12
click at [1455, 172] on span "Delete" at bounding box center [1474, 170] width 81 height 14
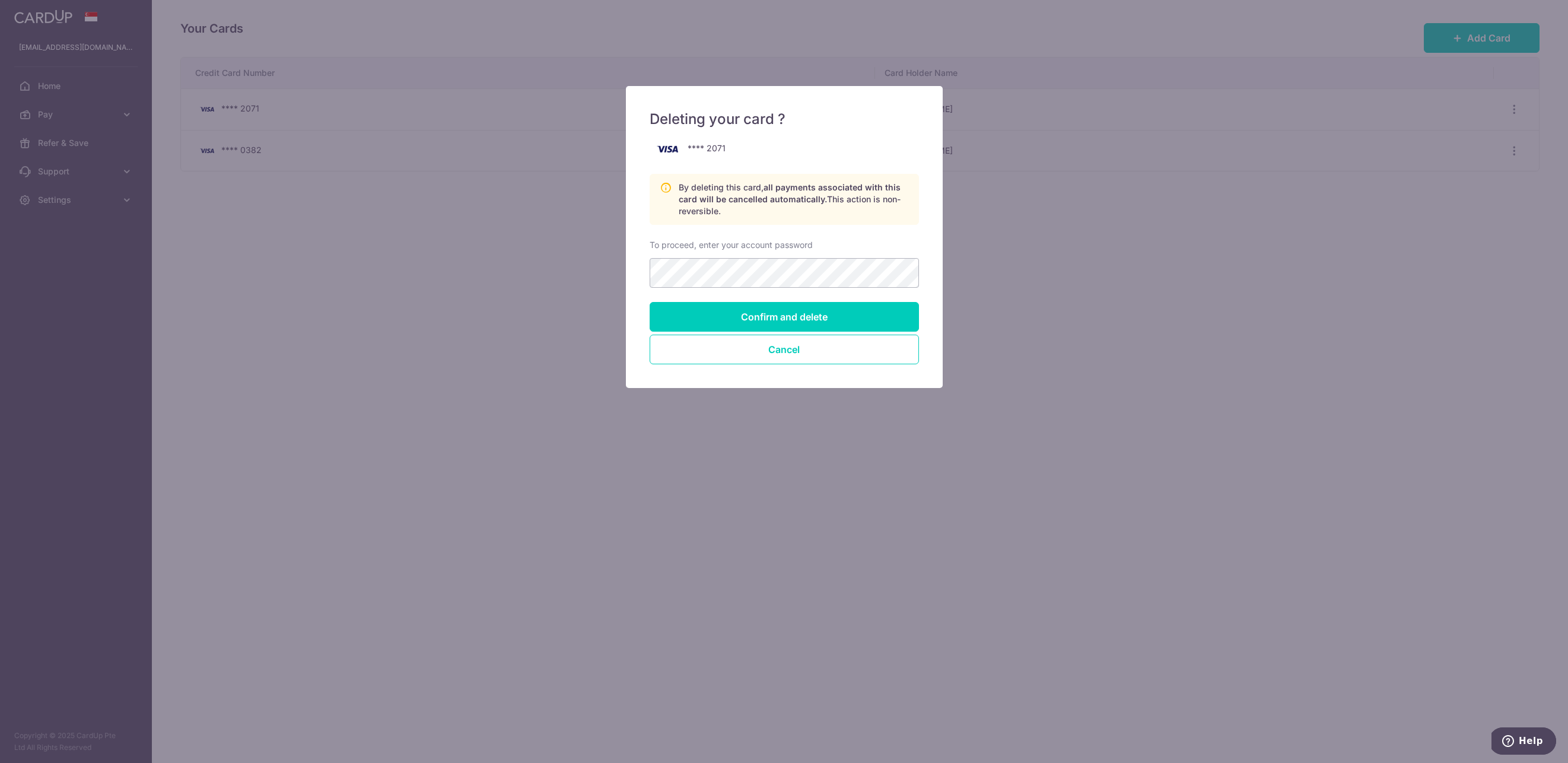
click at [823, 290] on form "**** 2071 By deleting this card, all payments associated with this card will be…" at bounding box center [784, 251] width 269 height 226
click at [789, 316] on input "Confirm and delete" at bounding box center [784, 316] width 269 height 29
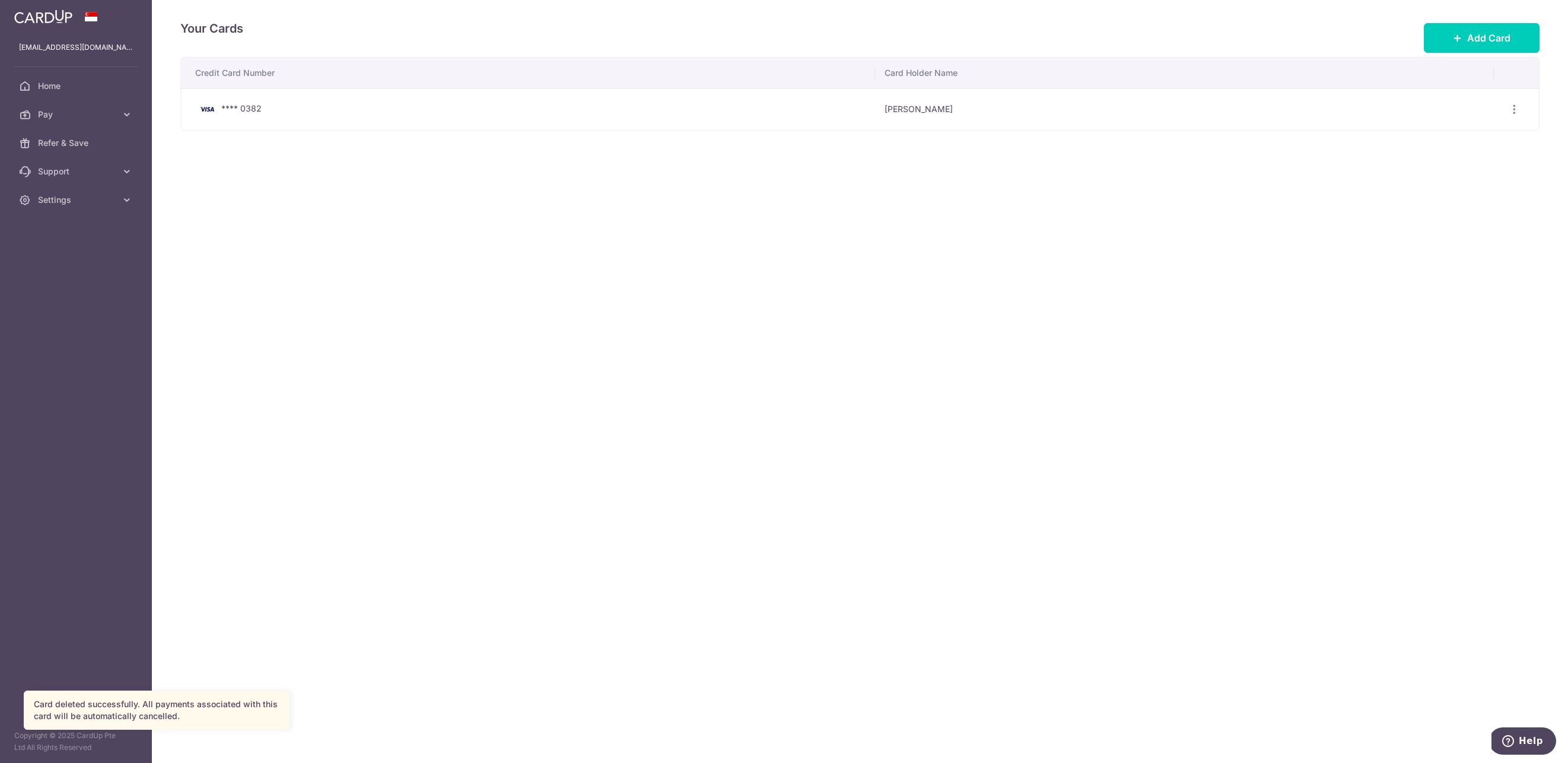
click at [555, 218] on div "Your Cards Add Card Credit Card Number Card Holder Name **** 0382 [PERSON_NAME]…" at bounding box center [860, 382] width 1416 height 763
click at [95, 91] on span "Home" at bounding box center [77, 85] width 78 height 12
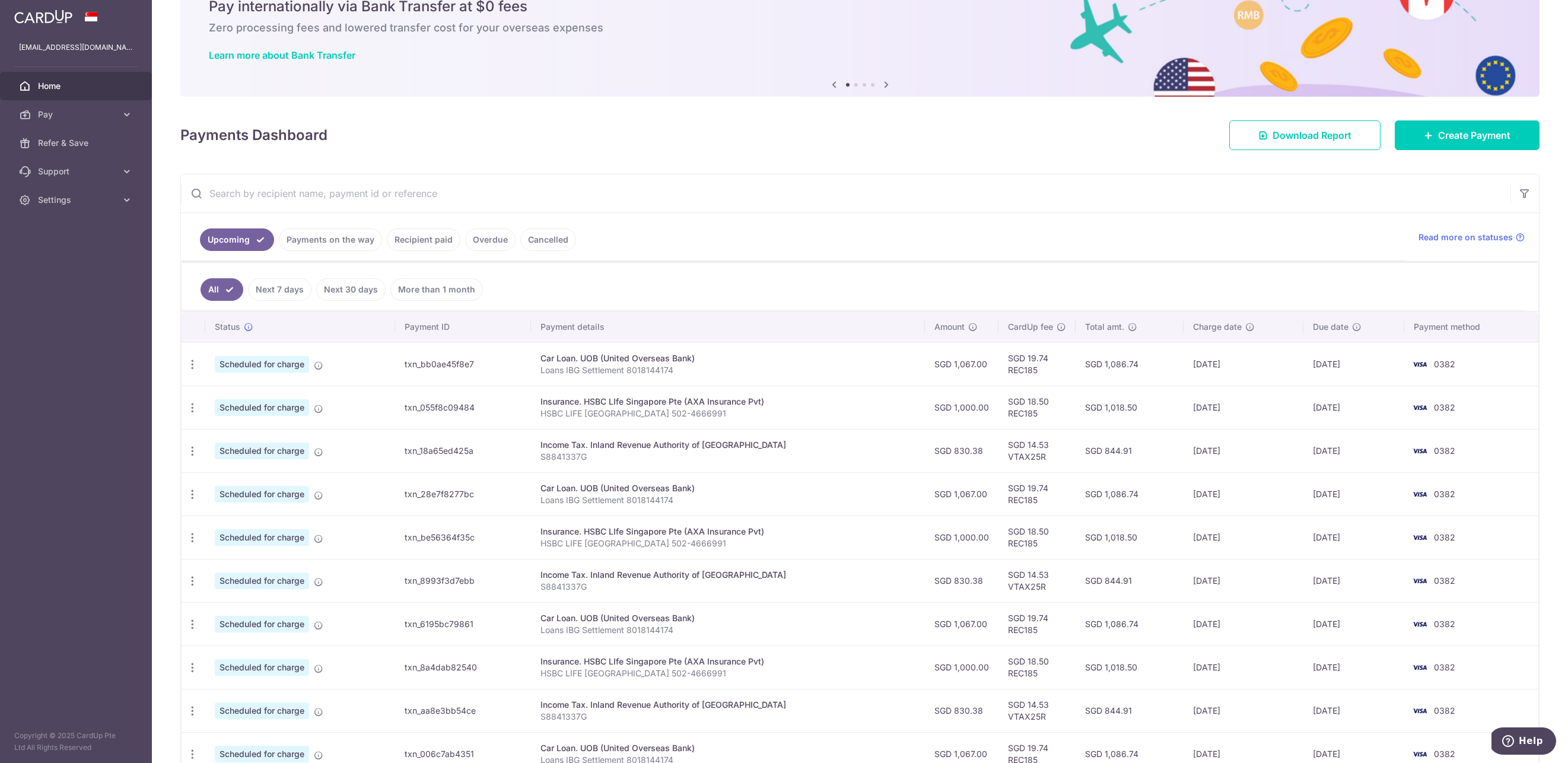
scroll to position [20, 0]
